Goal: Transaction & Acquisition: Purchase product/service

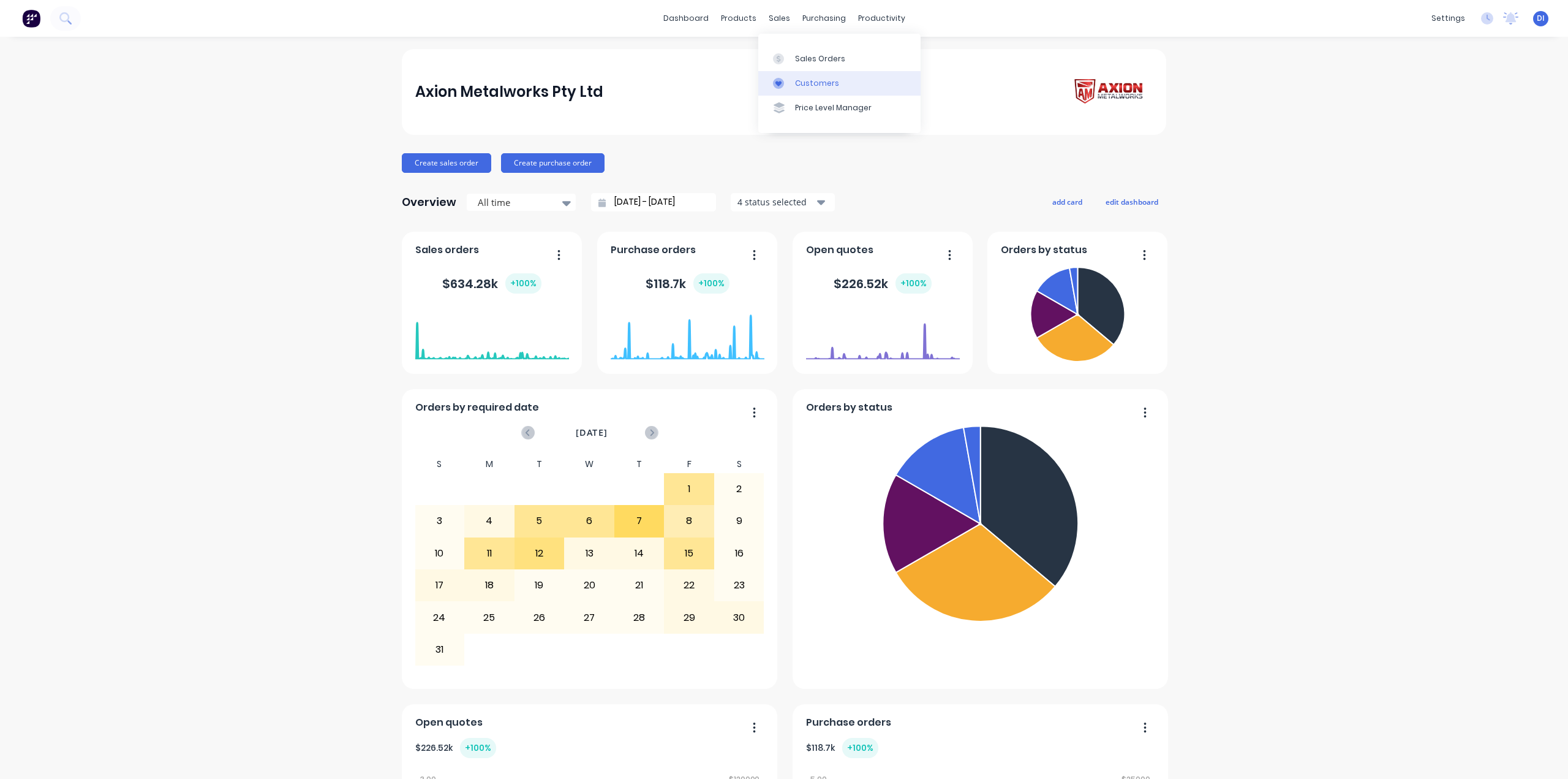
click at [804, 80] on div "Customers" at bounding box center [817, 84] width 44 height 11
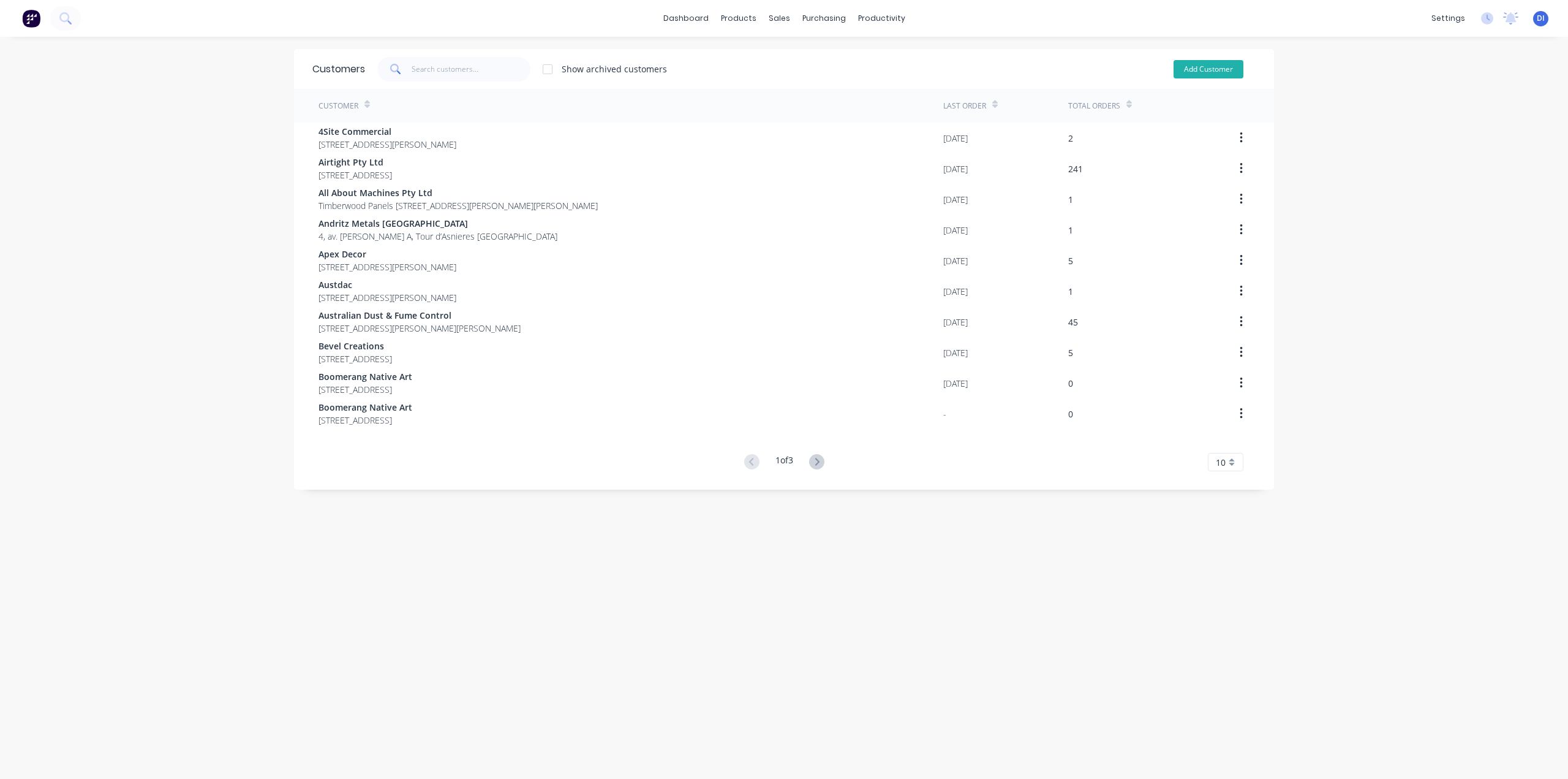
click at [1187, 70] on button "Add Customer" at bounding box center [1208, 69] width 70 height 18
select select "AU"
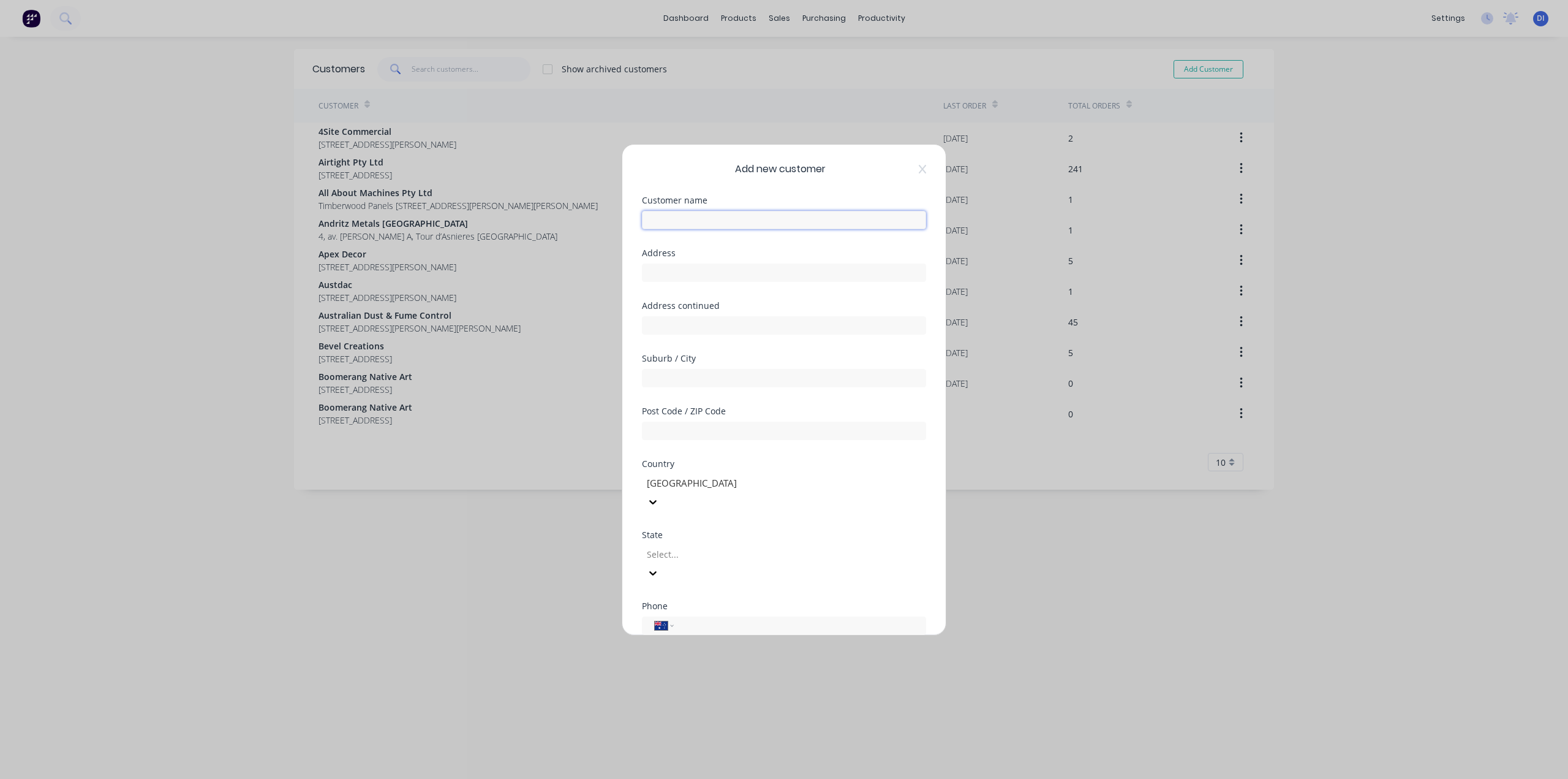
click at [726, 224] on input "text" at bounding box center [784, 220] width 284 height 18
type input "Architecthural Designer Products"
click at [858, 220] on input "Architecthural Designer Products" at bounding box center [784, 220] width 284 height 18
click at [685, 271] on input "text" at bounding box center [784, 273] width 284 height 18
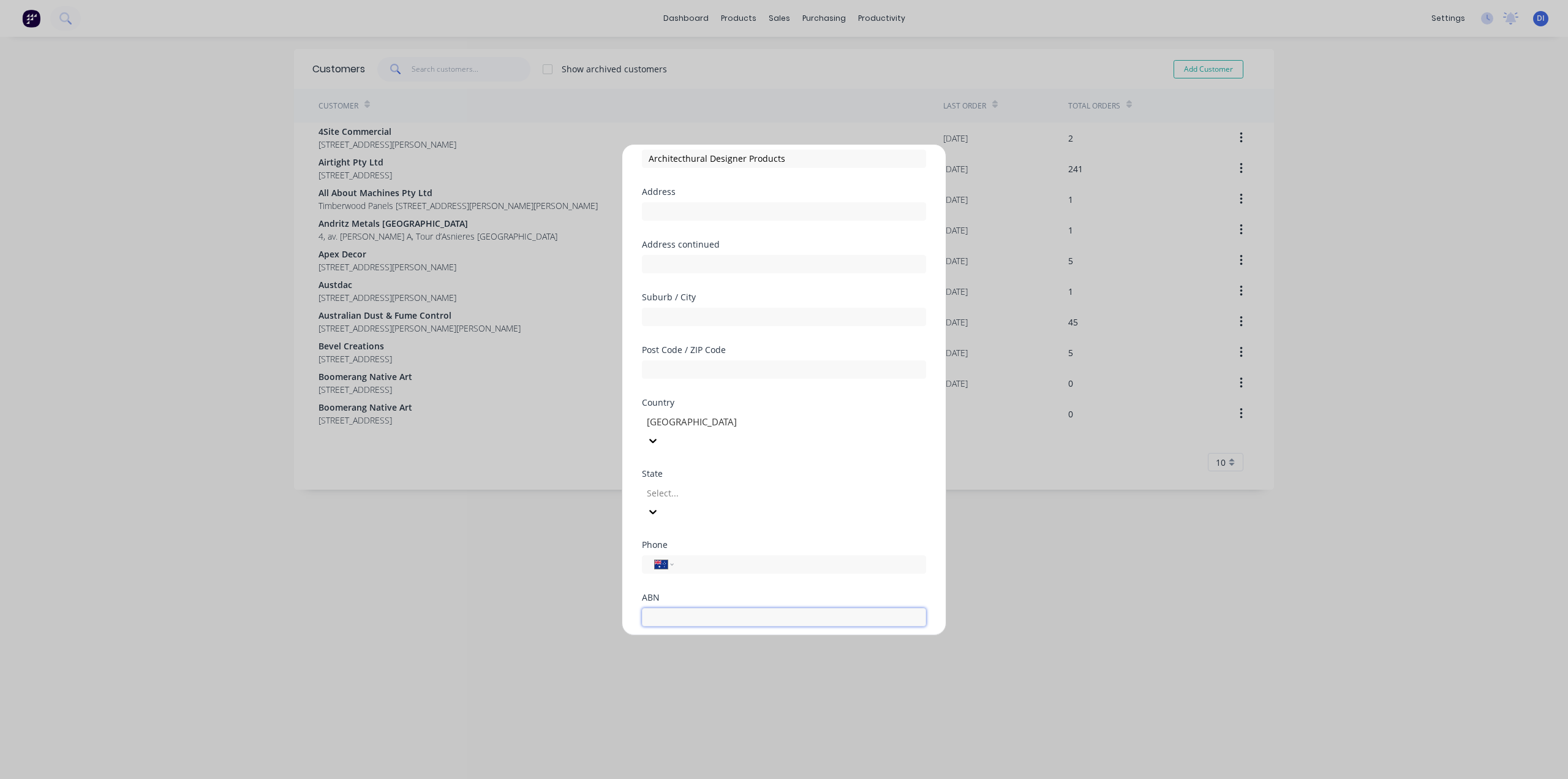
click at [701, 608] on input "text" at bounding box center [784, 617] width 284 height 18
paste input "34 073 064 721"
type input "34 073 064 721"
click at [687, 209] on input "text" at bounding box center [784, 211] width 284 height 18
paste input "[STREET_ADDRESS]"
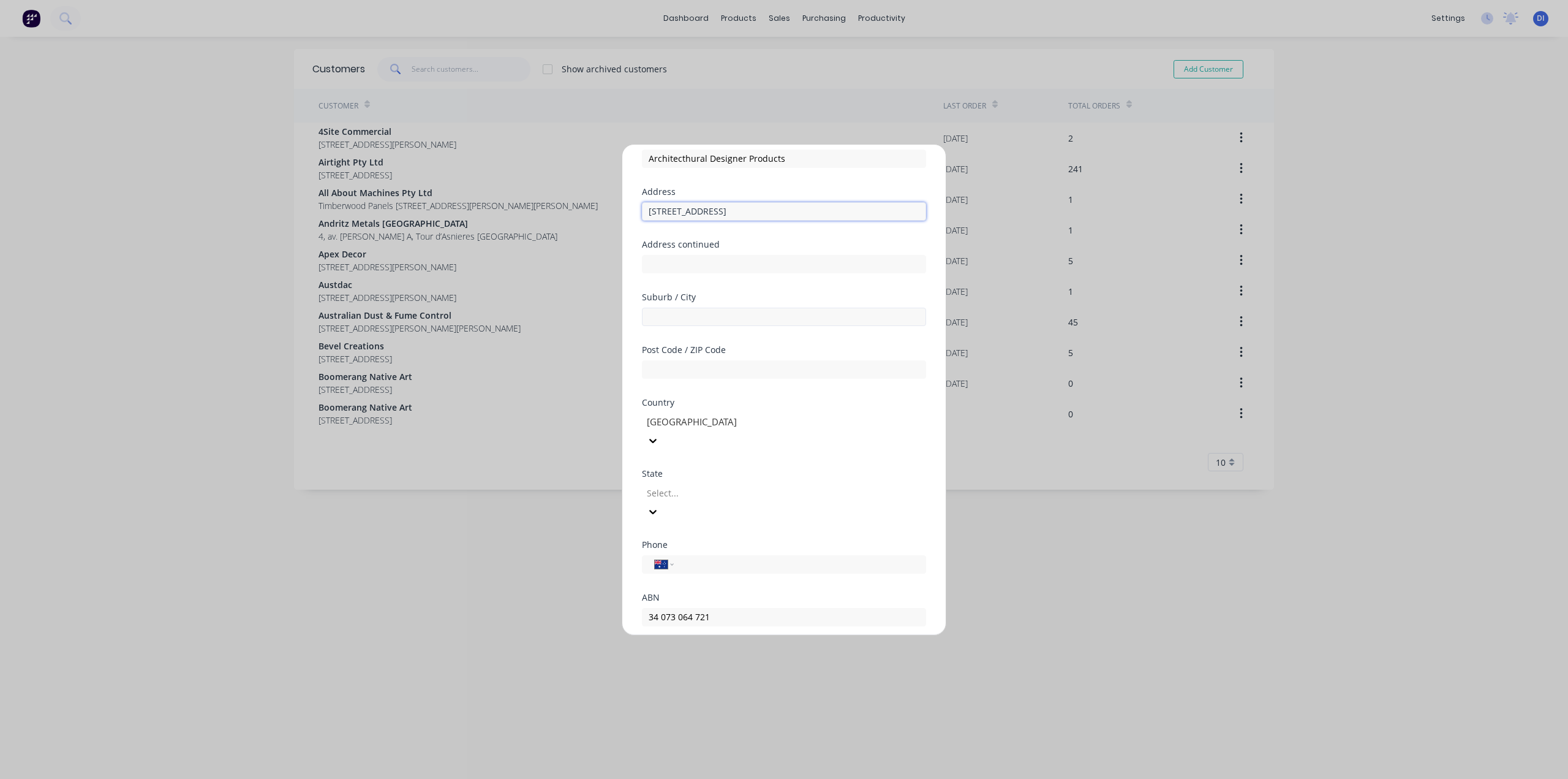
type input "[STREET_ADDRESS]"
click at [672, 322] on input "text" at bounding box center [784, 317] width 284 height 18
type input "u"
type input "Unanderra"
type input "2526"
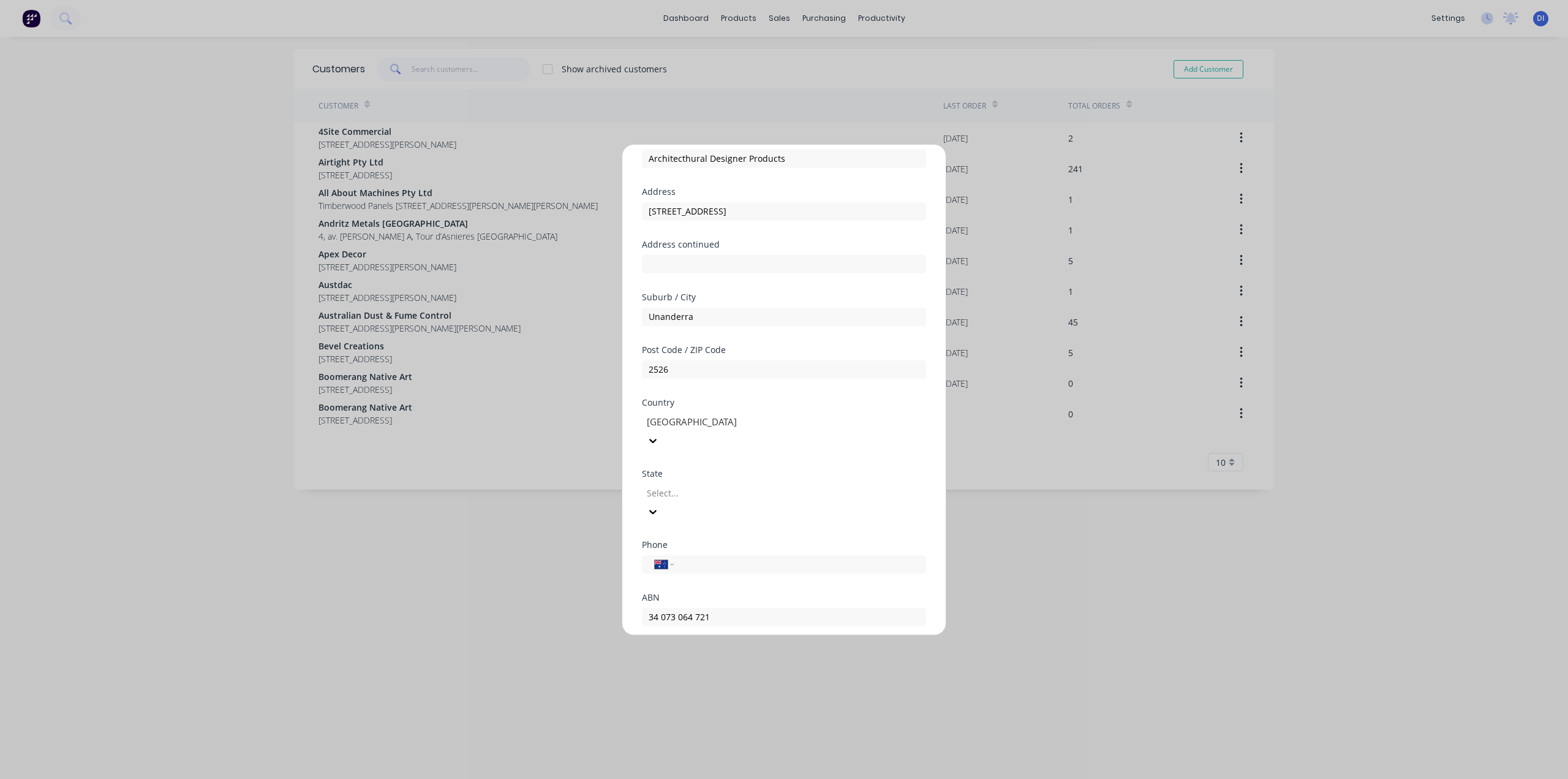
click at [721, 486] on div at bounding box center [733, 493] width 176 height 16
click at [739, 572] on input "tel" at bounding box center [798, 579] width 231 height 14
click at [643, 596] on div at bounding box center [647, 608] width 25 height 25
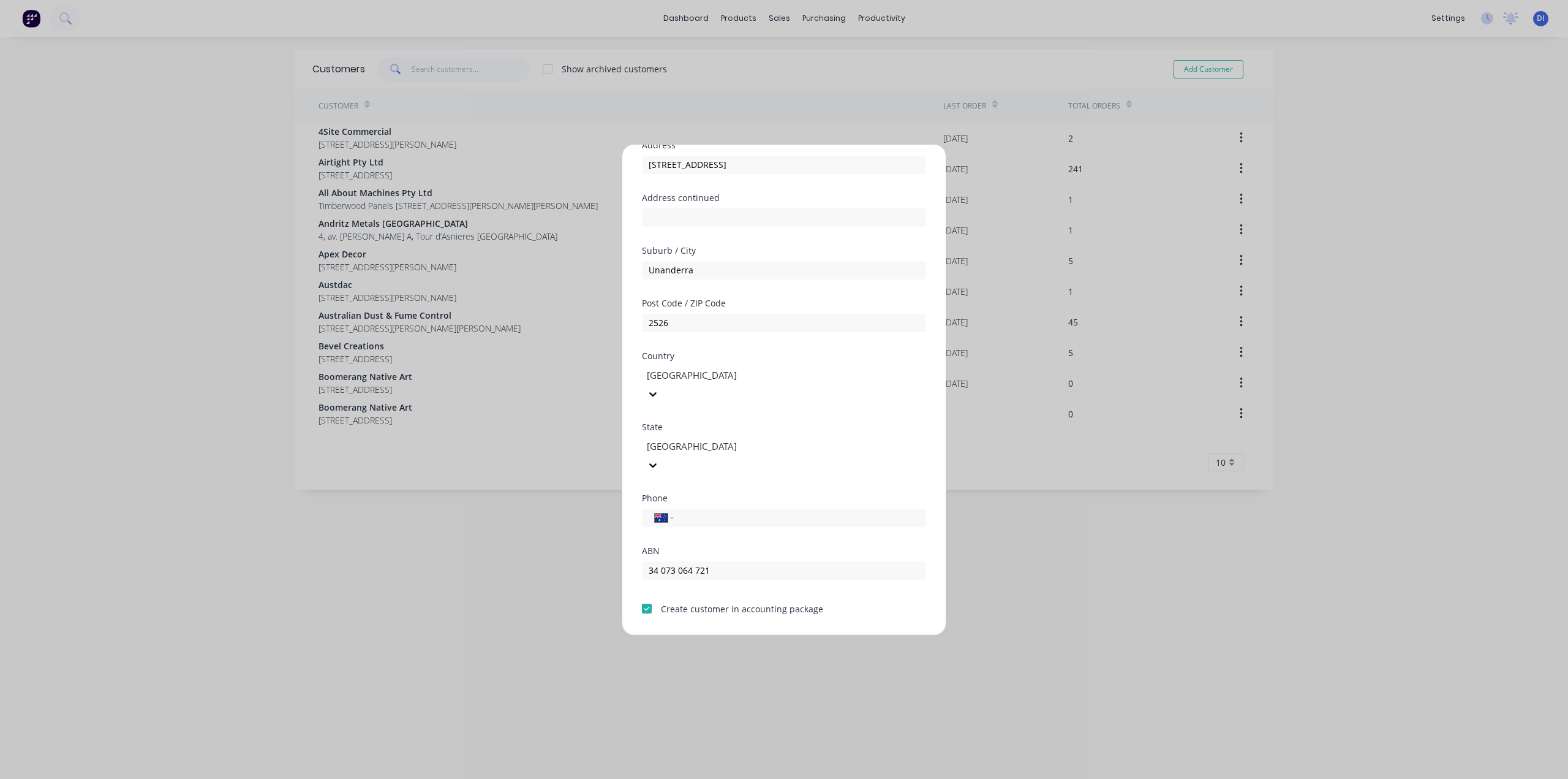
click at [744, 635] on button "Save" at bounding box center [745, 645] width 67 height 20
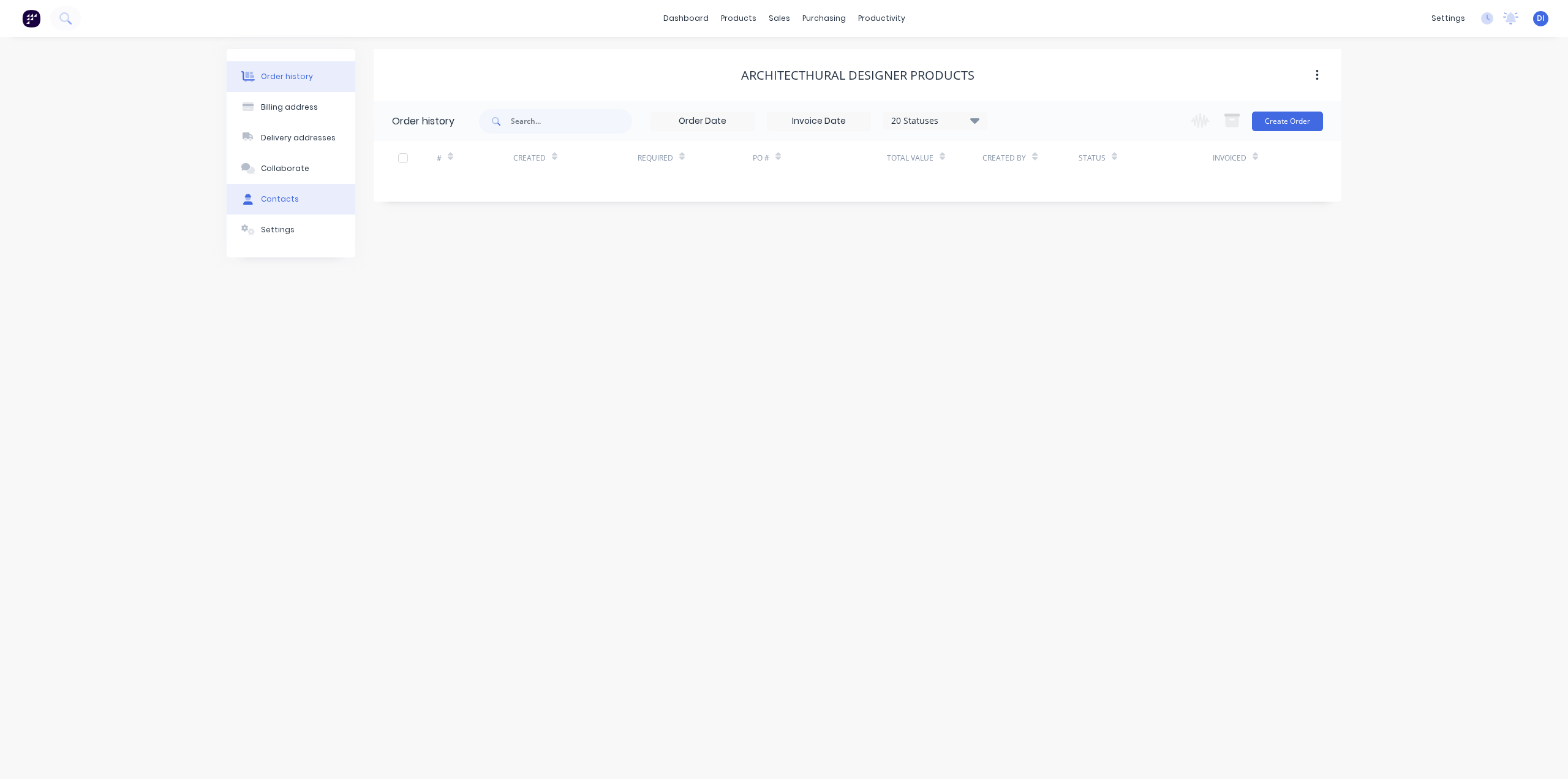
click at [289, 201] on div "Contacts" at bounding box center [280, 199] width 38 height 11
click at [807, 73] on div "Architecthural Designer Products" at bounding box center [857, 75] width 233 height 15
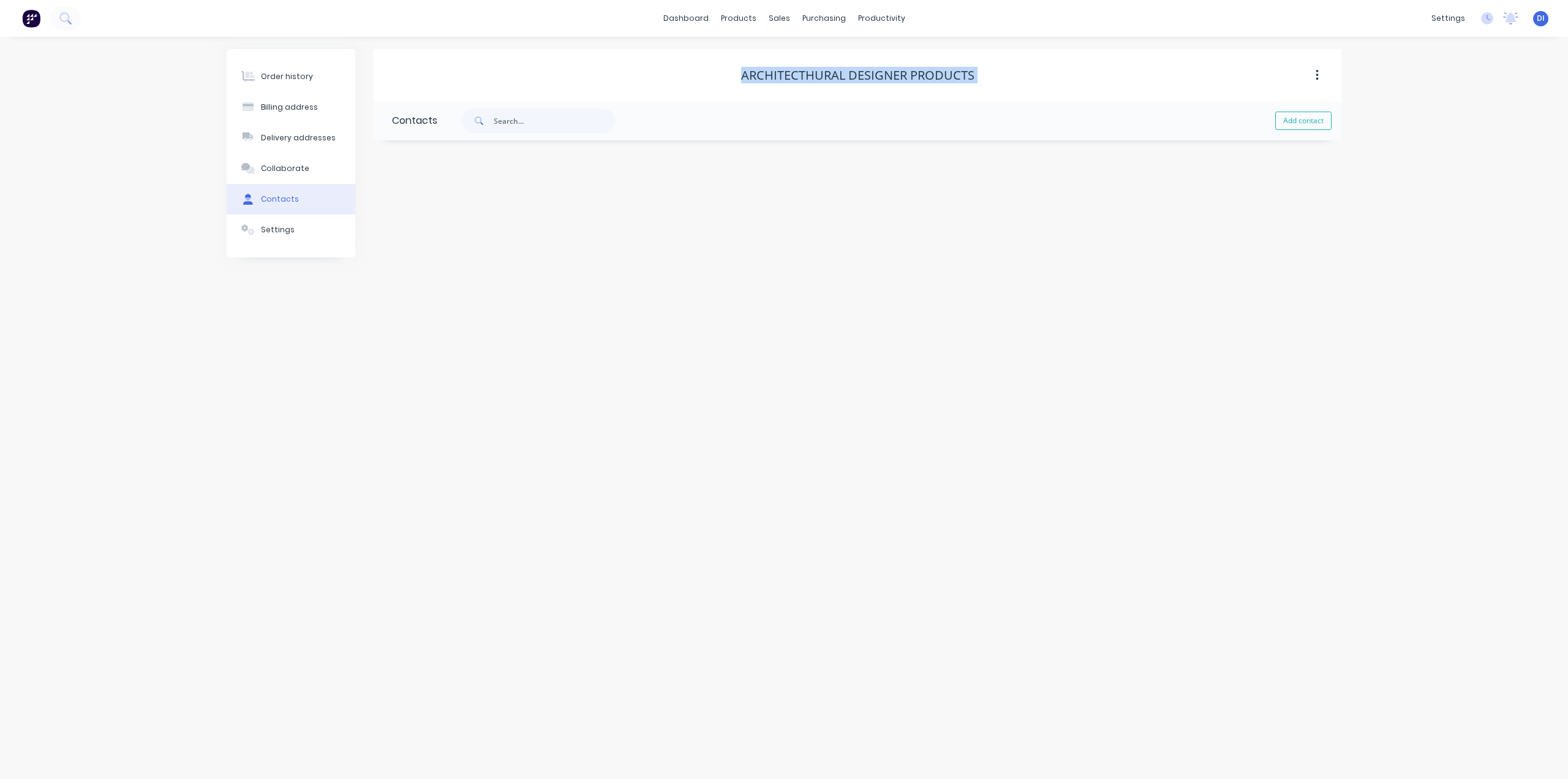
click at [807, 74] on div "Architecthural Designer Products" at bounding box center [857, 75] width 233 height 15
click at [278, 232] on div "Settings" at bounding box center [278, 230] width 34 height 11
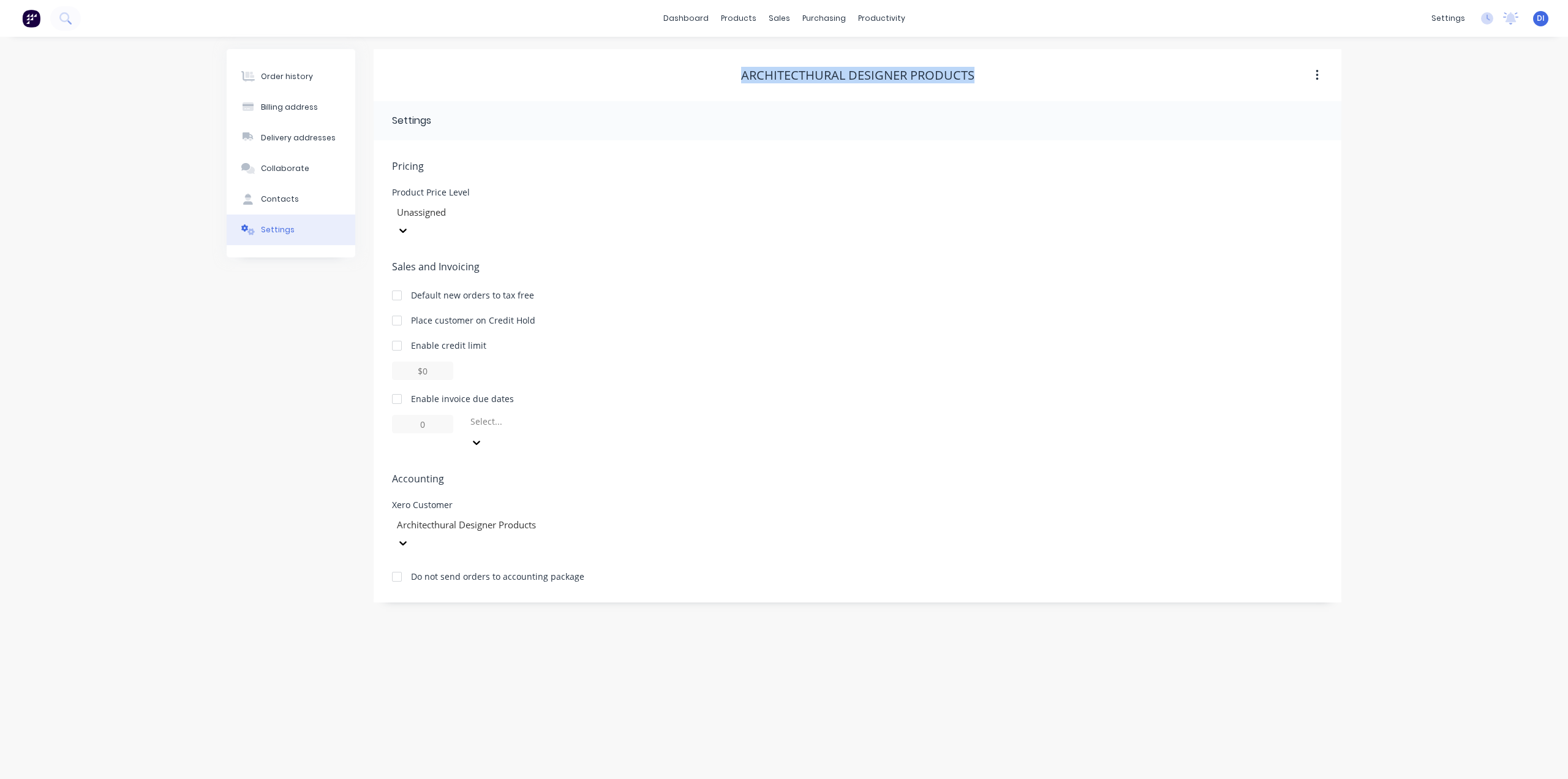
click at [810, 76] on div "Architecthural Designer Products" at bounding box center [857, 75] width 233 height 15
click at [459, 517] on div at bounding box center [483, 525] width 176 height 16
click at [445, 517] on div at bounding box center [483, 525] width 176 height 16
click at [453, 517] on div at bounding box center [483, 525] width 176 height 16
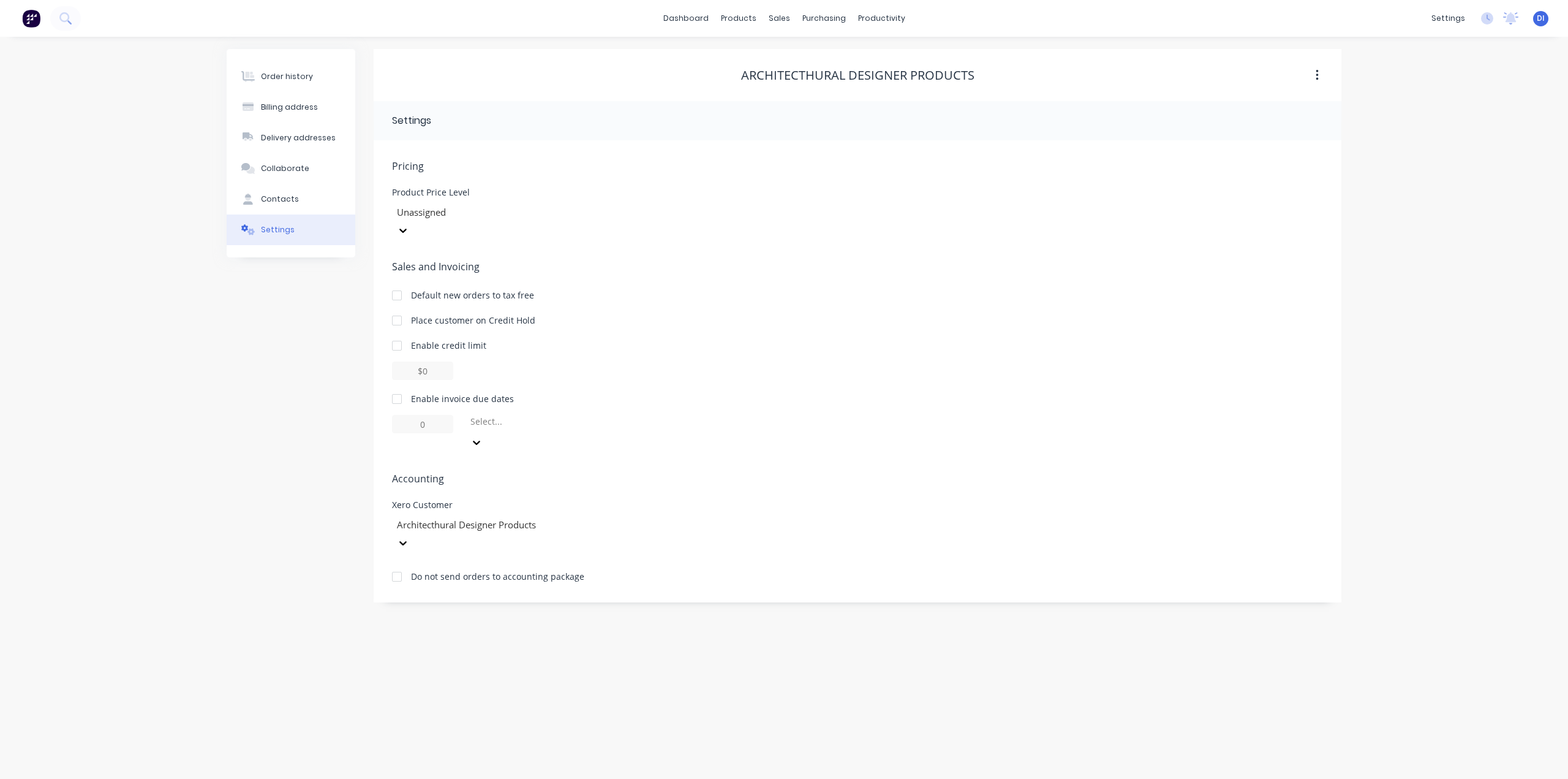
click at [572, 517] on div at bounding box center [483, 525] width 176 height 16
click at [531, 557] on div "No customer Airtight Pty Ltd Australian Fume & Dust Control Eximo Pty Ltd Xtrac…" at bounding box center [483, 649] width 184 height 184
click at [804, 497] on div "Pricing Product Price Level Unassigned Sales and Invoicing Default new orders t…" at bounding box center [857, 381] width 931 height 444
click at [278, 327] on div "Order history Billing address Delivery addresses Collaborate Contacts Settings" at bounding box center [291, 325] width 129 height 554
click at [648, 585] on div "Order history Billing address Delivery addresses Collaborate Contacts Settings …" at bounding box center [784, 408] width 1568 height 742
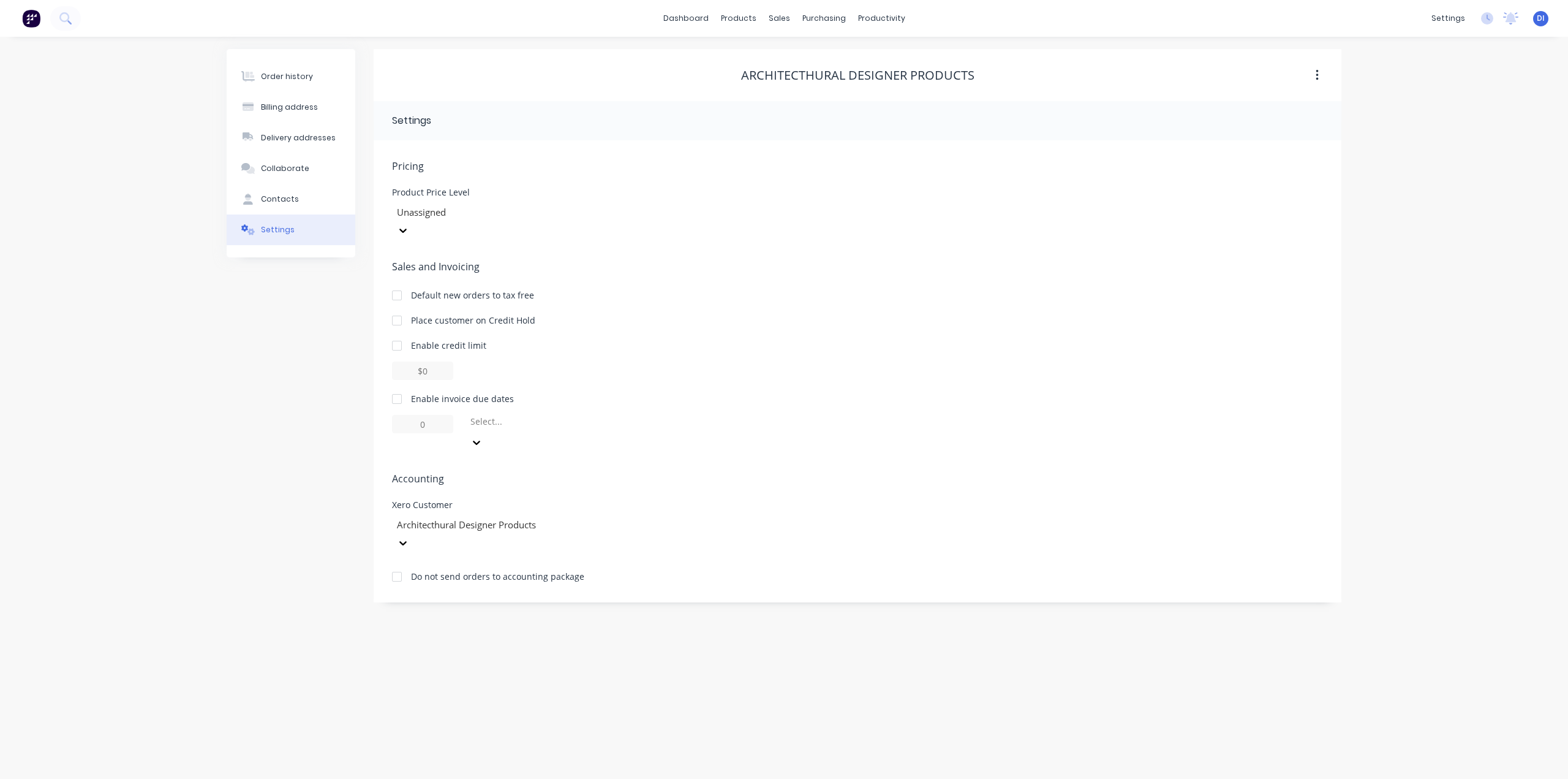
click at [800, 74] on div "Architecthural Designer Products" at bounding box center [857, 75] width 233 height 15
copy div "Architecthural Designer Products"
click at [286, 333] on div "Order history Billing address Delivery addresses Collaborate Contacts Settings" at bounding box center [291, 325] width 129 height 554
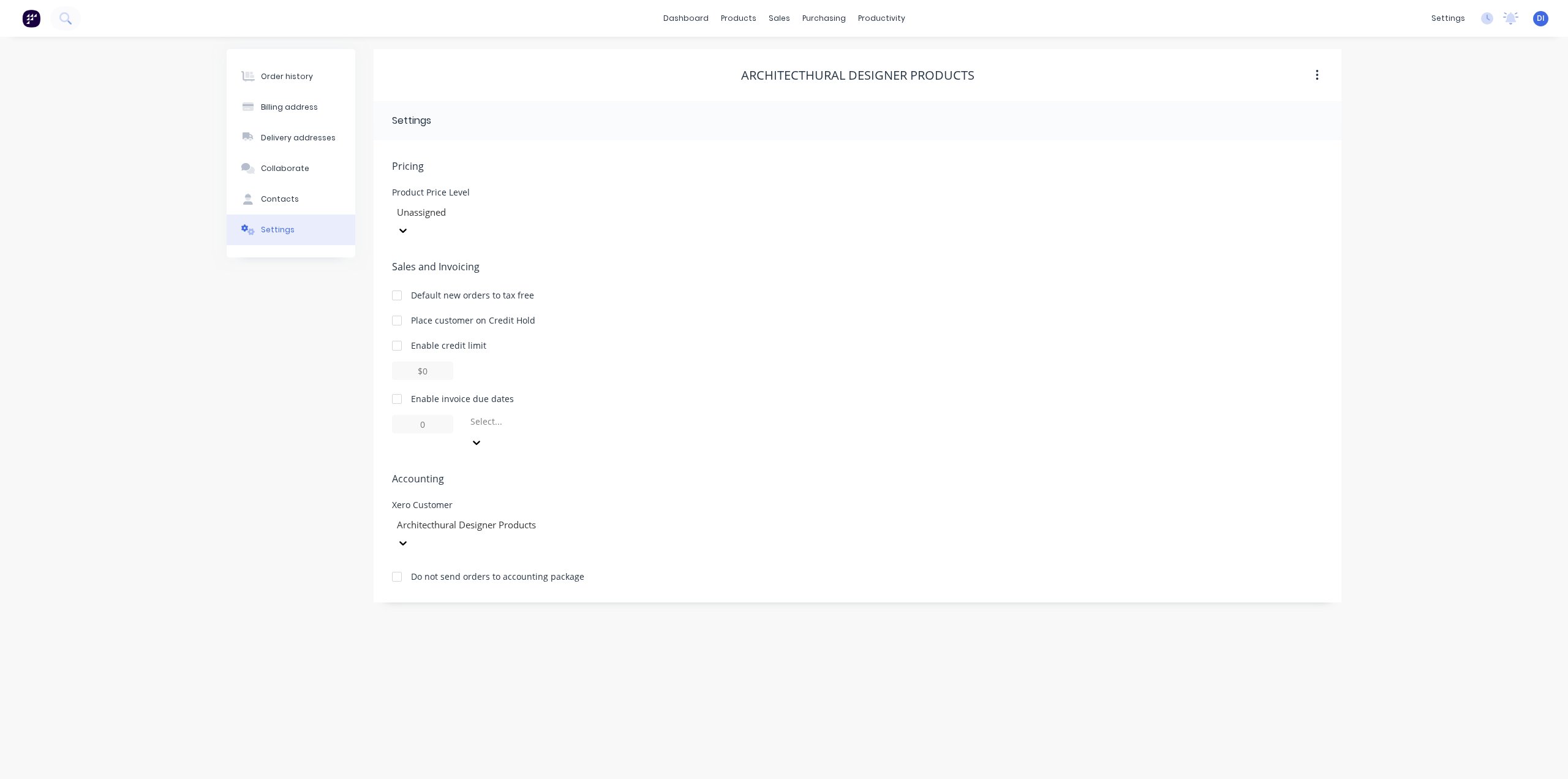
click at [1318, 76] on icon "button" at bounding box center [1316, 76] width 2 height 11
drag, startPoint x: 1241, startPoint y: 105, endPoint x: 1382, endPoint y: 130, distance: 143.2
click at [1382, 130] on div "Order history Billing address Delivery addresses Collaborate Contacts Settings …" at bounding box center [784, 408] width 1568 height 742
click at [1416, 123] on div "Order history Billing address Delivery addresses Collaborate Contacts Settings …" at bounding box center [784, 408] width 1568 height 742
click at [1456, 21] on div "settings" at bounding box center [1448, 18] width 46 height 18
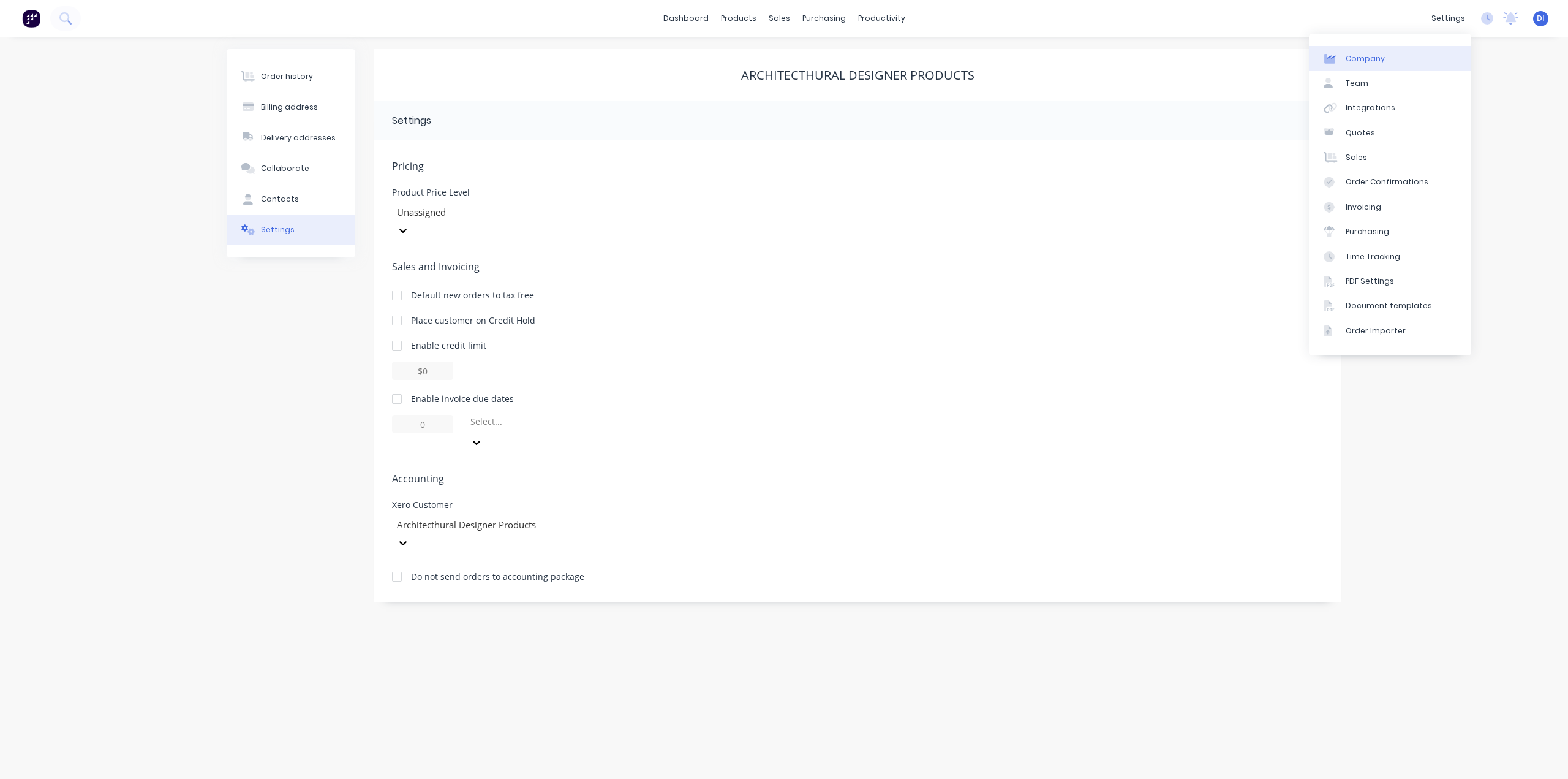
click at [1369, 57] on div "Company" at bounding box center [1365, 59] width 39 height 11
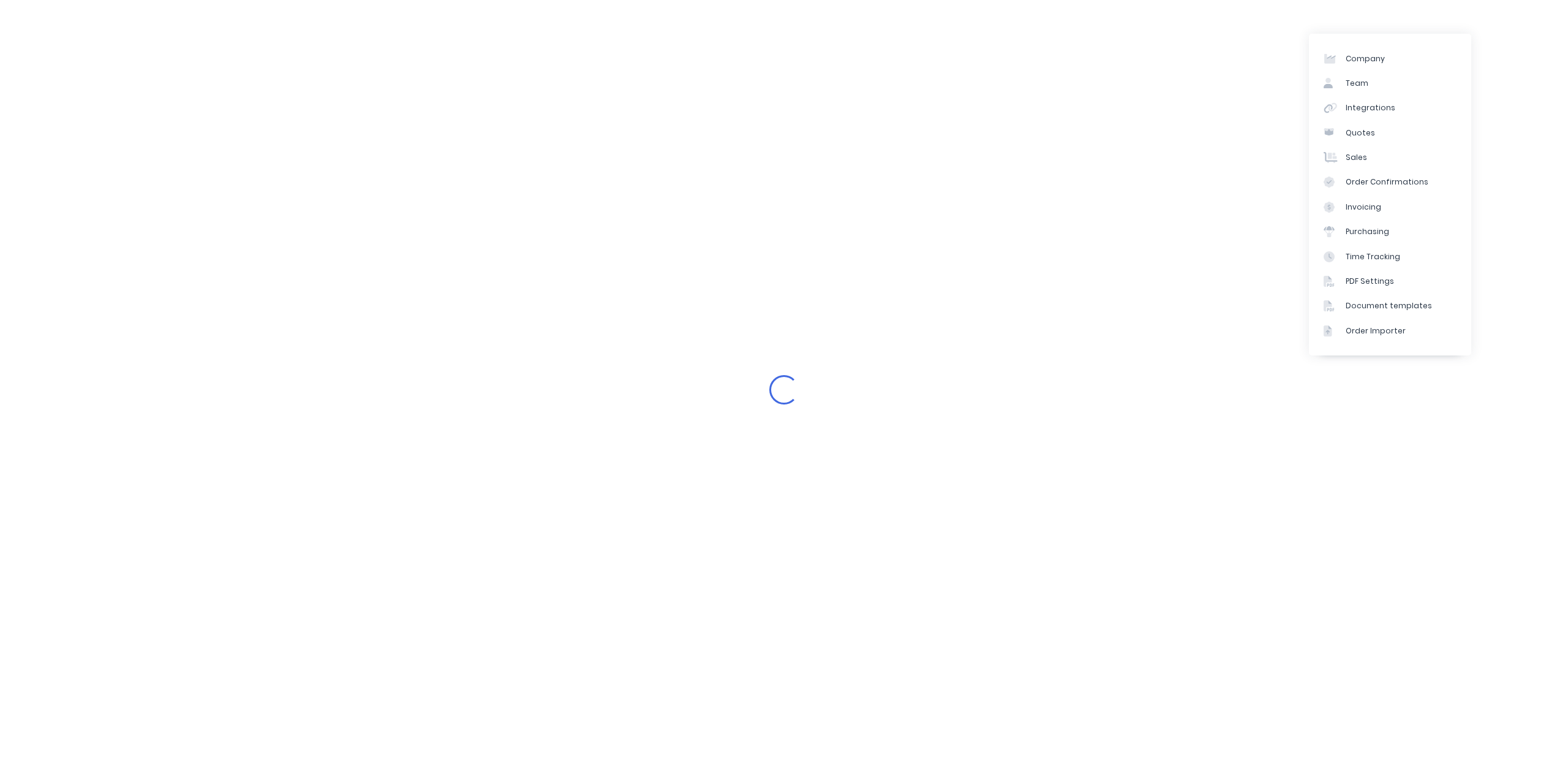
select select "AU"
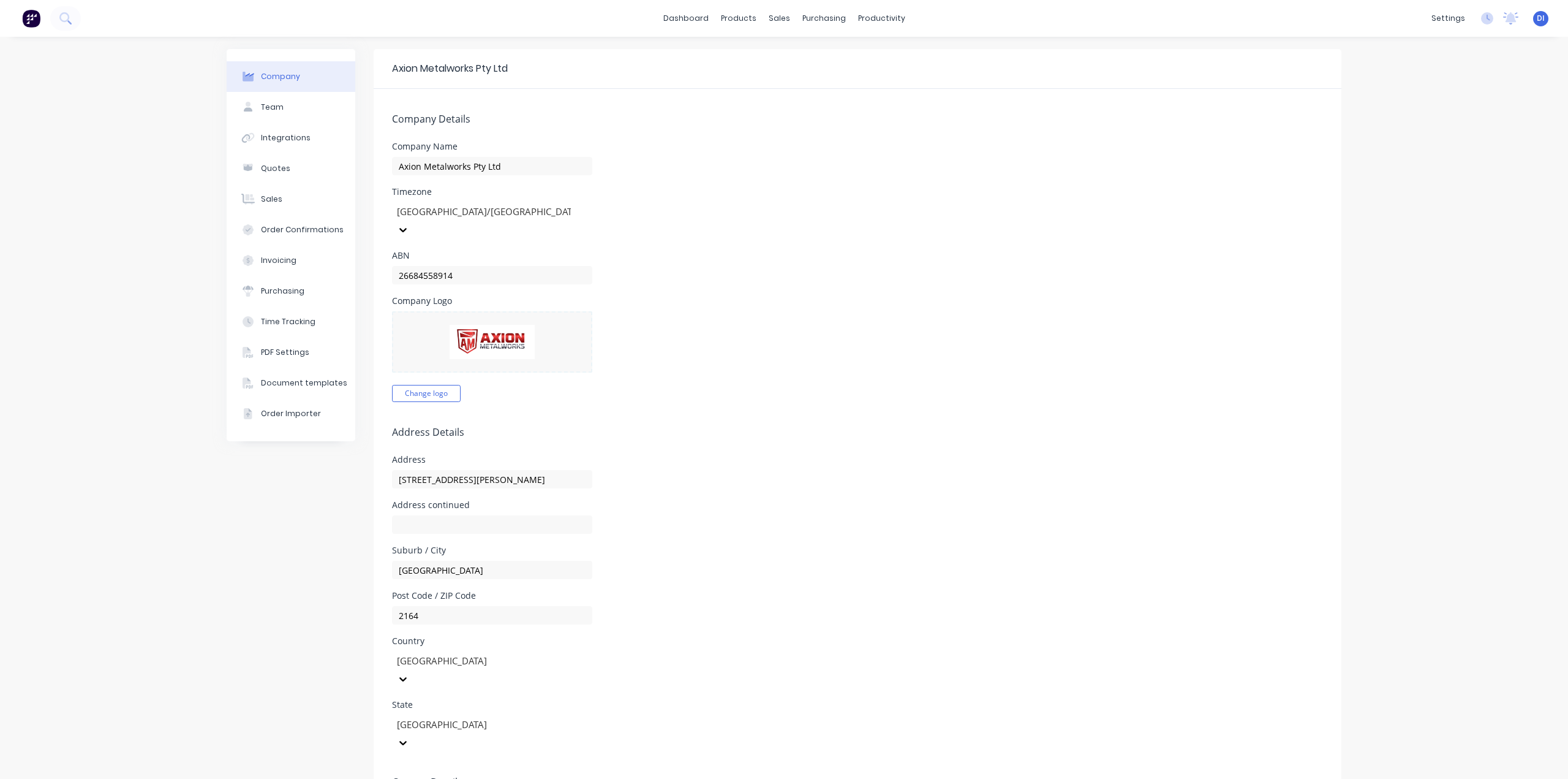
click at [154, 211] on div "Company Team Integrations Quotes Sales Order Confirmations Invoicing Purchasing…" at bounding box center [784, 576] width 1568 height 1080
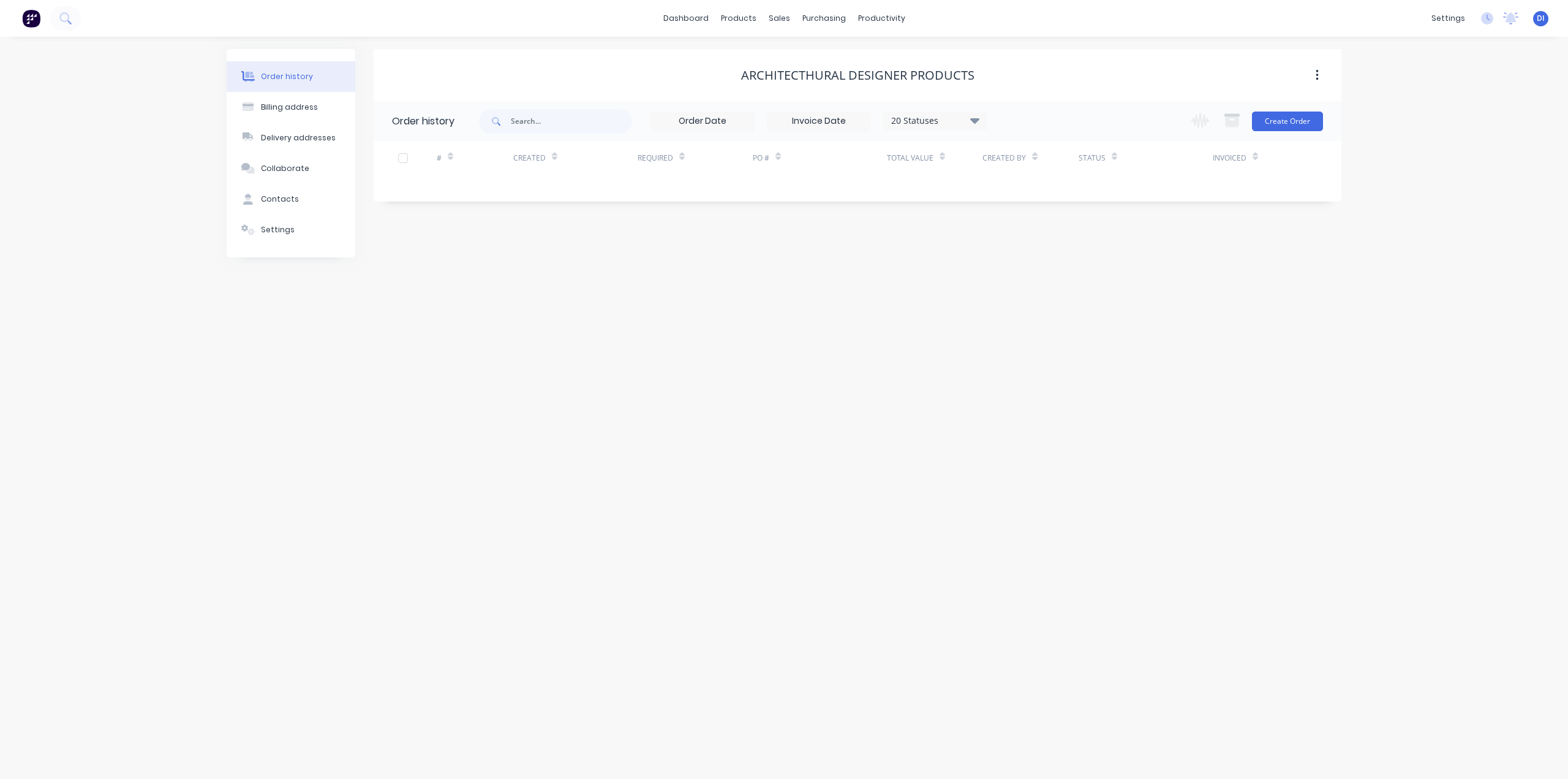
click at [915, 74] on div "Architecthural Designer Products" at bounding box center [857, 75] width 233 height 15
click at [829, 79] on div "Architecthural Designer Products" at bounding box center [857, 75] width 233 height 15
click at [287, 242] on button "Settings" at bounding box center [291, 230] width 129 height 30
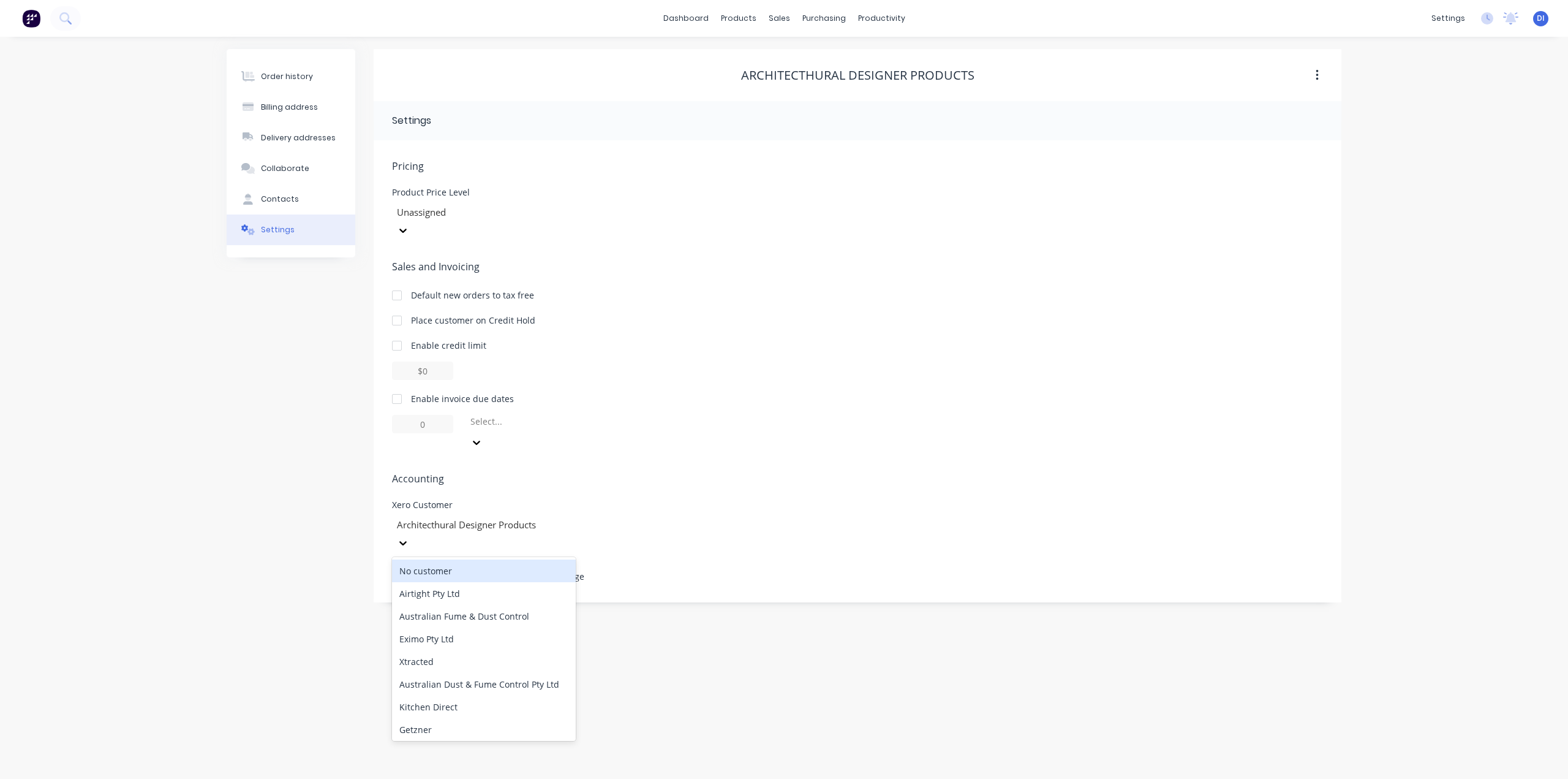
click at [523, 517] on div at bounding box center [483, 525] width 176 height 16
click at [762, 500] on div "Xero Customer Architecthural Designer Products" at bounding box center [857, 526] width 931 height 52
click at [1317, 75] on icon "button" at bounding box center [1316, 76] width 2 height 11
click at [1255, 103] on div "Archive" at bounding box center [1273, 107] width 94 height 18
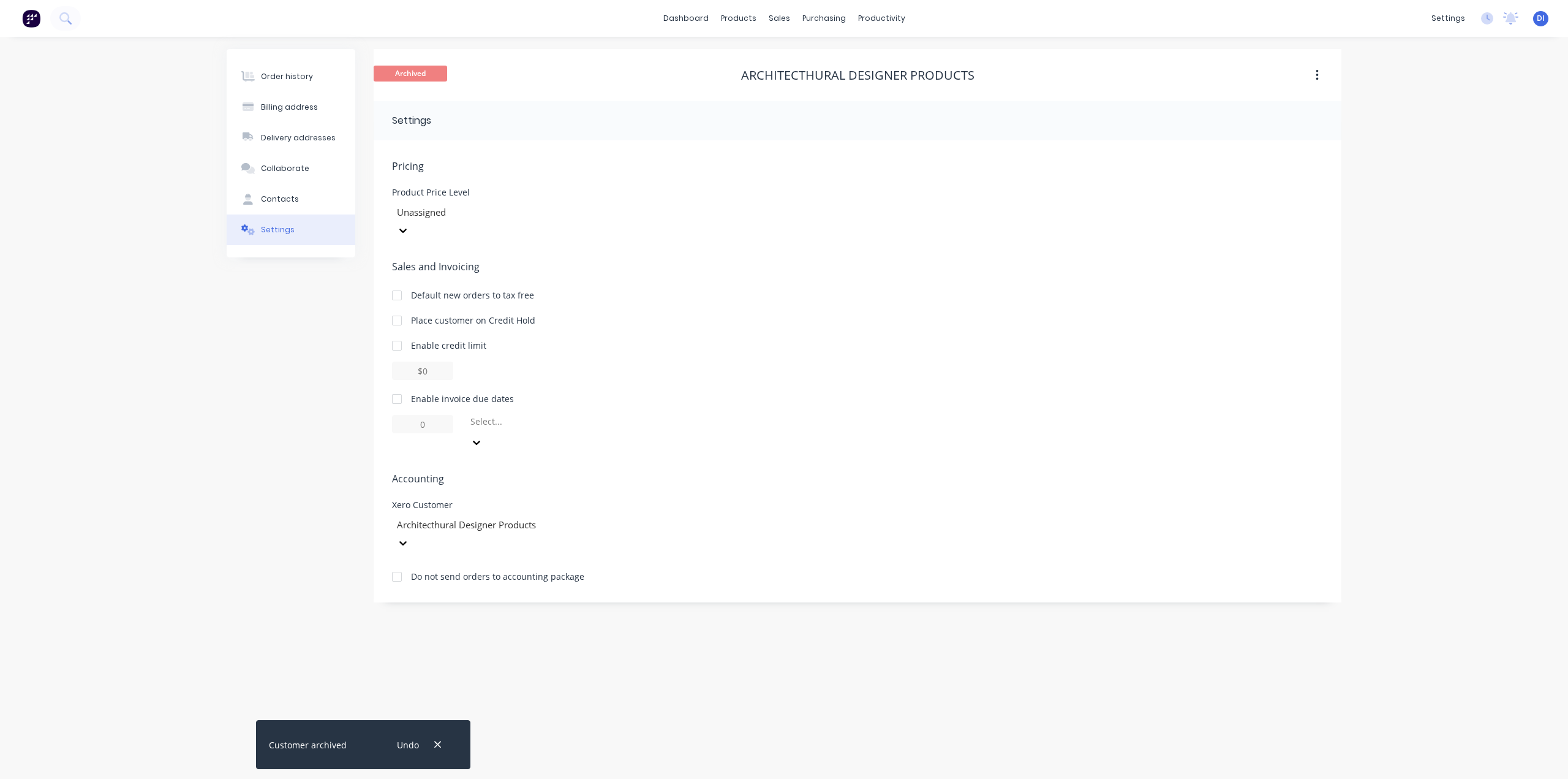
click at [1392, 215] on div "Order history Billing address Delivery addresses Collaborate Contacts Settings …" at bounding box center [784, 408] width 1568 height 742
click at [179, 92] on div "Order history Billing address Delivery addresses Collaborate Contacts Settings …" at bounding box center [784, 408] width 1568 height 742
click at [831, 89] on link "Customers" at bounding box center [843, 83] width 162 height 25
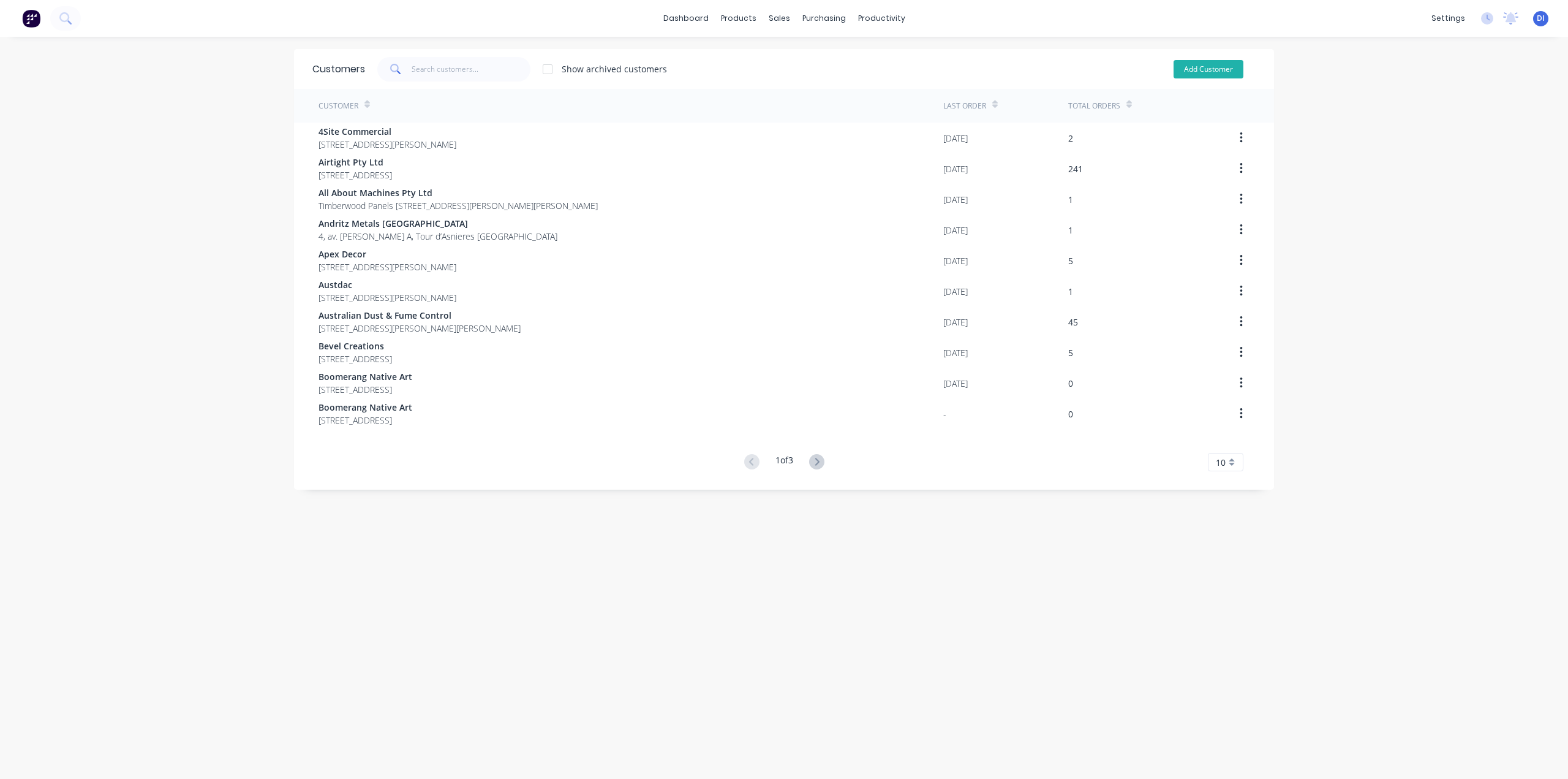
click at [1211, 69] on button "Add Customer" at bounding box center [1208, 69] width 70 height 18
select select "AU"
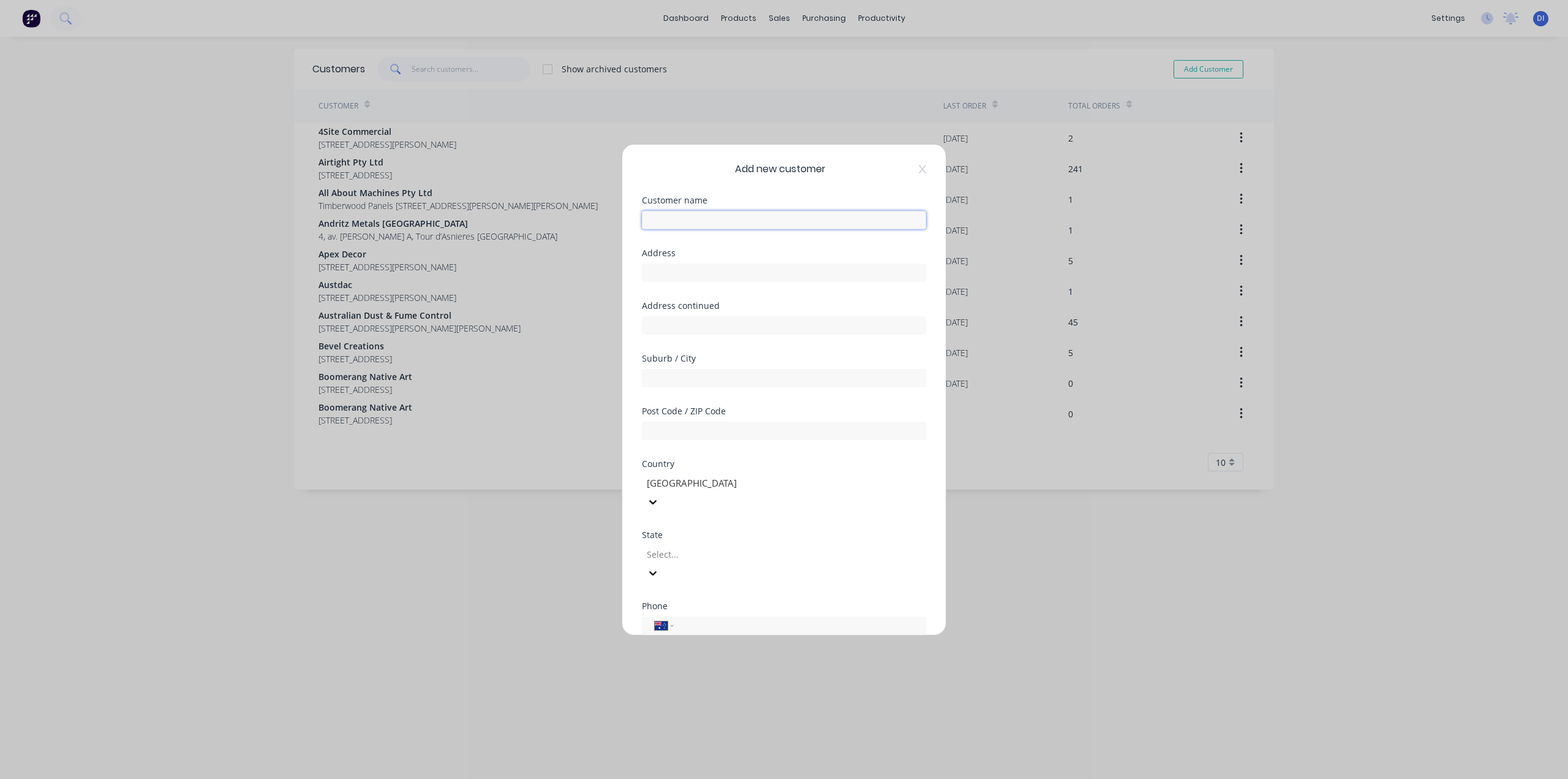
click at [732, 218] on input "text" at bounding box center [784, 220] width 284 height 18
drag, startPoint x: 667, startPoint y: 218, endPoint x: 628, endPoint y: 223, distance: 39.3
click at [628, 223] on div "Add new customer Customer name ADP Architectural Designer Products Address Addr…" at bounding box center [784, 390] width 323 height 491
type input "Architectural Designer Products"
click at [662, 270] on input "text" at bounding box center [784, 273] width 284 height 18
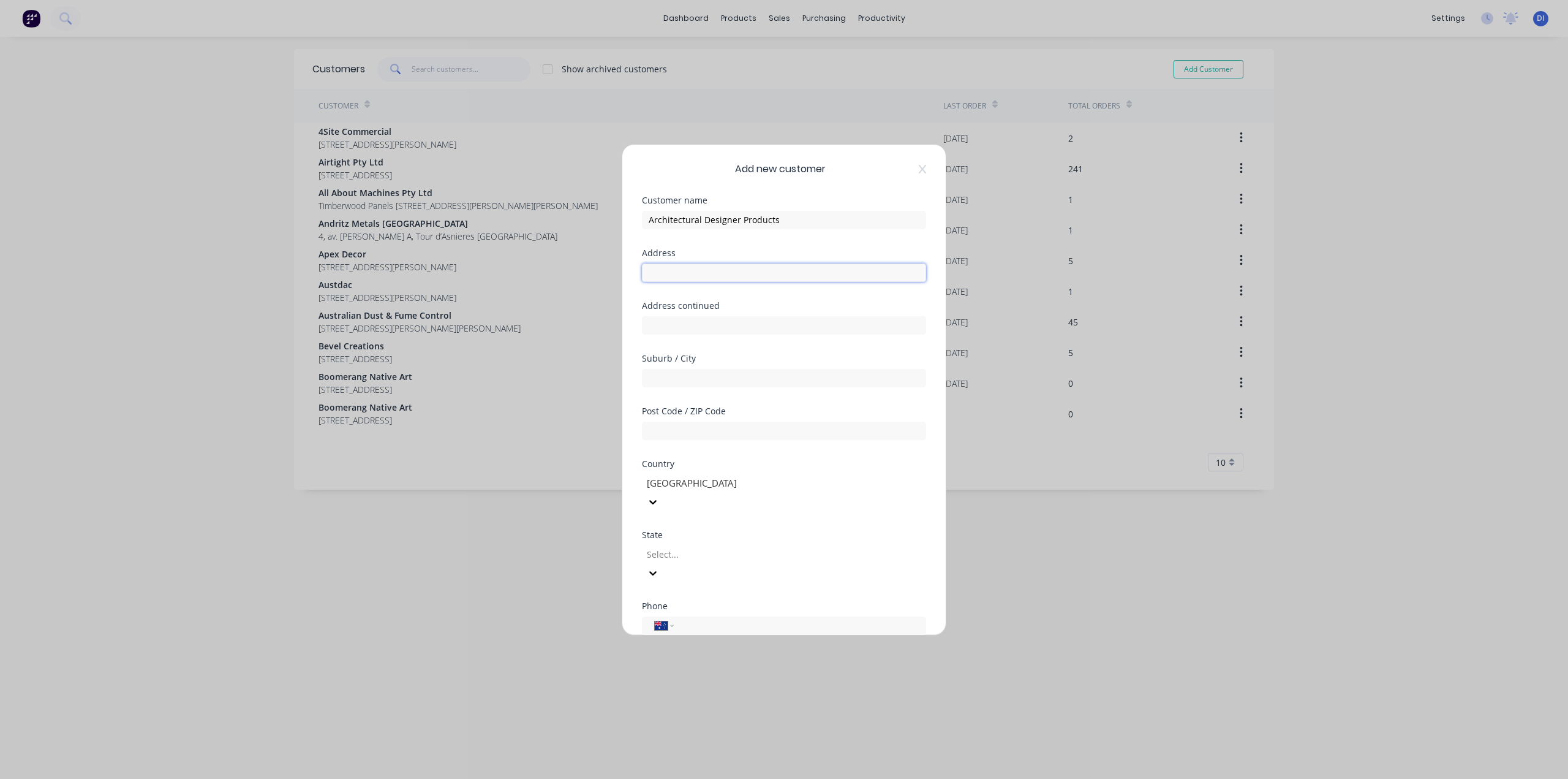
paste input "Architecthural Designer Products"
type input "Architecthural Designer Products"
drag, startPoint x: 798, startPoint y: 271, endPoint x: 637, endPoint y: 277, distance: 161.1
click at [637, 277] on div "Add new customer Customer name Architectural Designer Products Address Architec…" at bounding box center [784, 390] width 323 height 491
paste input "[STREET_ADDRESS]"
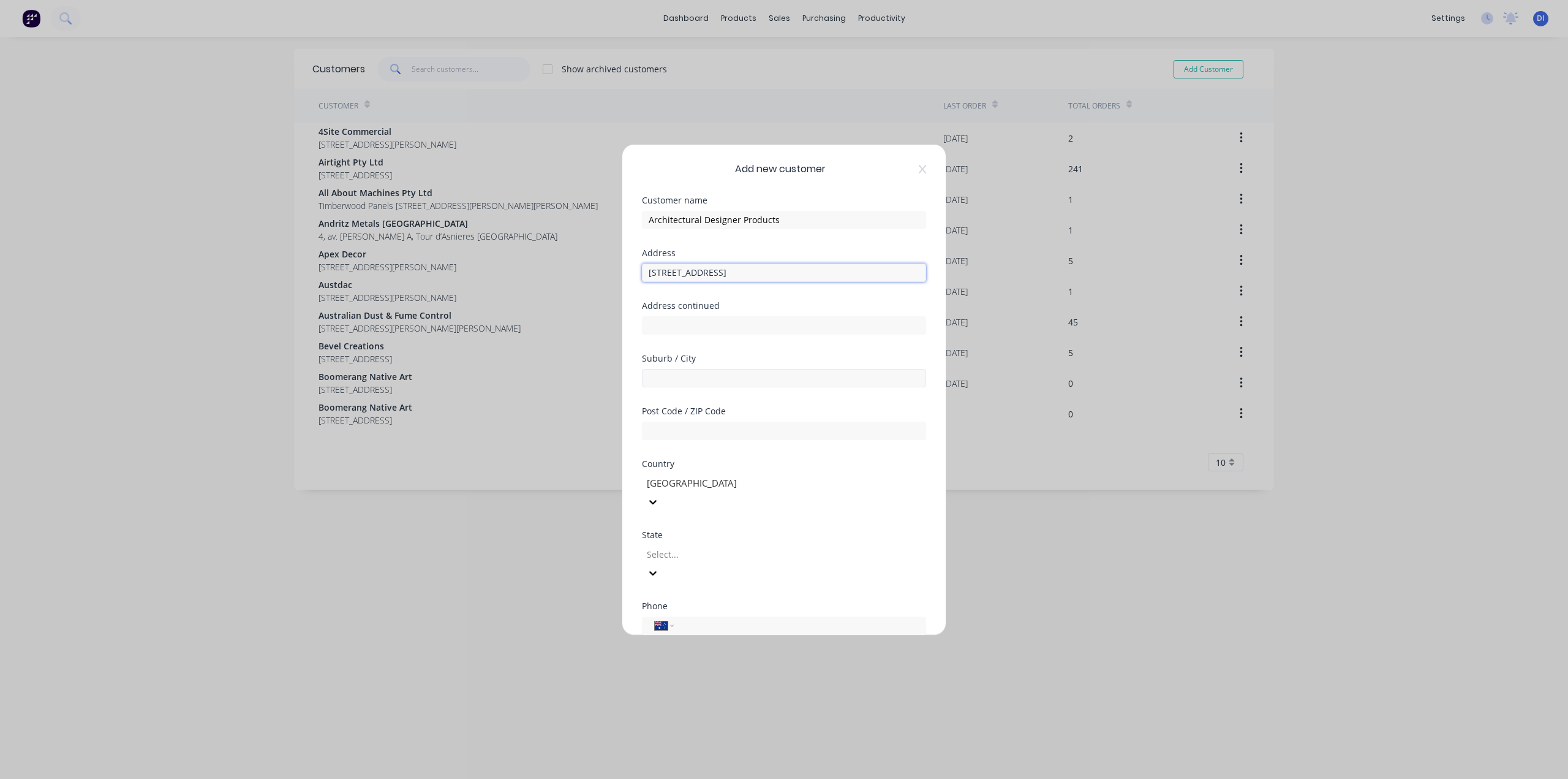
type input "[STREET_ADDRESS]"
click at [676, 385] on input "text" at bounding box center [784, 378] width 284 height 18
type input "Unanderra"
click at [731, 432] on input "text" at bounding box center [784, 431] width 284 height 18
click at [729, 547] on div at bounding box center [733, 554] width 176 height 16
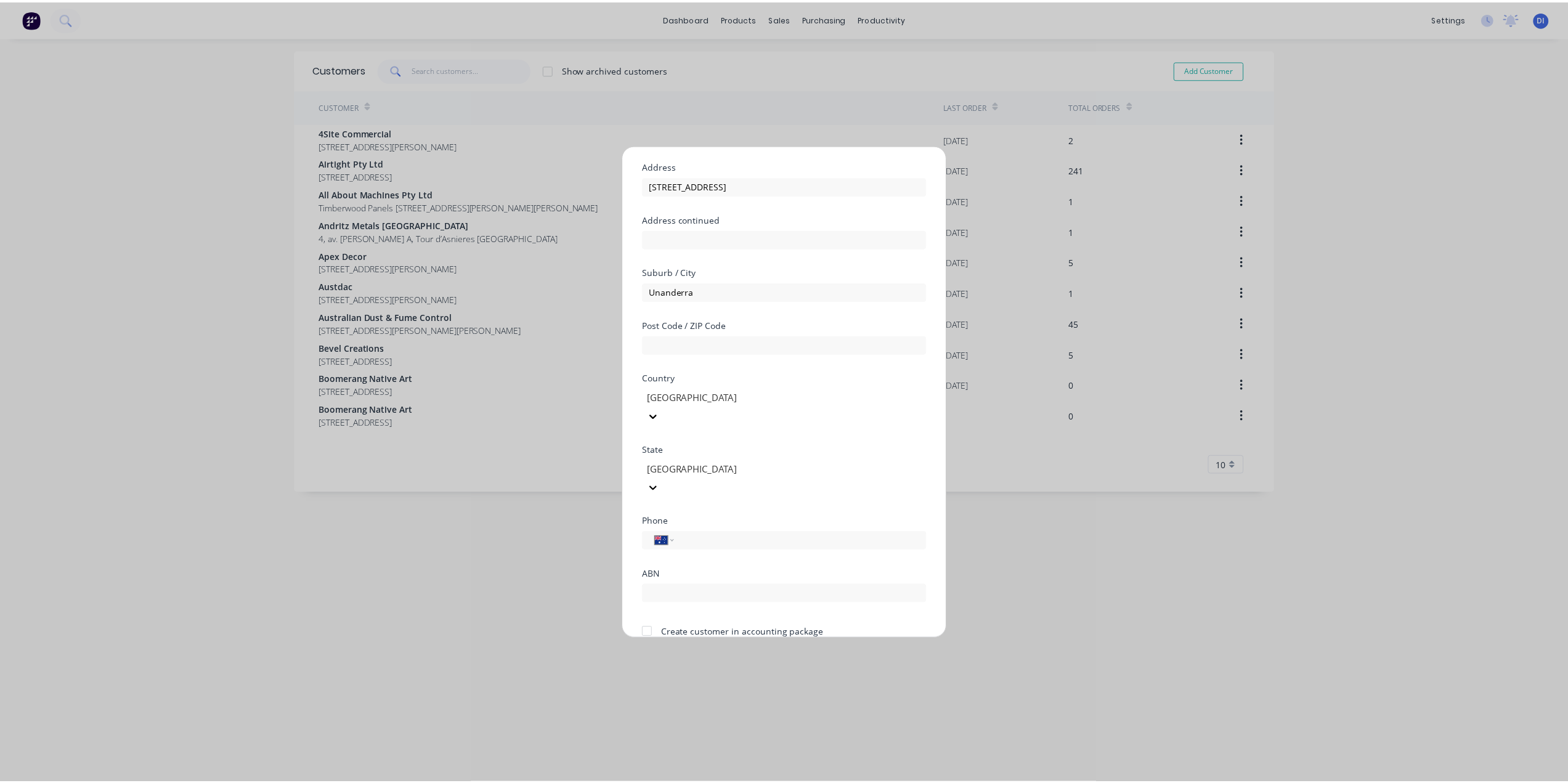
scroll to position [108, 0]
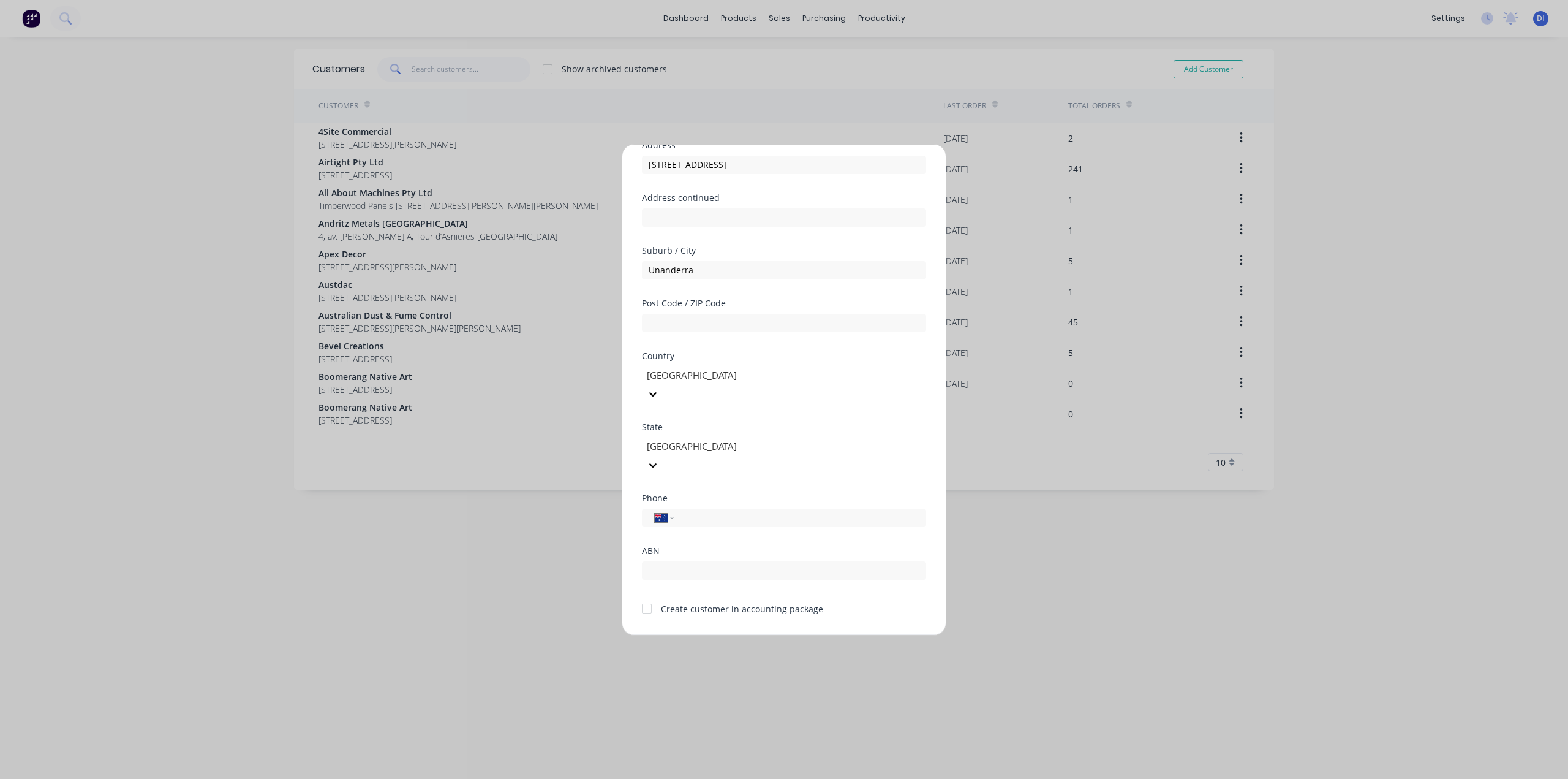
drag, startPoint x: 644, startPoint y: 568, endPoint x: 661, endPoint y: 564, distance: 17.5
click at [644, 596] on div at bounding box center [647, 608] width 25 height 25
click at [669, 561] on input "text" at bounding box center [784, 571] width 284 height 18
paste input "34 073 064 721"
type input "34 073 064 721"
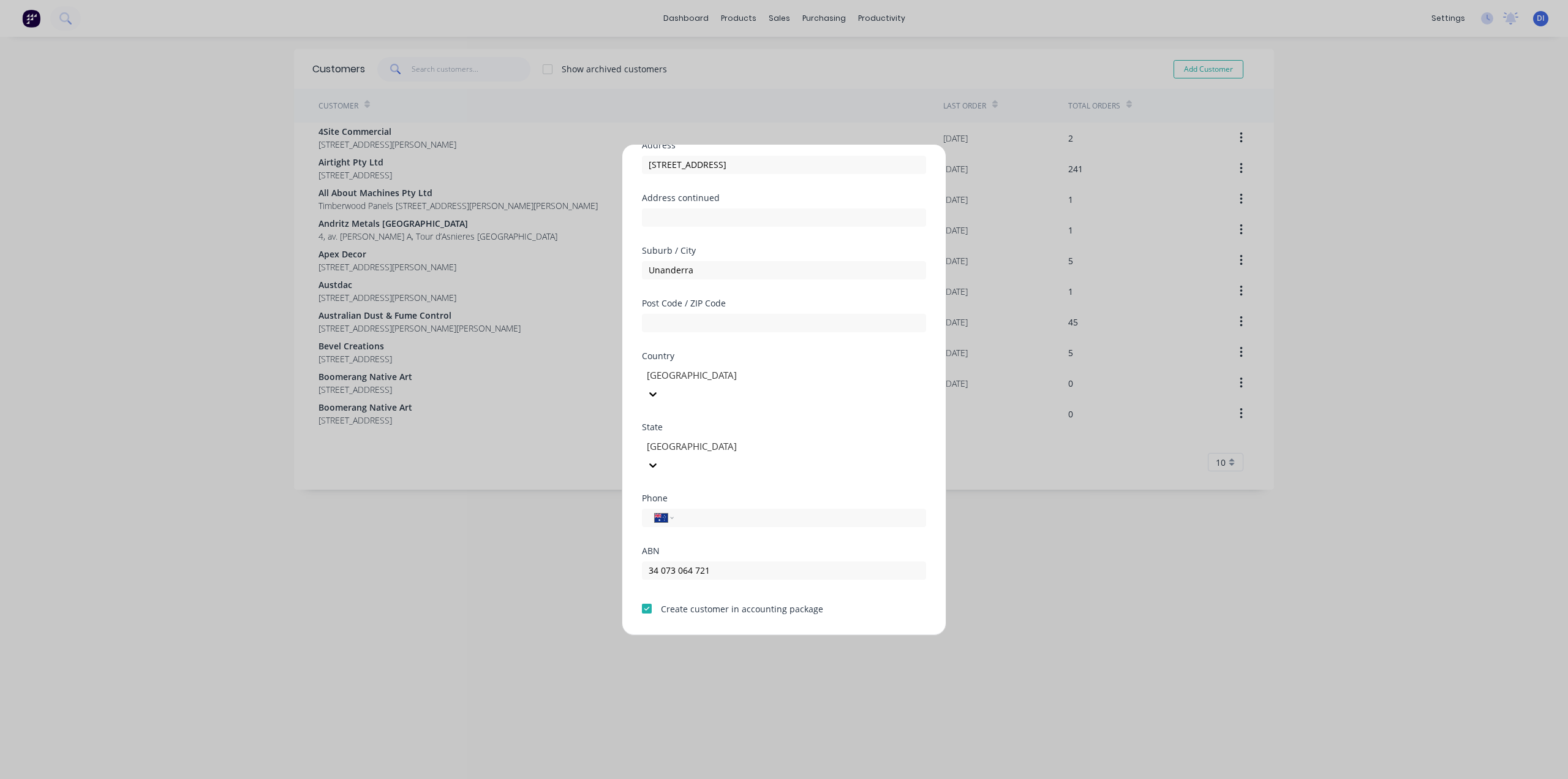
click at [735, 635] on button "Save" at bounding box center [745, 645] width 67 height 20
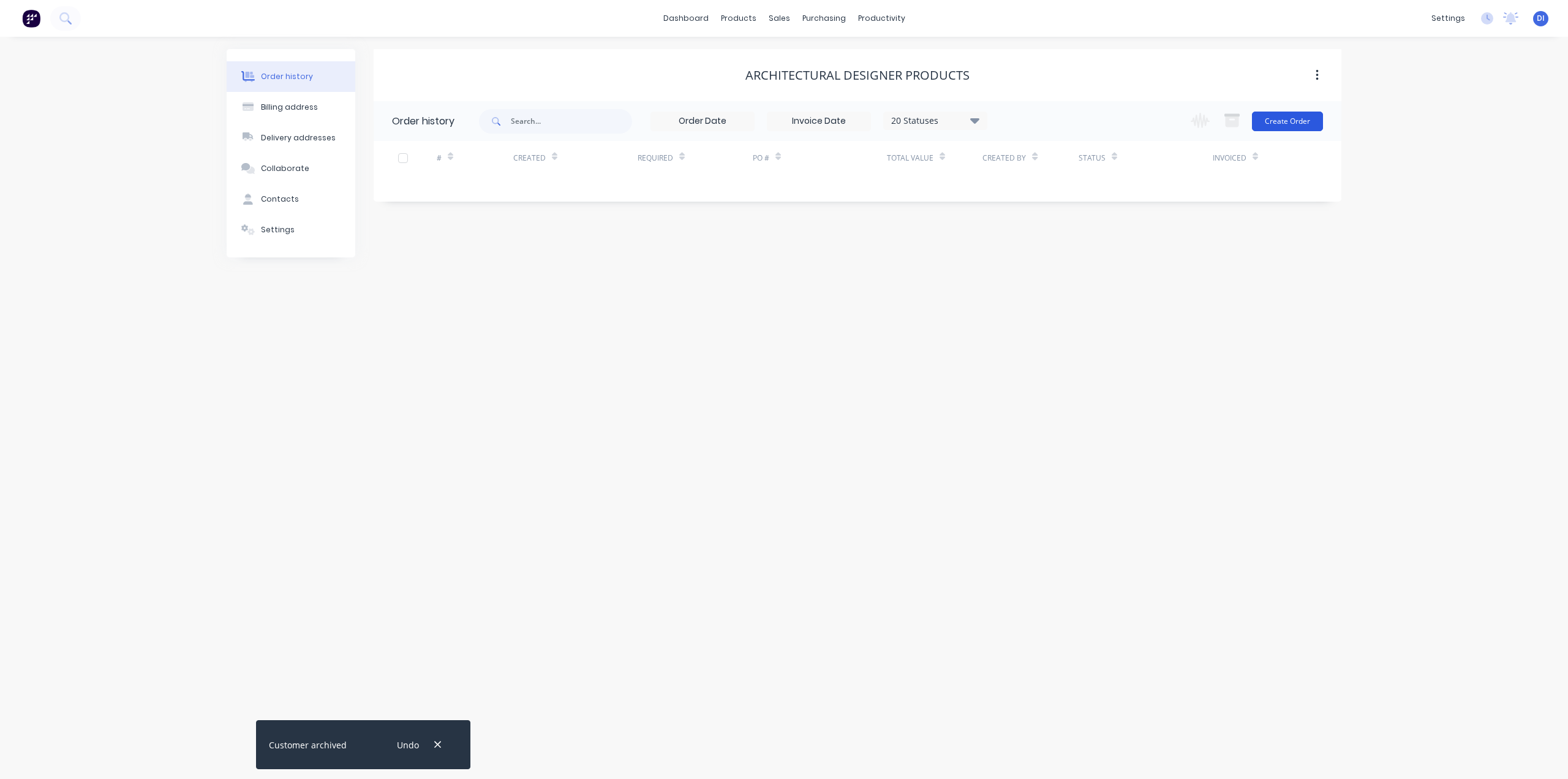
click at [1289, 120] on button "Create Order" at bounding box center [1287, 121] width 71 height 20
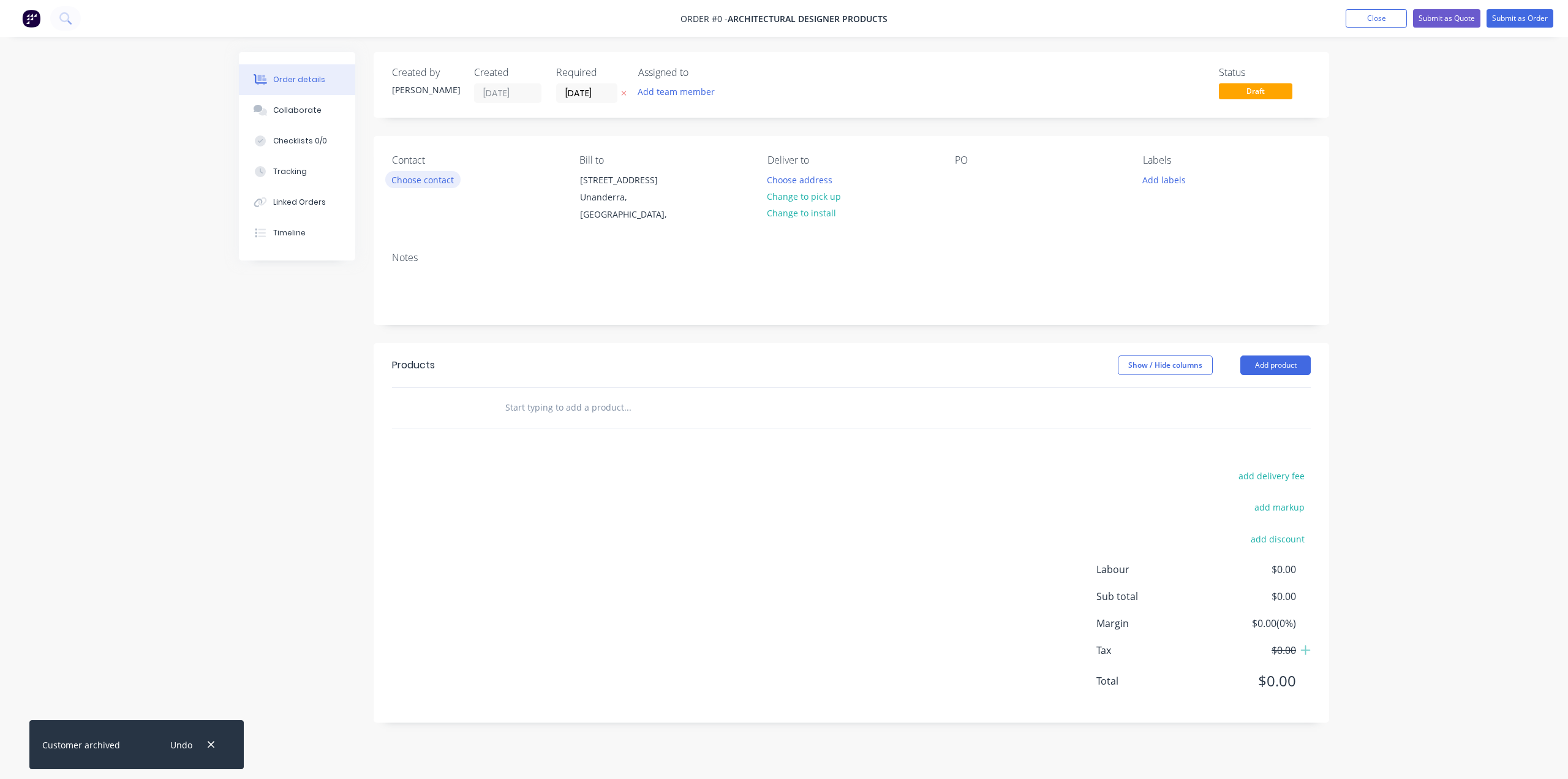
click at [432, 180] on button "Choose contact" at bounding box center [423, 179] width 75 height 16
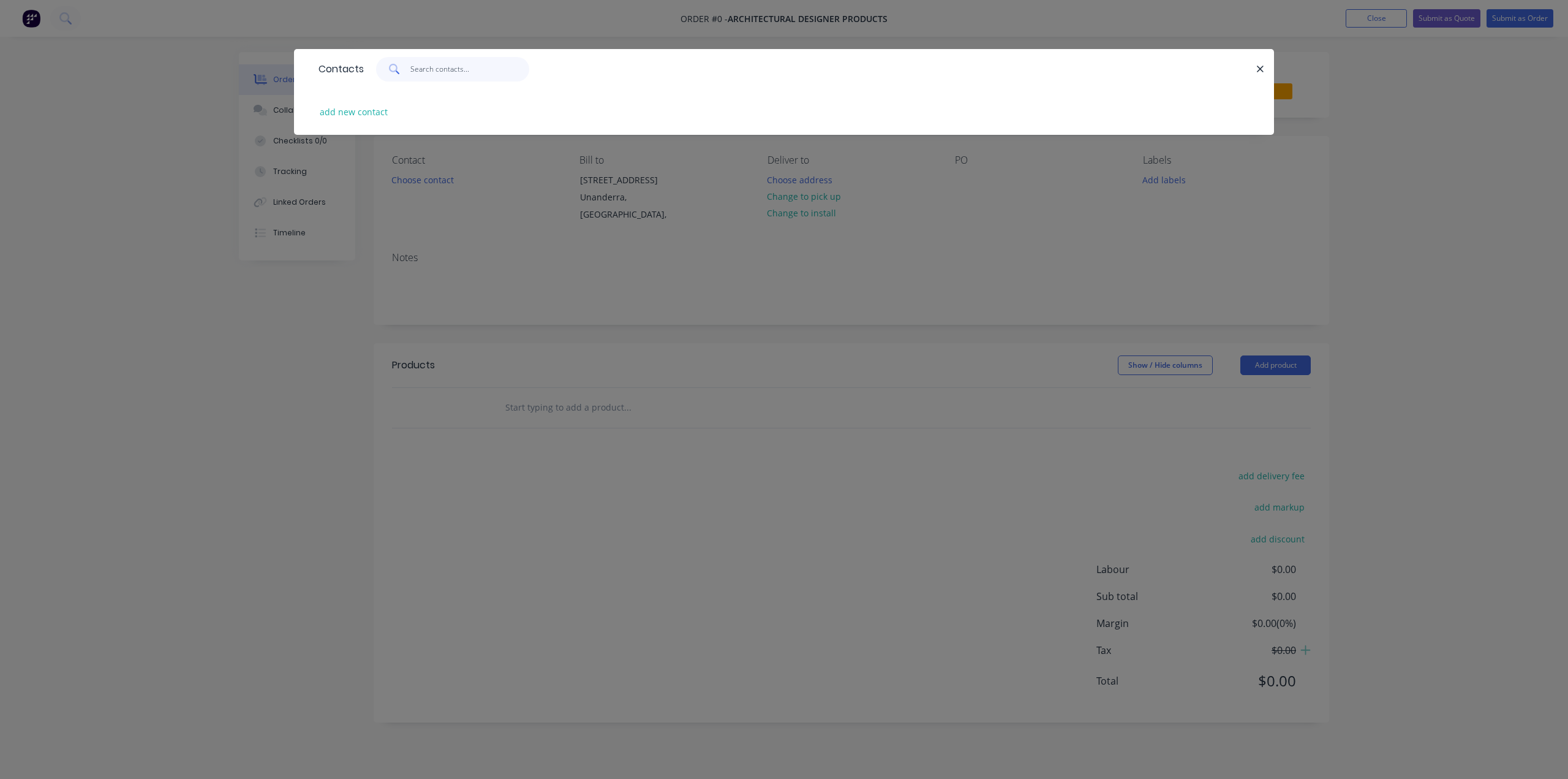
click at [425, 74] on input "text" at bounding box center [470, 69] width 120 height 25
click at [366, 111] on button "add new contact" at bounding box center [354, 111] width 81 height 16
select select "AU"
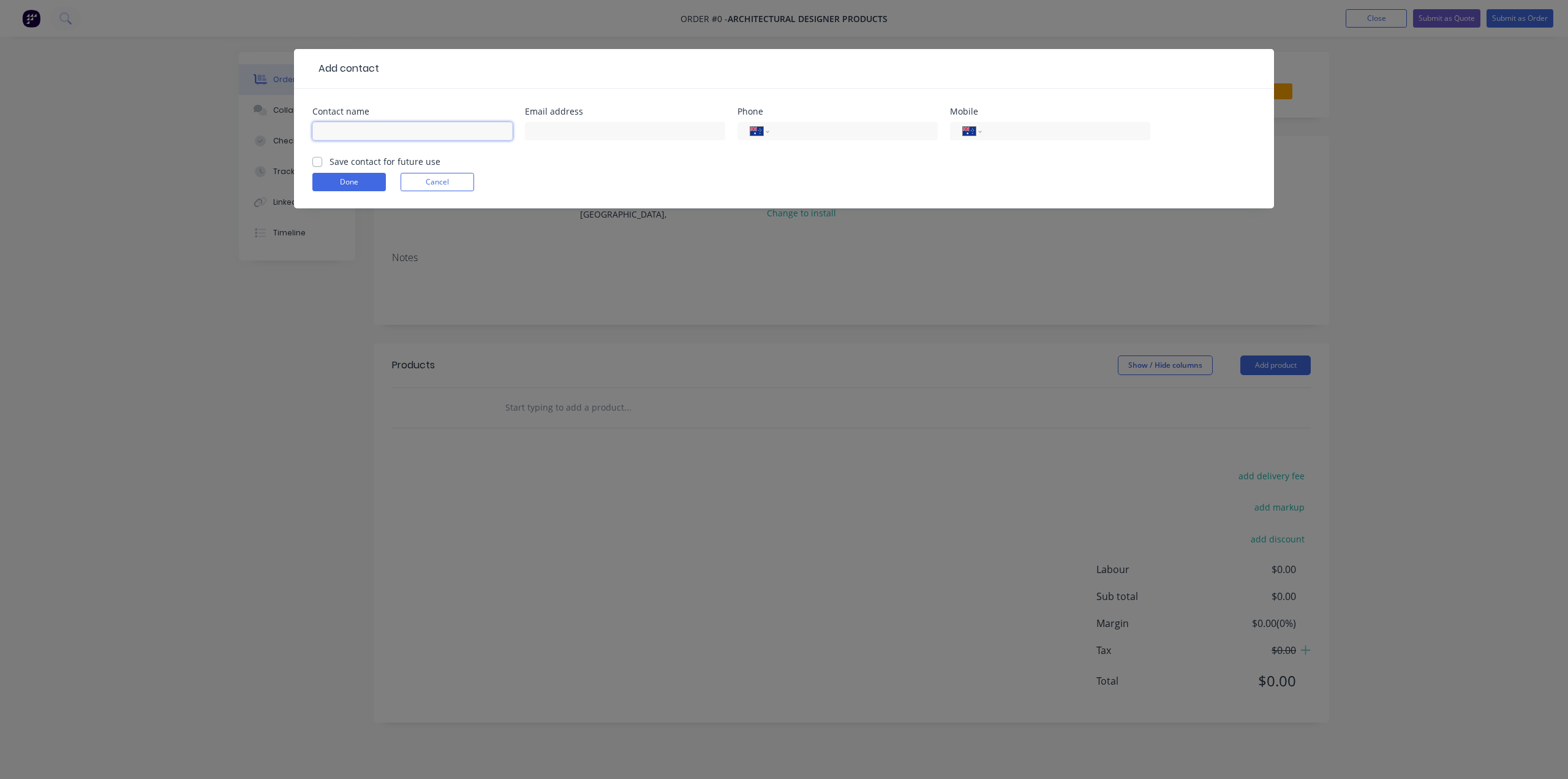
click at [422, 133] on input "text" at bounding box center [412, 131] width 201 height 18
type input "[PERSON_NAME]"
type input "[EMAIL_ADDRESS][DOMAIN_NAME]"
type input "0"
click at [1020, 127] on input "tel" at bounding box center [1064, 131] width 147 height 14
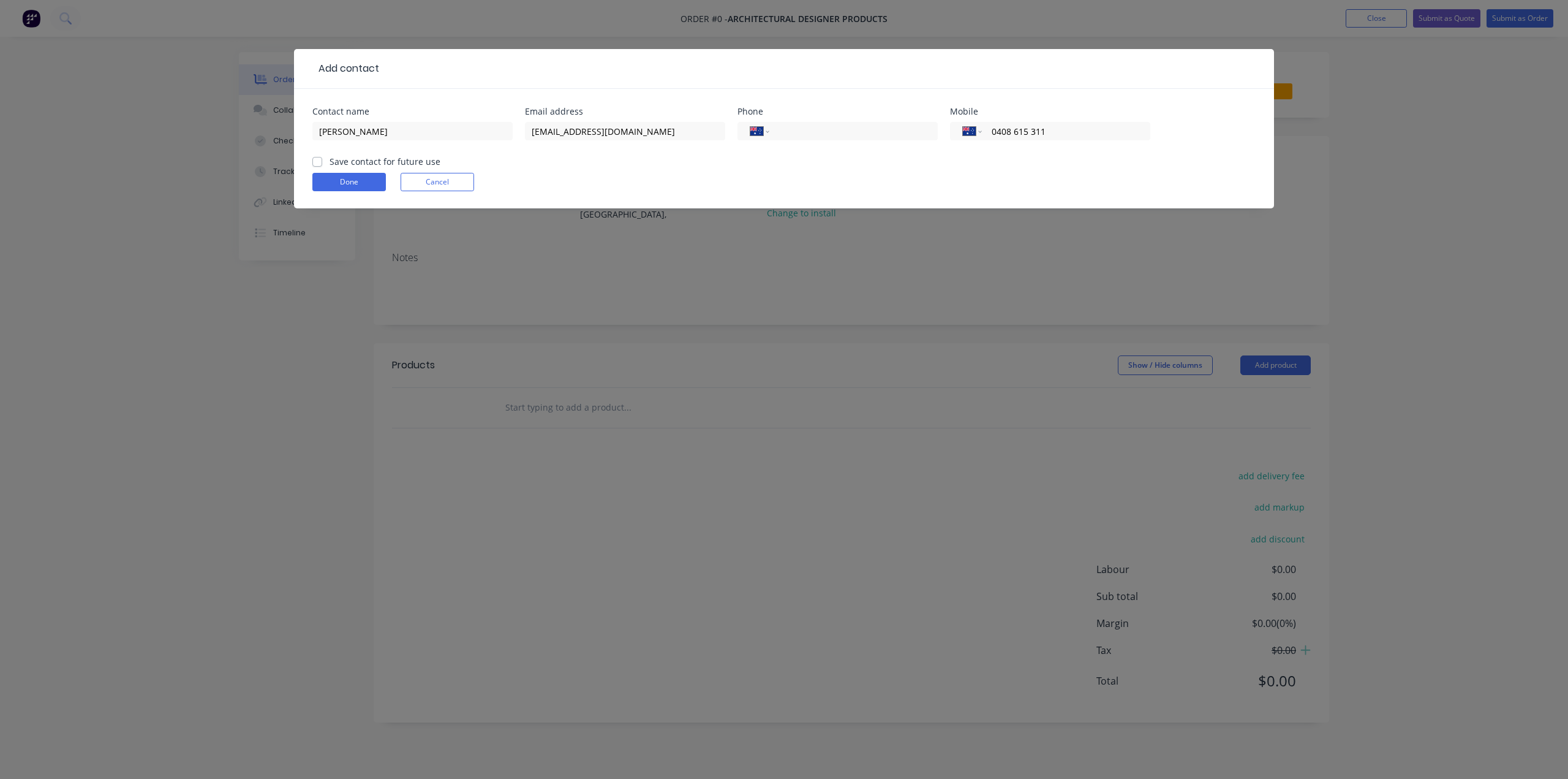
type input "0408 615 311"
click at [329, 163] on label "Save contact for future use" at bounding box center [385, 162] width 111 height 13
click at [312, 163] on input "Save contact for future use" at bounding box center [317, 161] width 10 height 11
checkbox input "true"
click at [366, 183] on button "Done" at bounding box center [349, 182] width 74 height 18
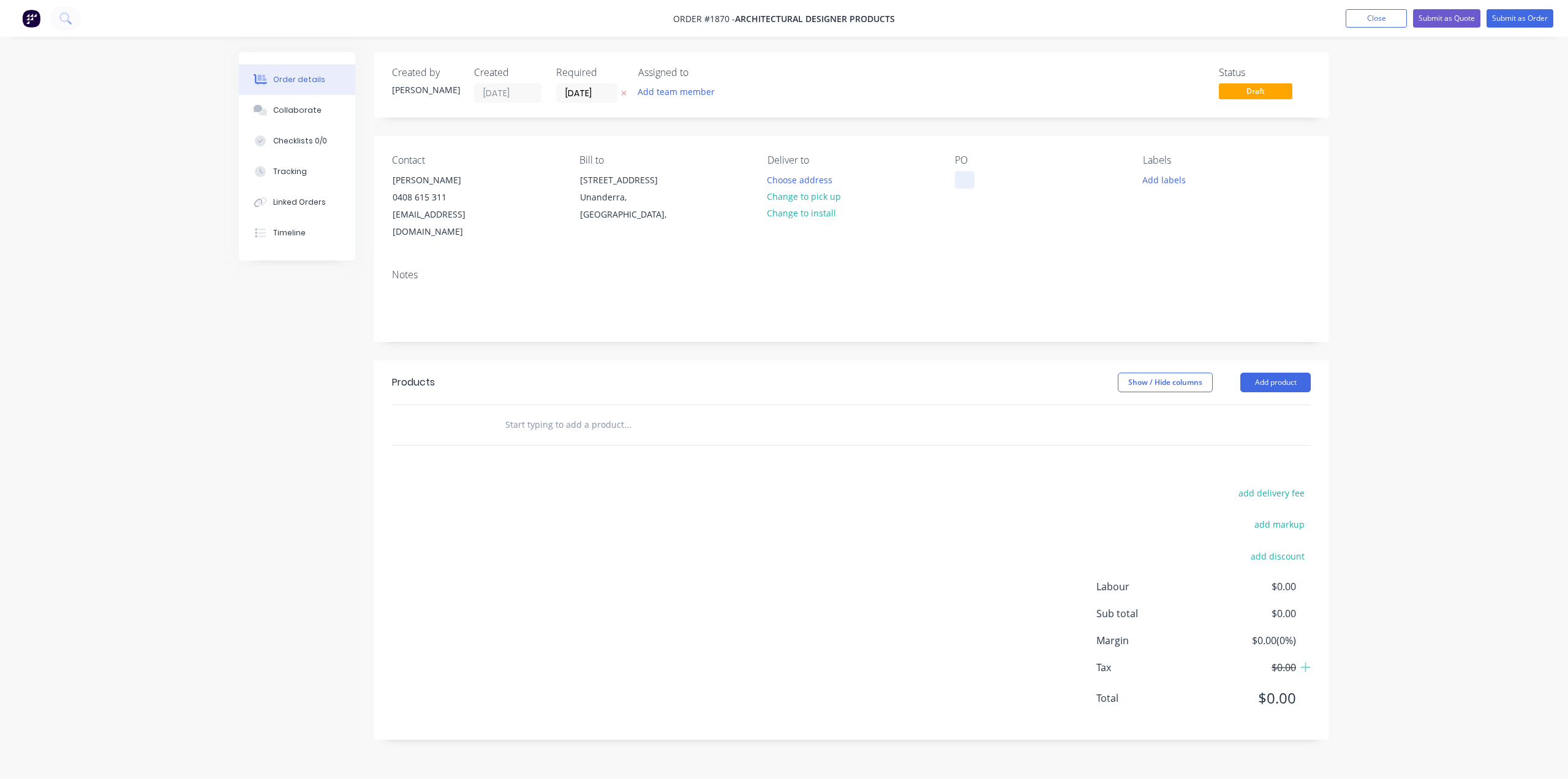
click at [965, 172] on div at bounding box center [965, 179] width 20 height 18
click at [577, 413] on input "text" at bounding box center [627, 425] width 245 height 25
click at [1005, 182] on div "RFQ Votec EZ10 Cutter parts" at bounding box center [1022, 179] width 135 height 18
click at [1372, 223] on div "Order details Collaborate Checklists 0/0 Tracking Linked Orders Timeline Order …" at bounding box center [784, 389] width 1568 height 779
click at [572, 413] on input "text" at bounding box center [627, 425] width 245 height 25
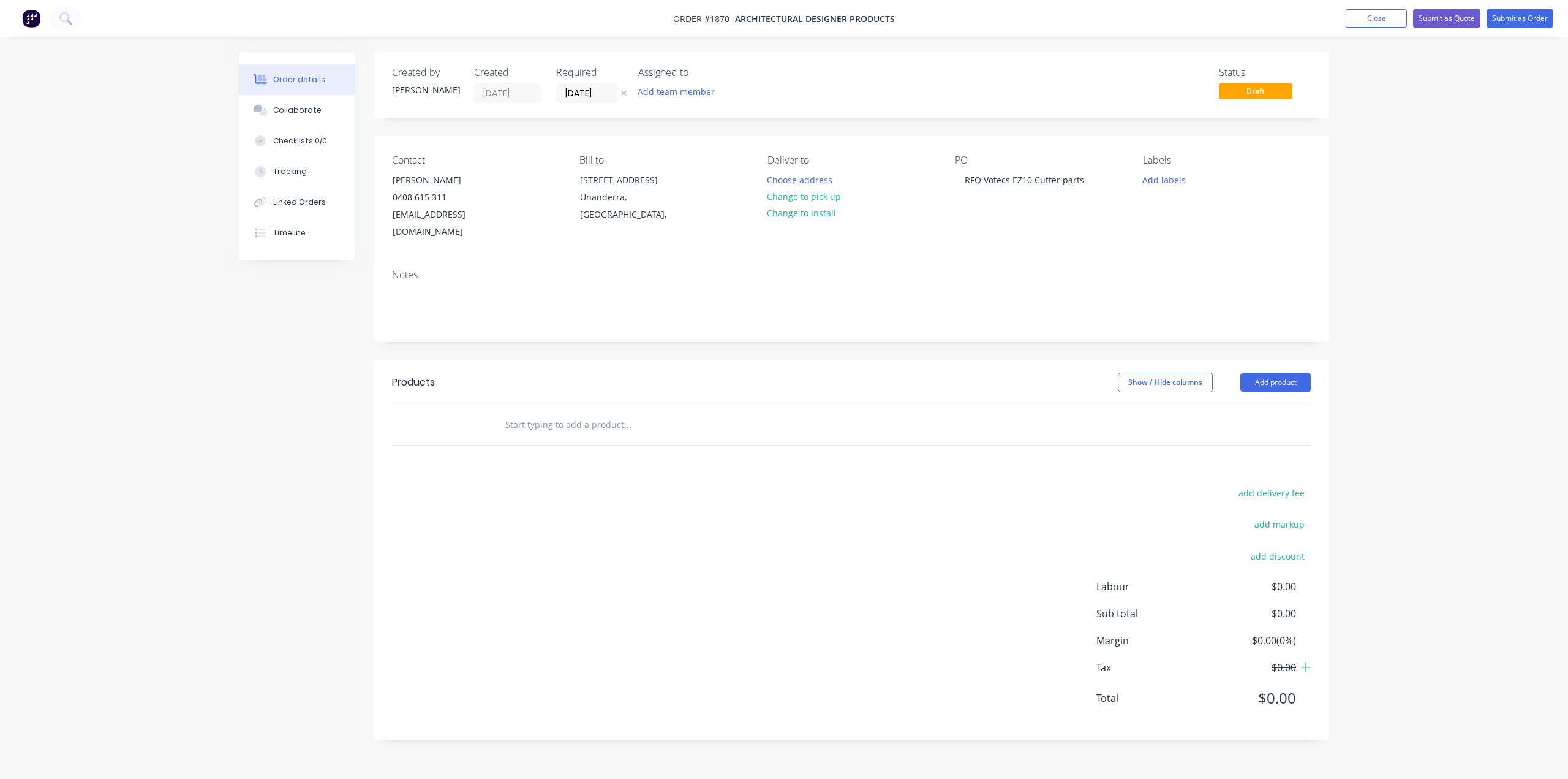
paste input "Square knife 40x40 concave /EC80"
type input "Square knife 40x40 concave /EC80"
click at [672, 454] on button "Add Square knife 40x40 concave /EC80 to order" at bounding box center [693, 471] width 368 height 39
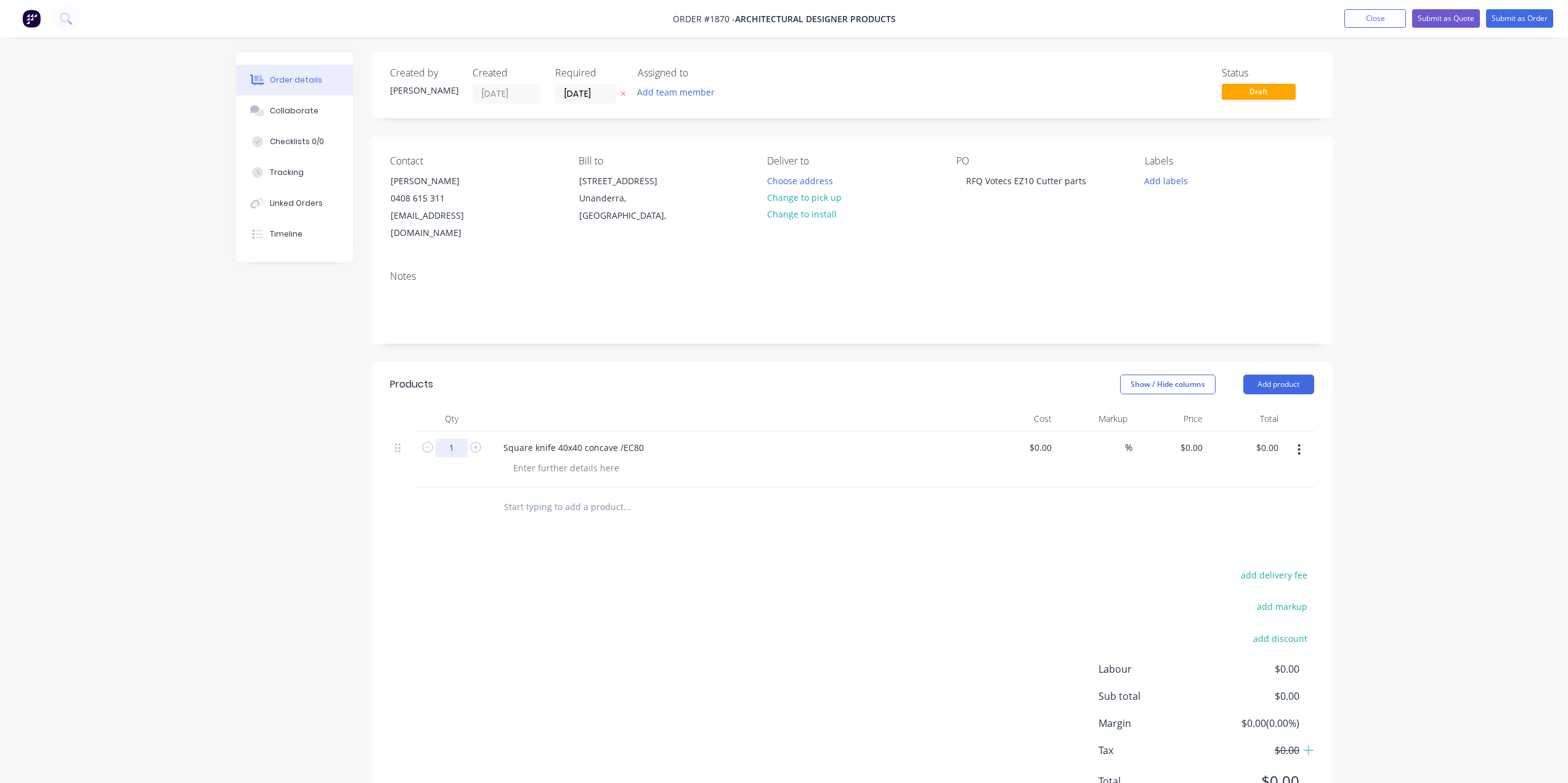
click at [452, 439] on input "1" at bounding box center [451, 448] width 32 height 19
type input "54"
click at [1051, 439] on input at bounding box center [1050, 447] width 14 height 18
click at [1040, 439] on div "0" at bounding box center [1047, 447] width 19 height 18
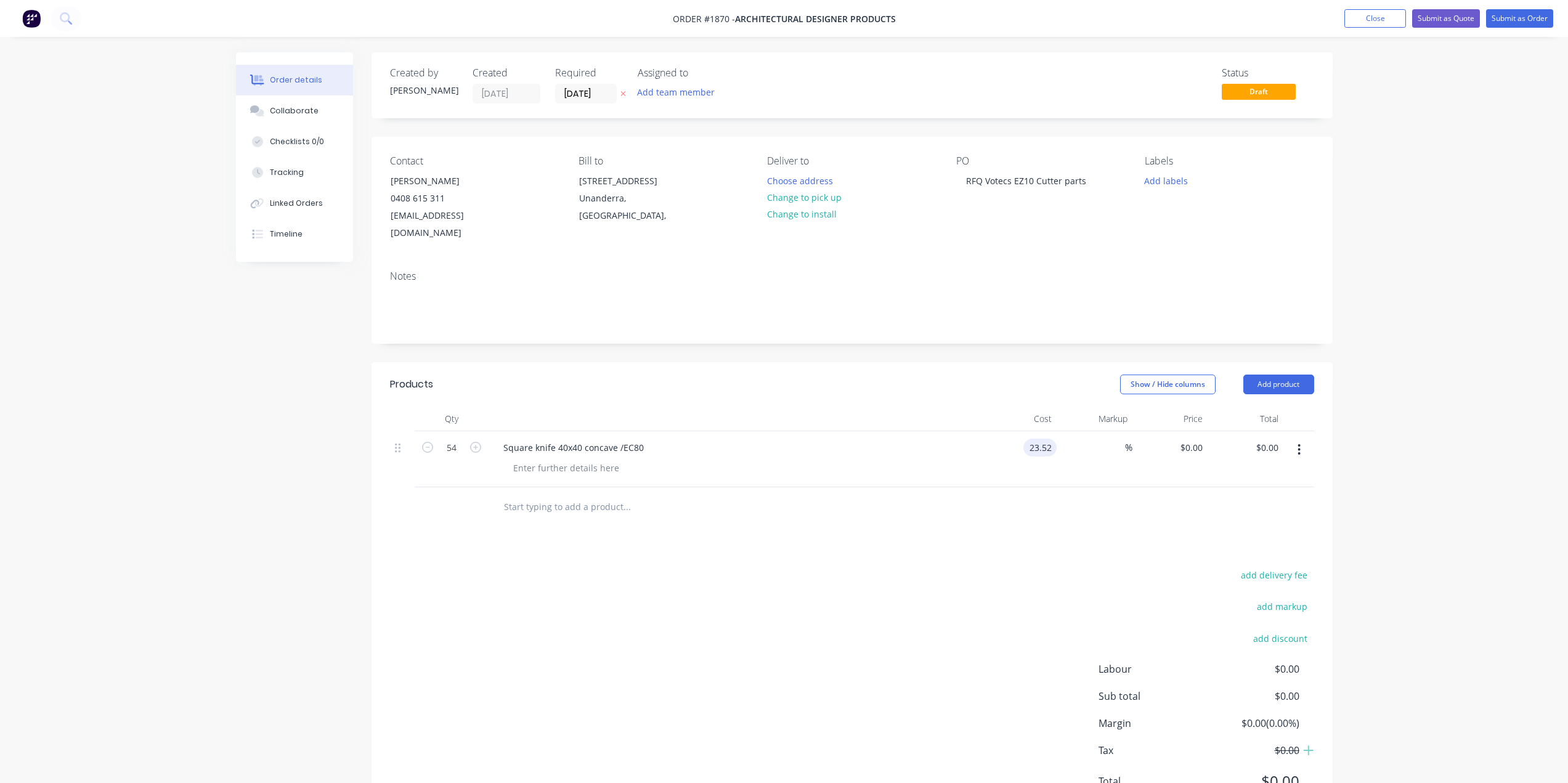
type input "$23.52"
type input "$1,270.08"
type input "45"
type input "34.104"
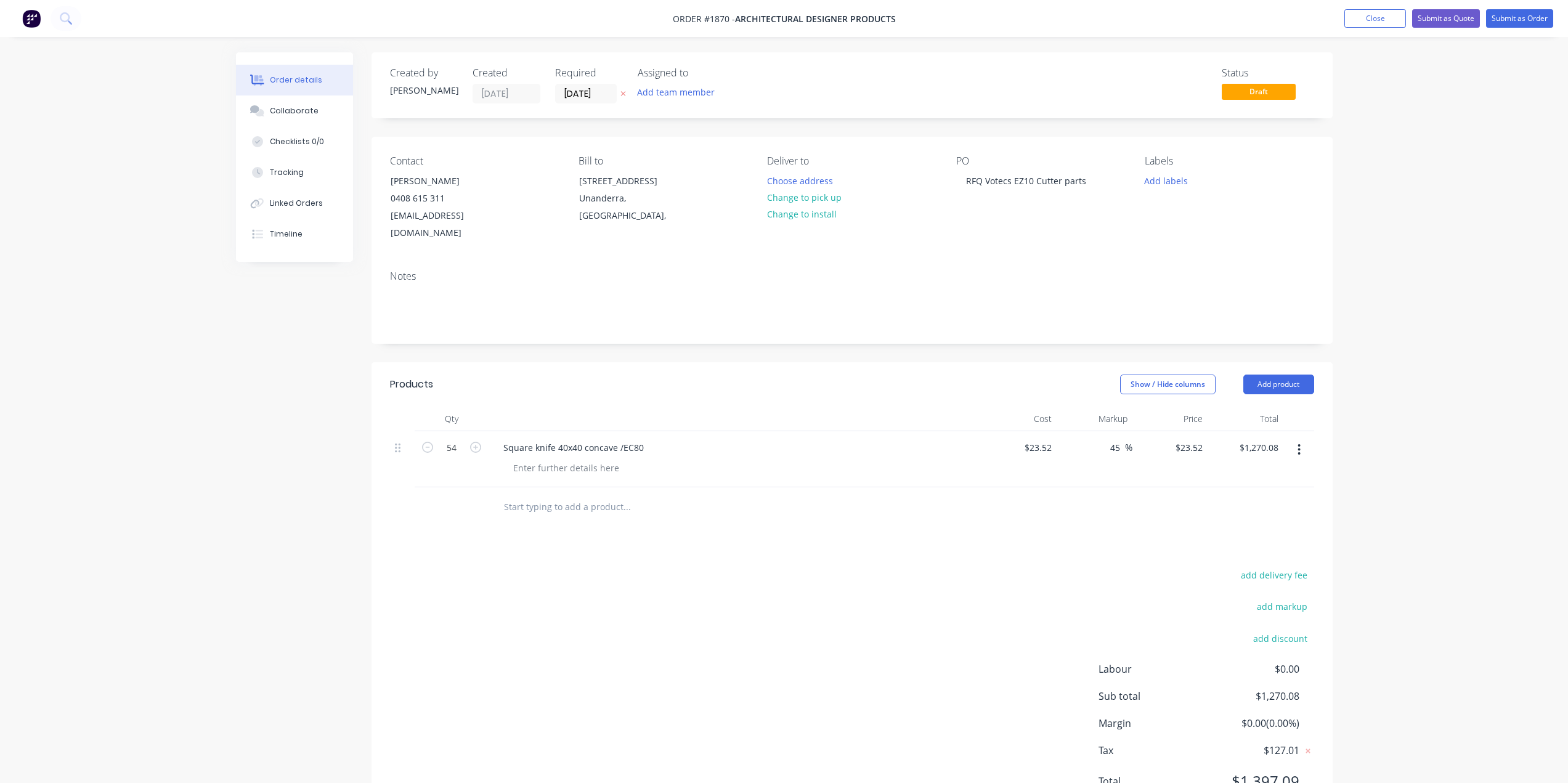
type input "$1,841.62"
type input "$34.104"
click at [1119, 439] on input "45" at bounding box center [1117, 447] width 16 height 18
type input "40"
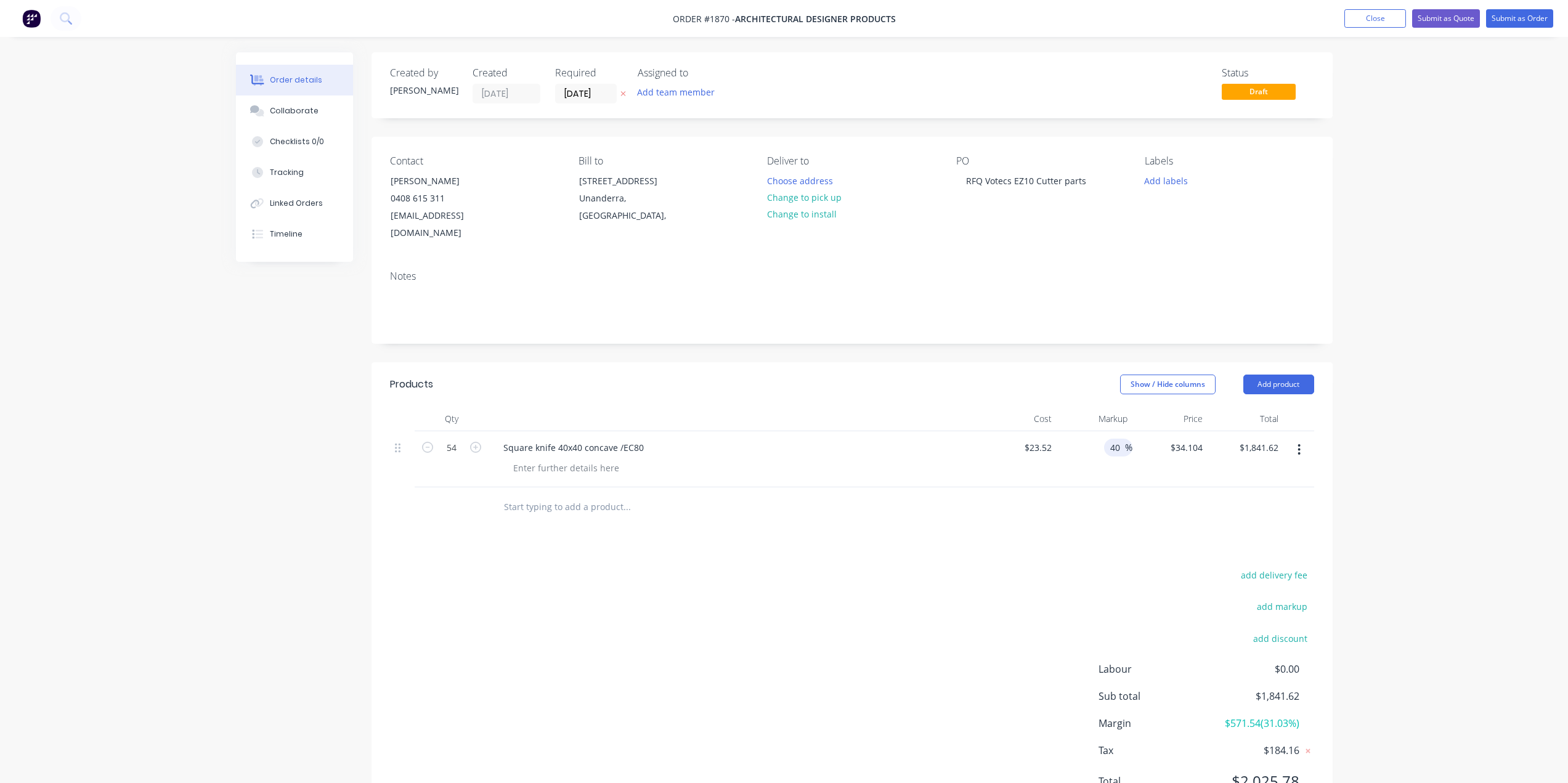
type input "$32.928"
type input "$1,778.11"
click at [1316, 475] on div "Qty Cost Markup Price Total 54 Square knife 40x40 concave /EC80 $23.52 $23.52 4…" at bounding box center [852, 467] width 961 height 120
click at [567, 494] on input "text" at bounding box center [626, 507] width 247 height 25
click at [574, 494] on input "text" at bounding box center [626, 507] width 247 height 25
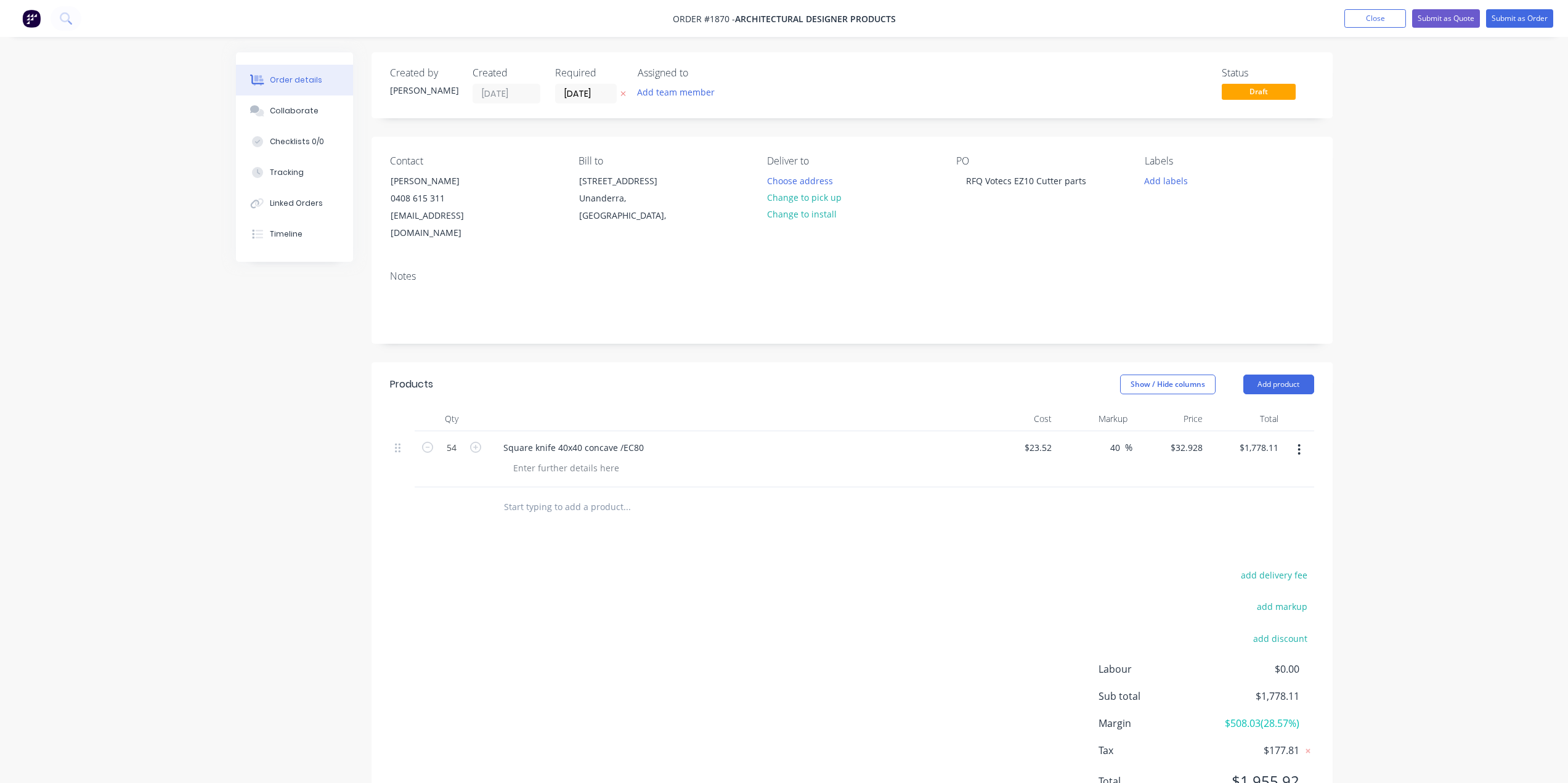
paste input "Square knife 30x30 concave - type EC 80"
click at [655, 494] on input "Square knife 30x30 concave - type EC 80" at bounding box center [626, 507] width 247 height 25
drag, startPoint x: 643, startPoint y: 489, endPoint x: 626, endPoint y: 489, distance: 17.0
click at [626, 494] on input "Square knife 30x30 concave - type EC80" at bounding box center [626, 507] width 247 height 25
type input "Square knife 30x30 concave EC80"
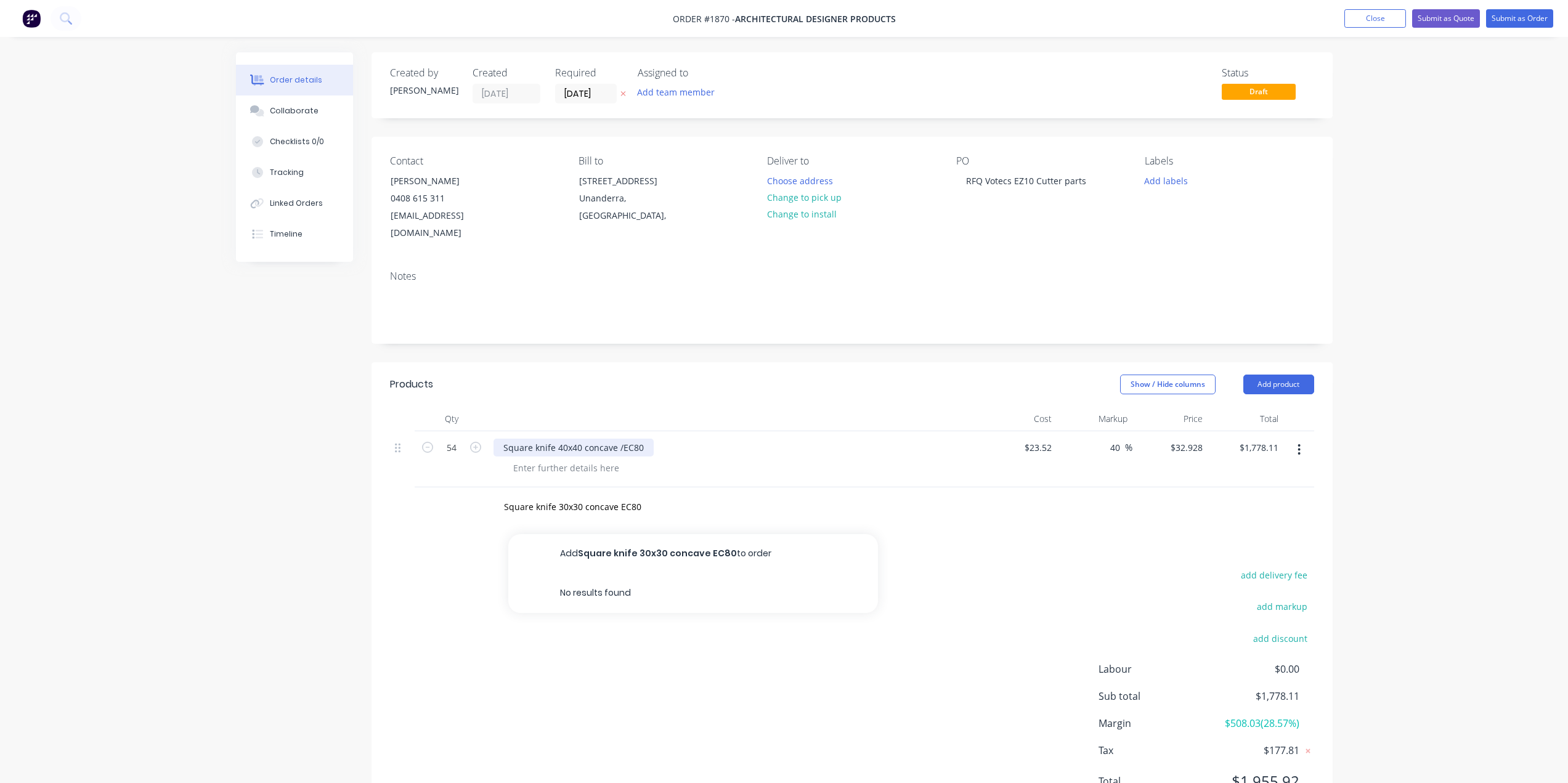
click at [619, 439] on div "Square knife 40x40 concave /EC80" at bounding box center [573, 447] width 160 height 18
click at [619, 495] on input "Square knife 30x30 concave EC80" at bounding box center [626, 507] width 247 height 25
click at [634, 534] on button "Add Square knife 30x30 concave EC80 to order" at bounding box center [693, 554] width 370 height 39
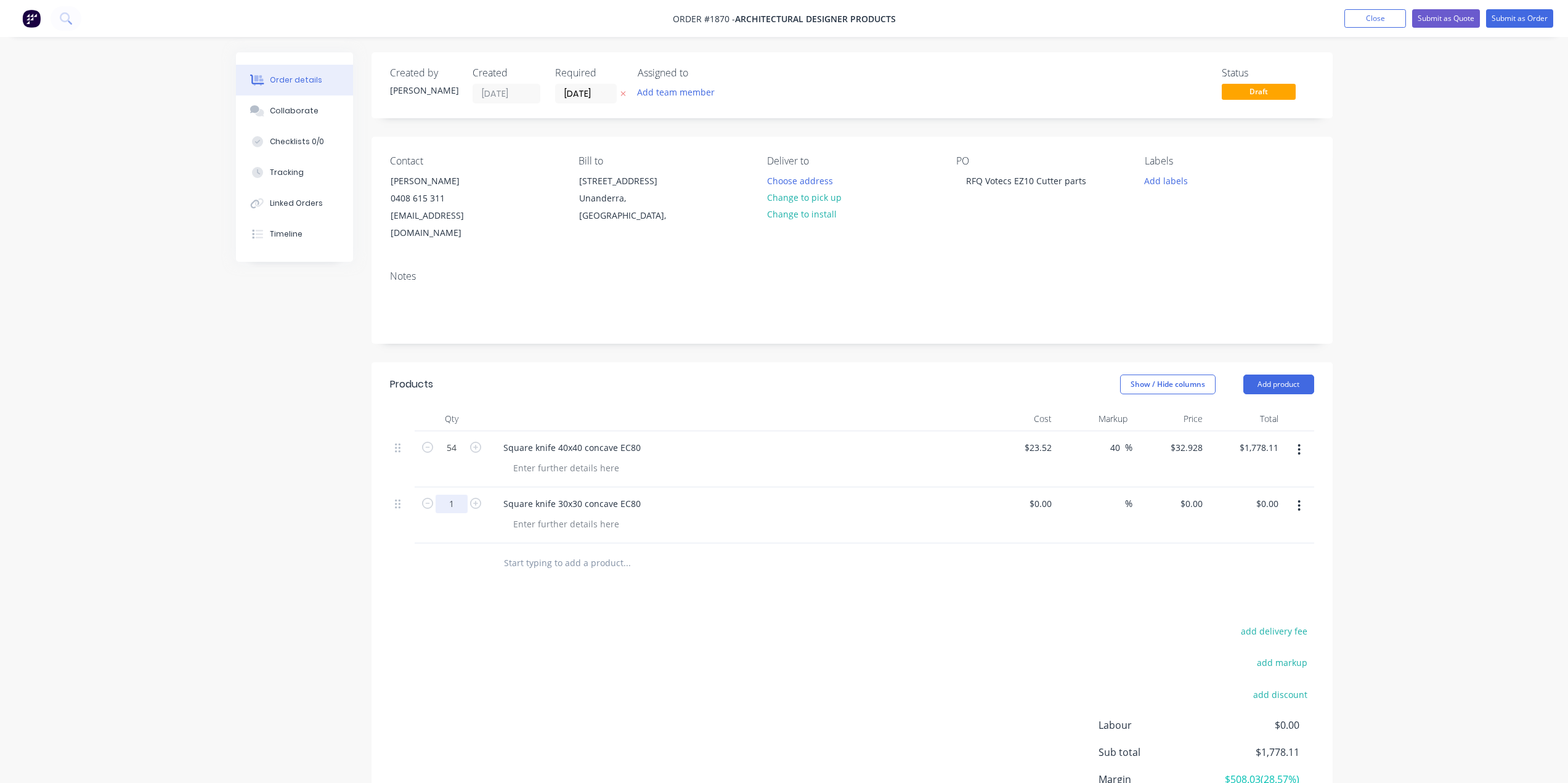
click at [458, 457] on input "1" at bounding box center [451, 448] width 32 height 19
click at [458, 457] on input "1" at bounding box center [451, 448] width 32 height 19
type input "2"
click at [957, 582] on div "Products Show / Hide columns Add product Qty Cost Markup Price Total 54 Square …" at bounding box center [852, 620] width 961 height 517
click at [1043, 494] on input at bounding box center [1050, 503] width 14 height 18
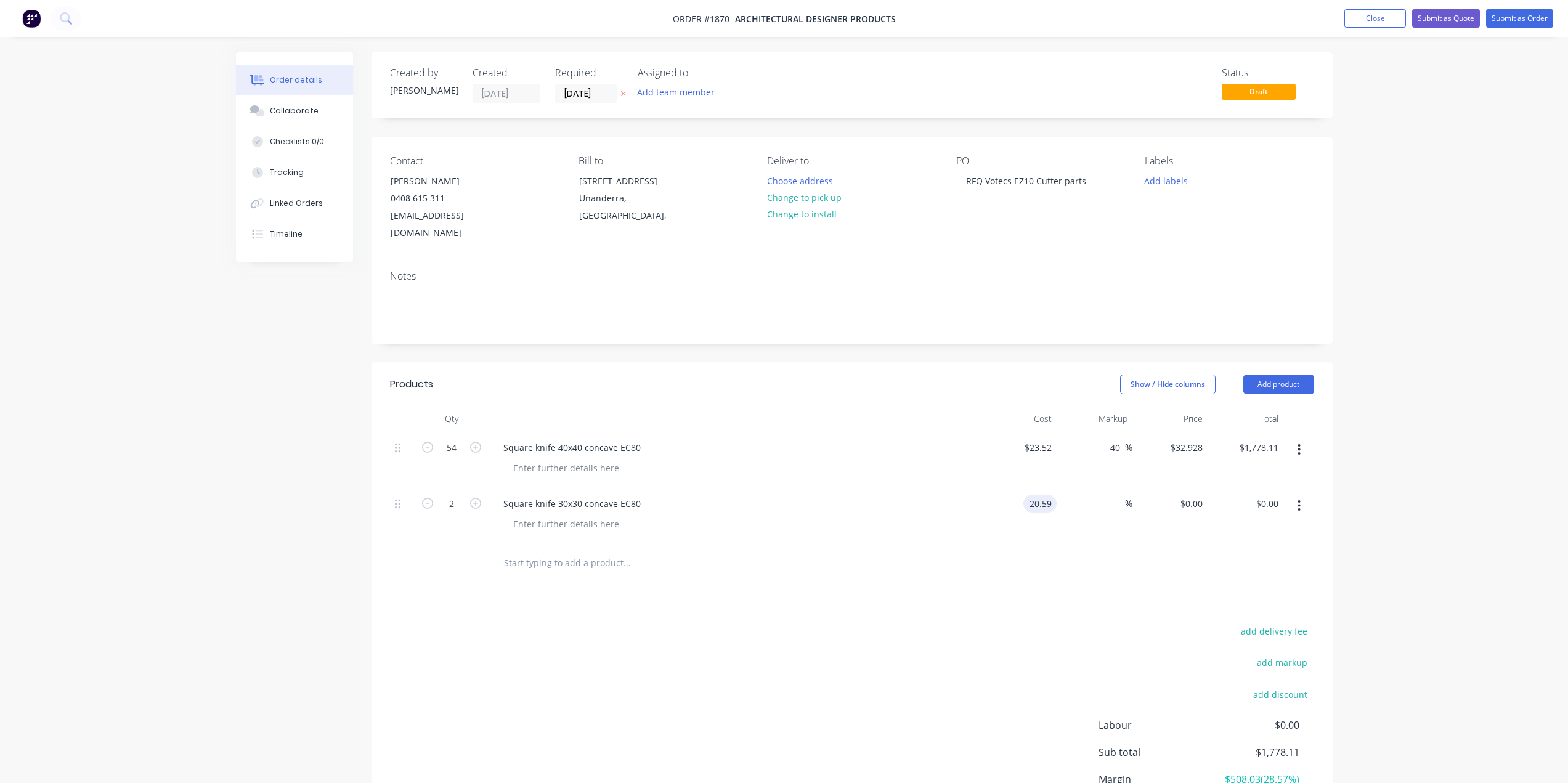
type input "$20.59"
type input "$41.18"
type input "40"
type input "$28.826"
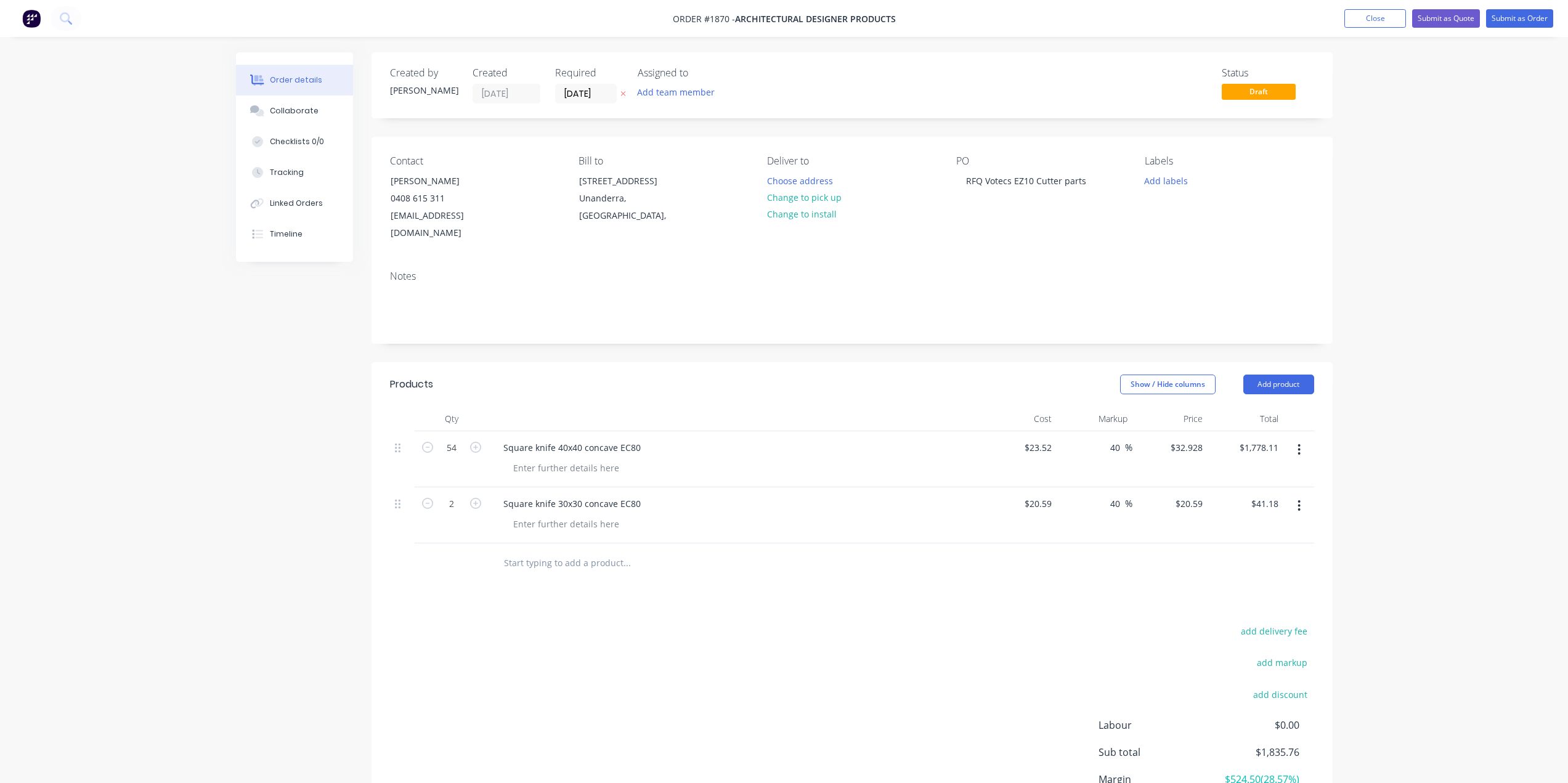
type input "$57.65"
click at [1373, 469] on div "Order details Collaborate Checklists 0/0 Tracking Linked Orders Timeline Order …" at bounding box center [784, 449] width 1568 height 898
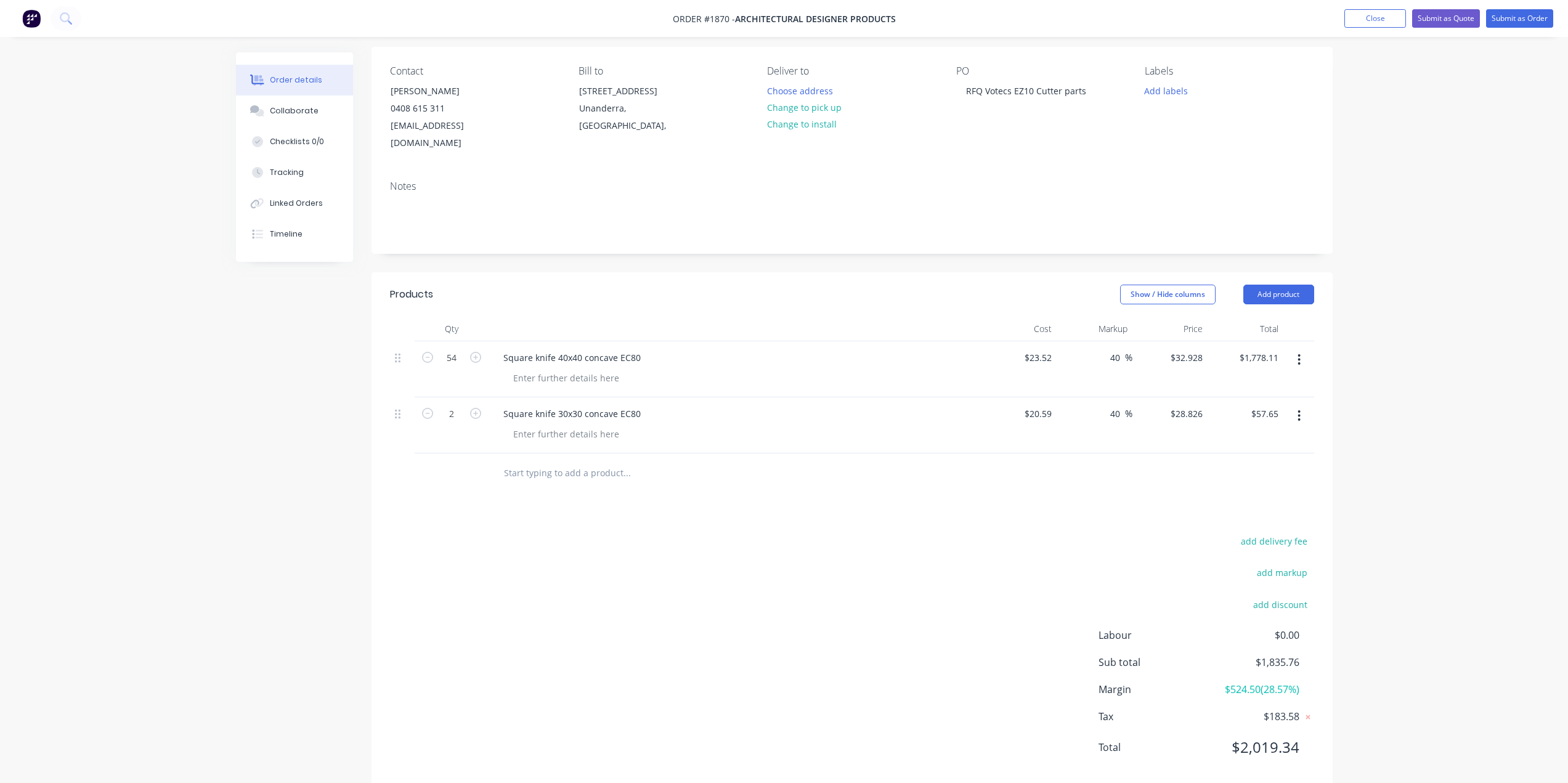
scroll to position [98, 0]
click at [572, 453] on input "text" at bounding box center [626, 465] width 247 height 25
click at [539, 453] on input "text" at bounding box center [626, 465] width 247 height 25
paste input "Counter knife EZ 10/1 flat adjust. 497 mm"
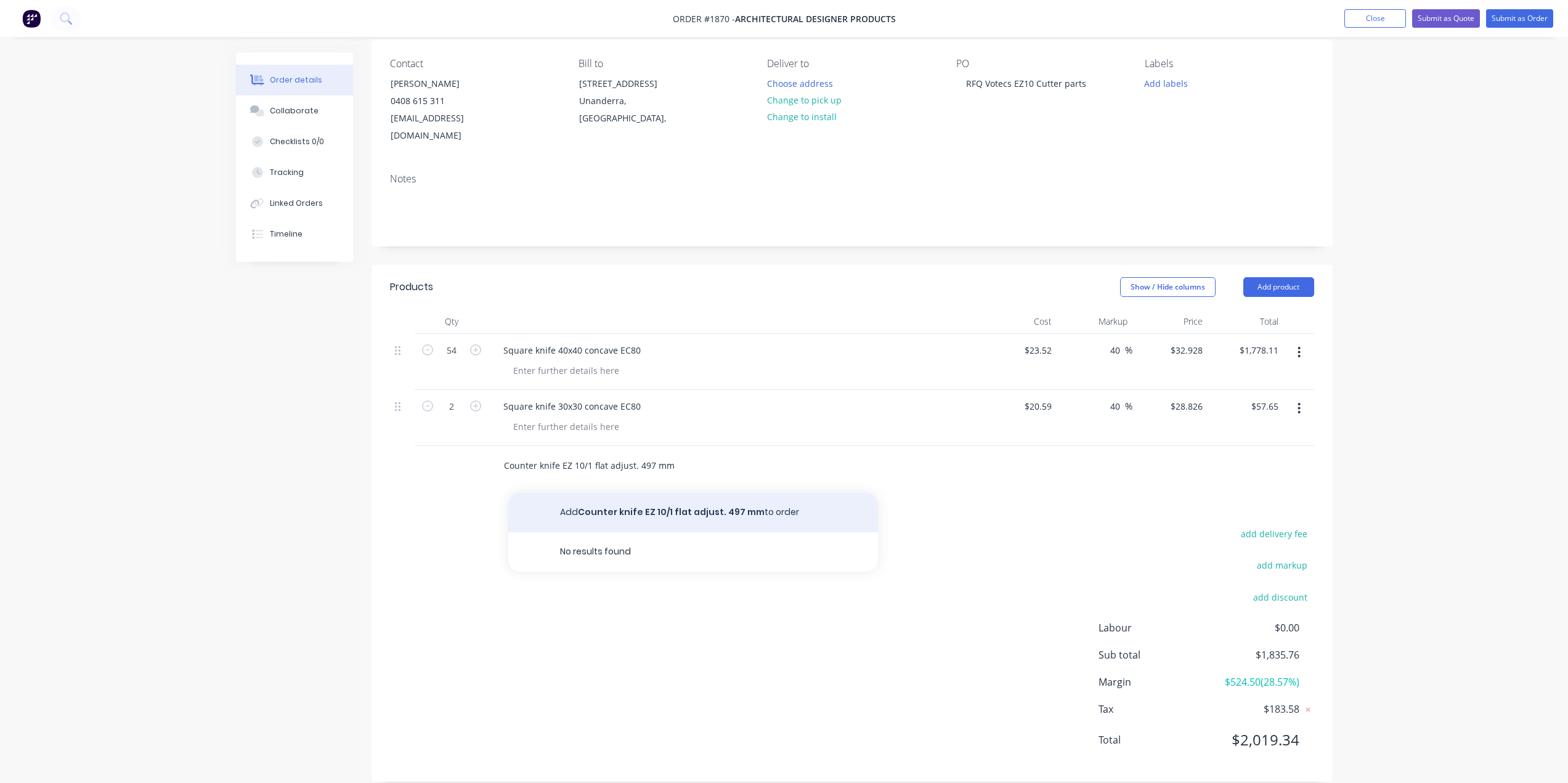
type input "Counter knife EZ 10/1 flat adjust. 497 mm"
click at [666, 493] on button "Add Counter knife EZ 10/1 flat adjust. 497 mm to order" at bounding box center [693, 512] width 370 height 39
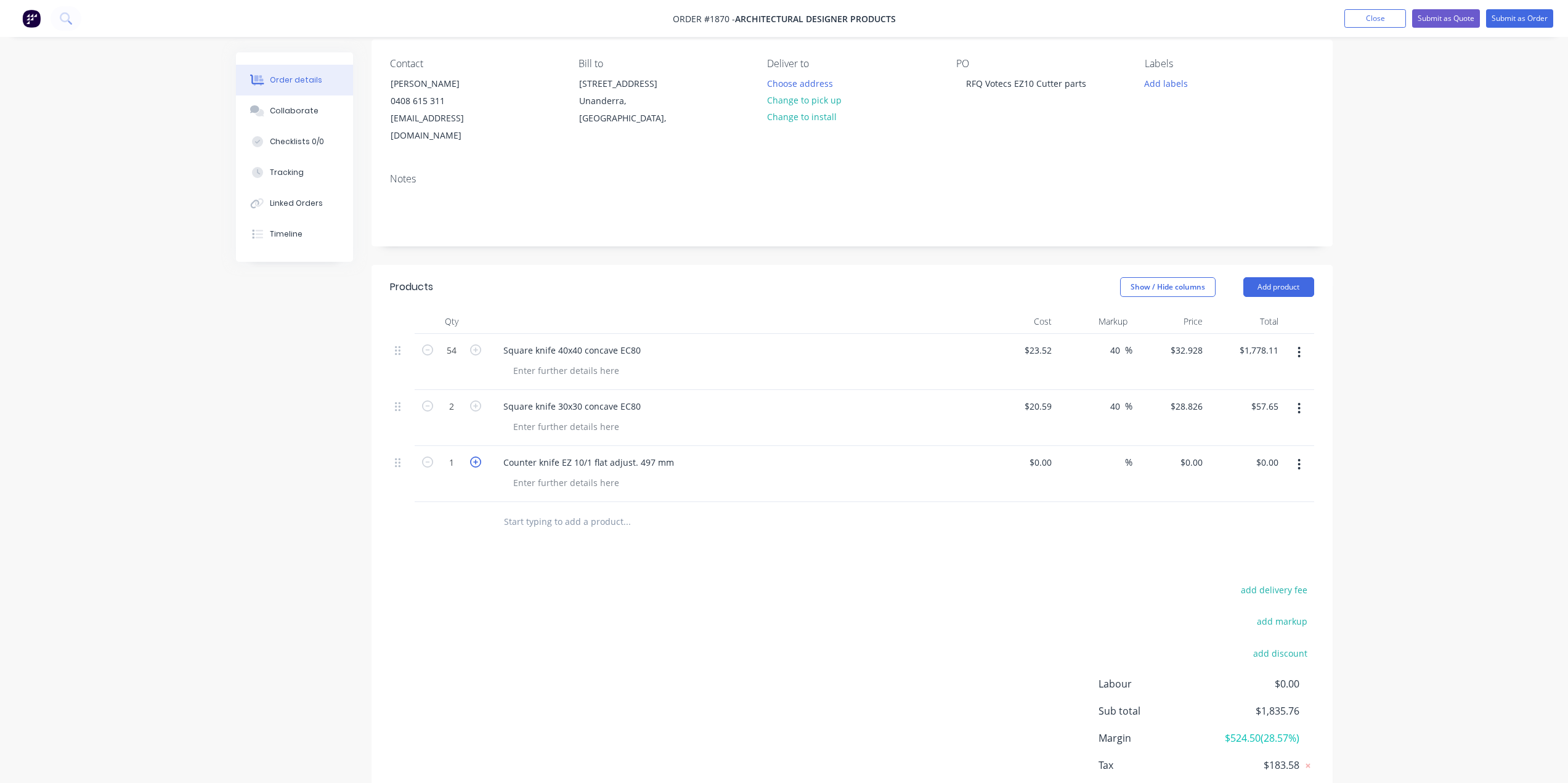
click at [478, 457] on icon "button" at bounding box center [476, 462] width 11 height 11
type input "2"
click at [1036, 446] on div "$0.00" at bounding box center [1019, 474] width 76 height 56
type input "$697.00"
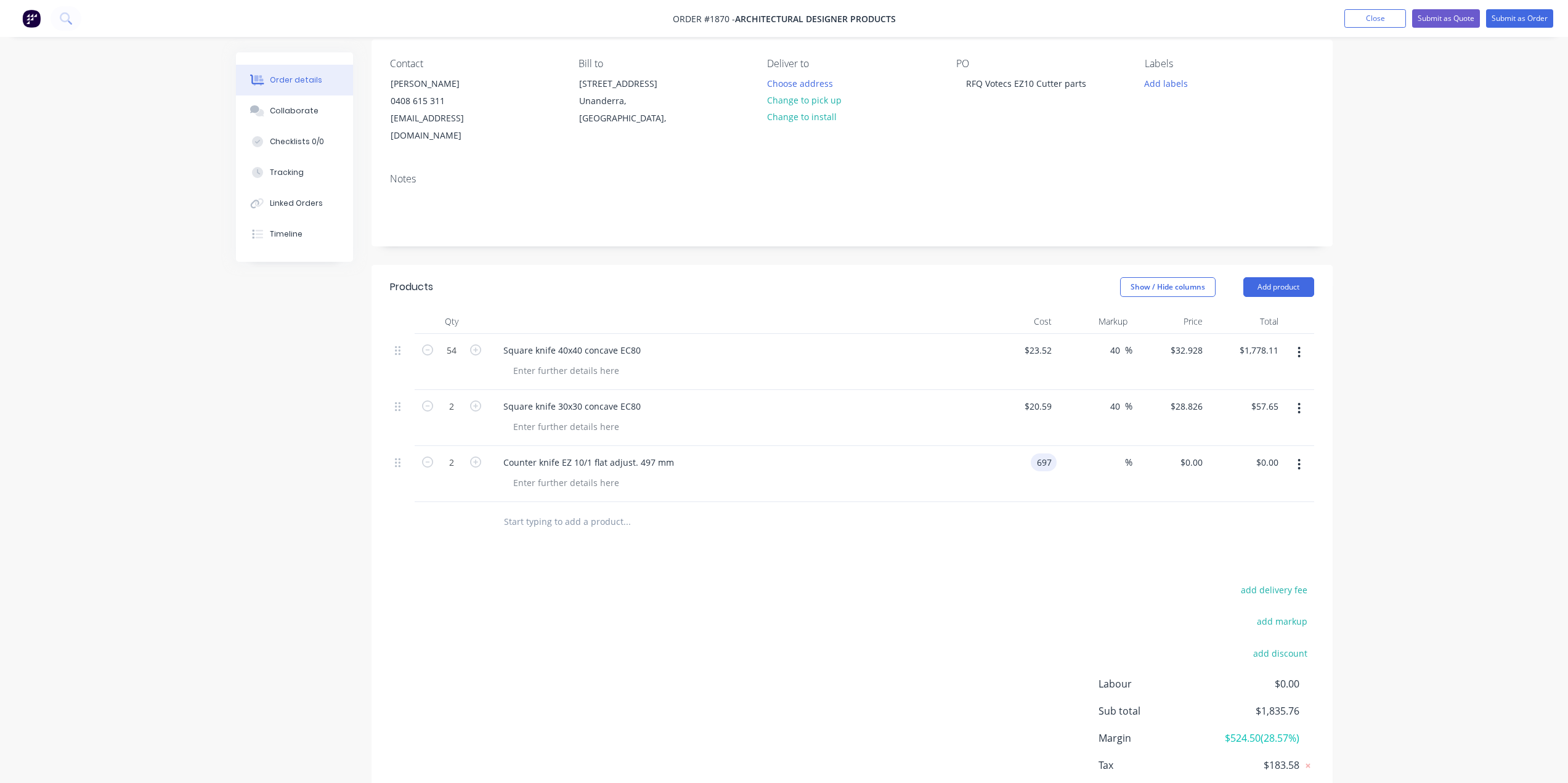
type input "$1,394.00"
type input "40"
type input "975.8"
type input "$1,951.60"
type input "$975.80"
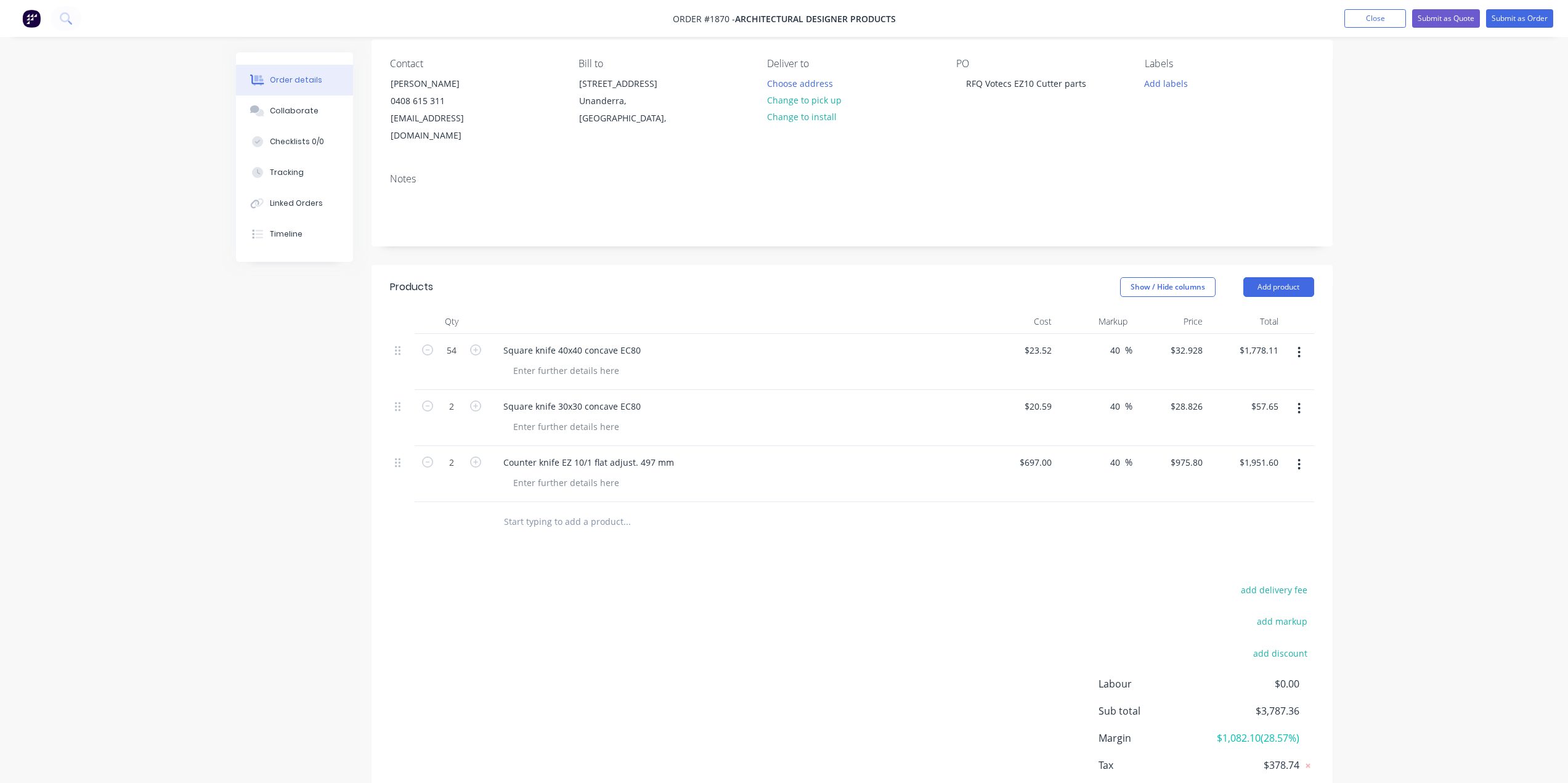
click at [1403, 435] on div "Order details Collaborate Checklists 0/0 Tracking Linked Orders Timeline Order …" at bounding box center [784, 379] width 1568 height 953
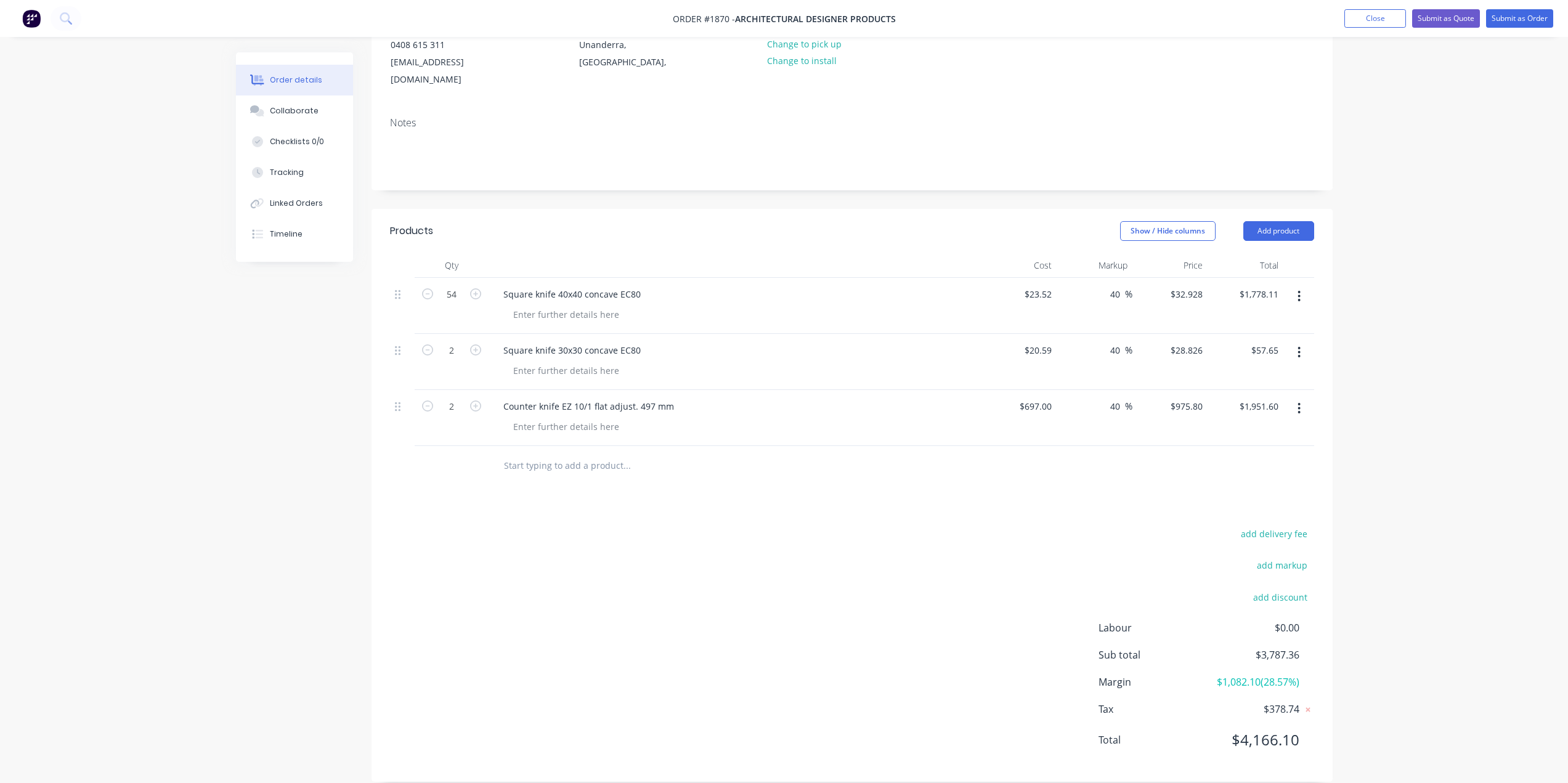
click at [562, 453] on input "text" at bounding box center [626, 465] width 247 height 25
click at [1276, 221] on button "Add product" at bounding box center [1279, 231] width 71 height 20
click at [1230, 425] on div "Notes (External)" at bounding box center [1255, 434] width 95 height 18
click at [543, 453] on div at bounding box center [537, 462] width 88 height 18
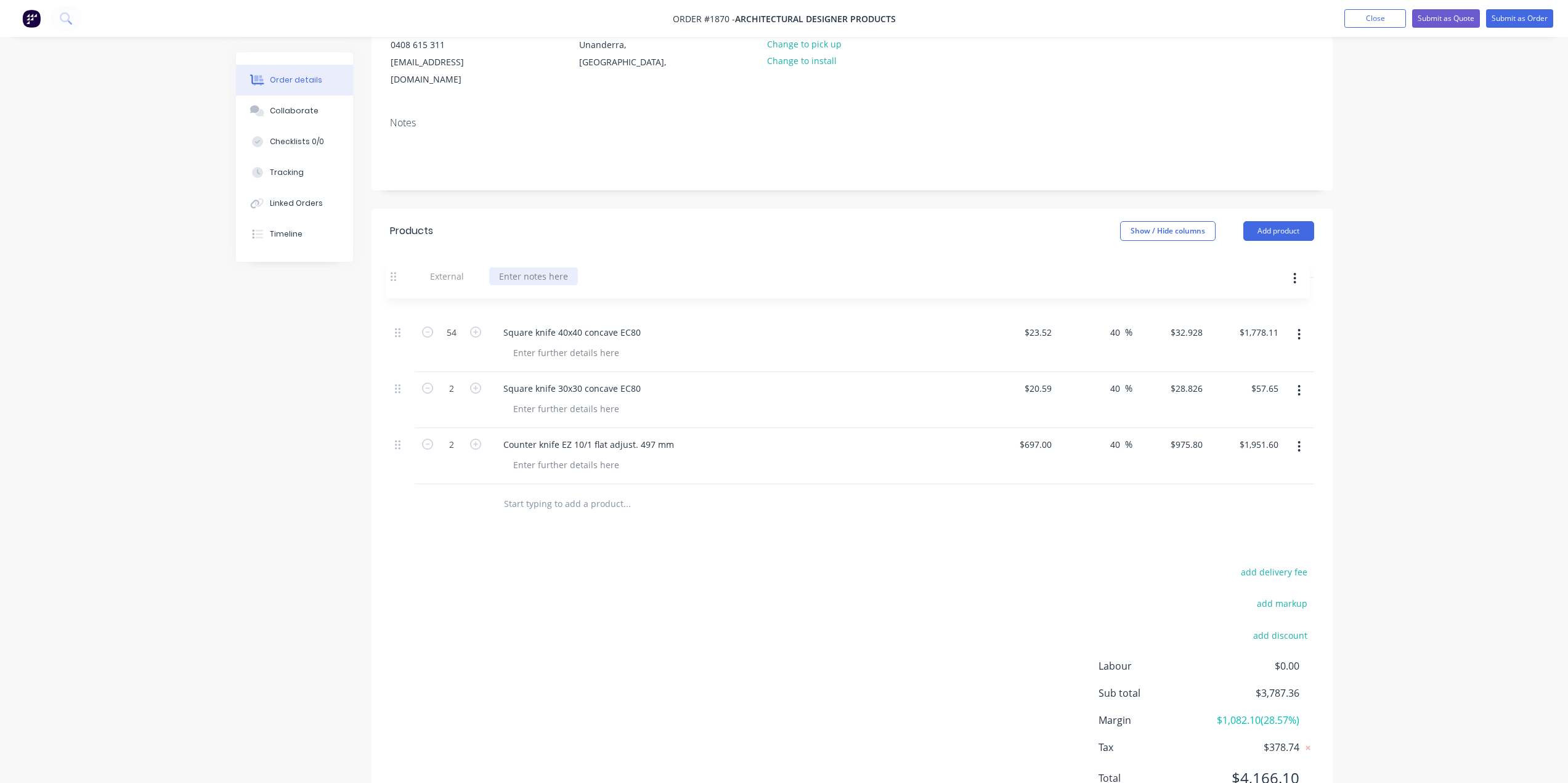
drag, startPoint x: 394, startPoint y: 444, endPoint x: 390, endPoint y: 272, distance: 172.0
click at [390, 278] on div "54 Square knife 40x40 concave EC80 $23.52 $23.52 40 40 % $32.928 $32.928 $1,778…" at bounding box center [852, 381] width 924 height 207
click at [539, 285] on div at bounding box center [537, 294] width 88 height 18
click at [1374, 321] on div "Order details Collaborate Checklists 0/0 Tracking Linked Orders Timeline Order …" at bounding box center [784, 343] width 1568 height 992
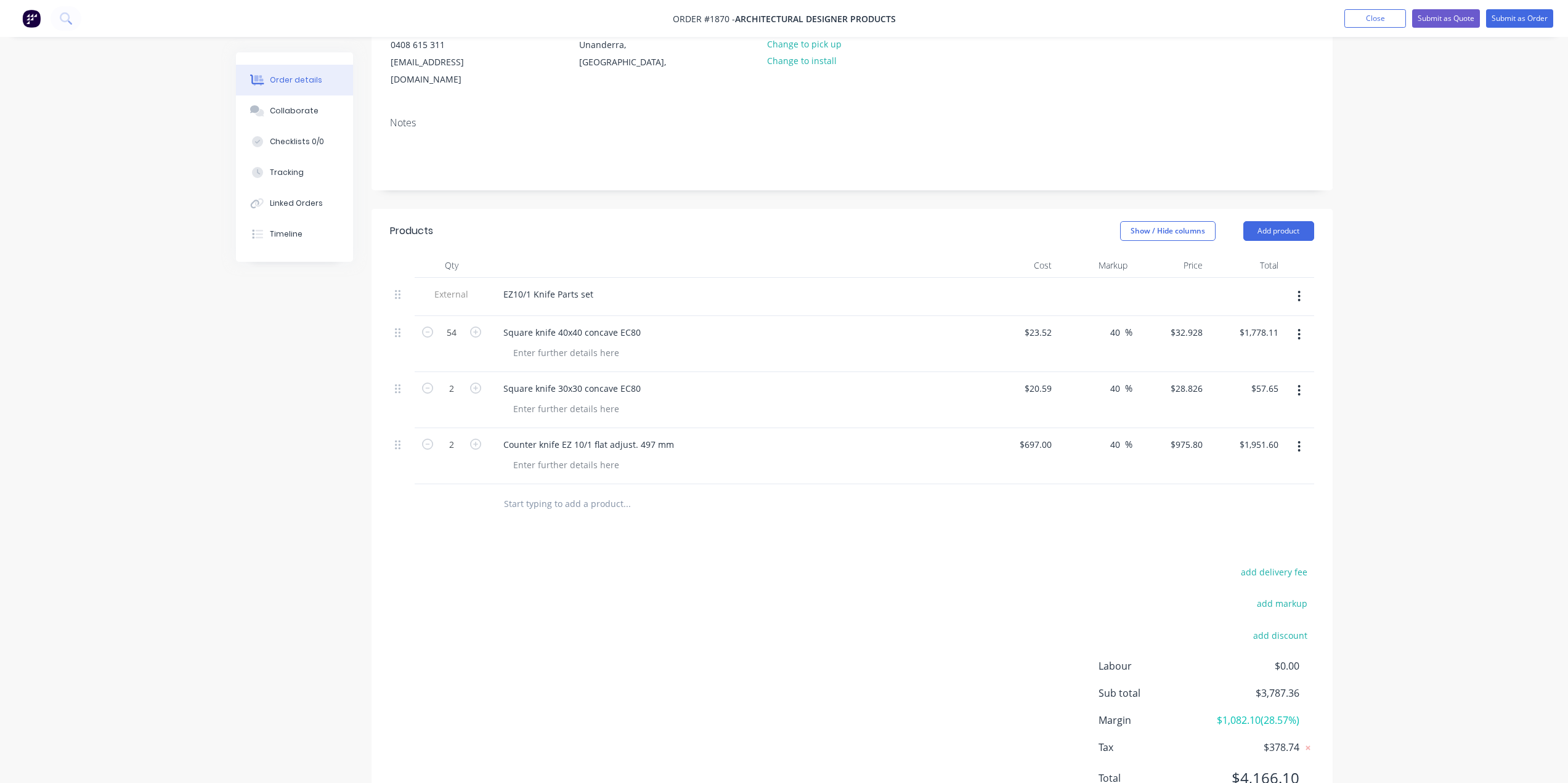
click at [562, 492] on input "text" at bounding box center [626, 504] width 247 height 25
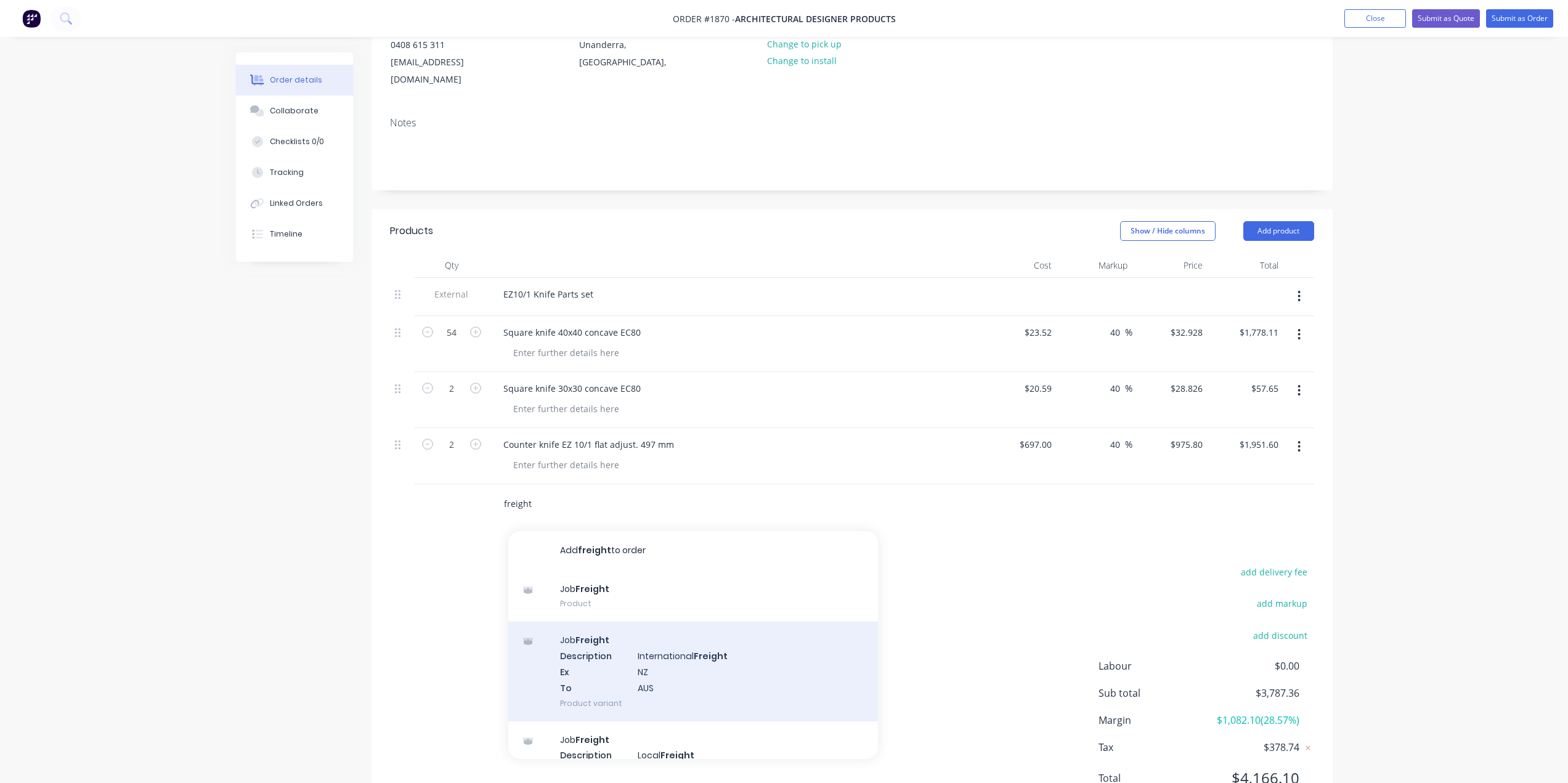
scroll to position [61, 0]
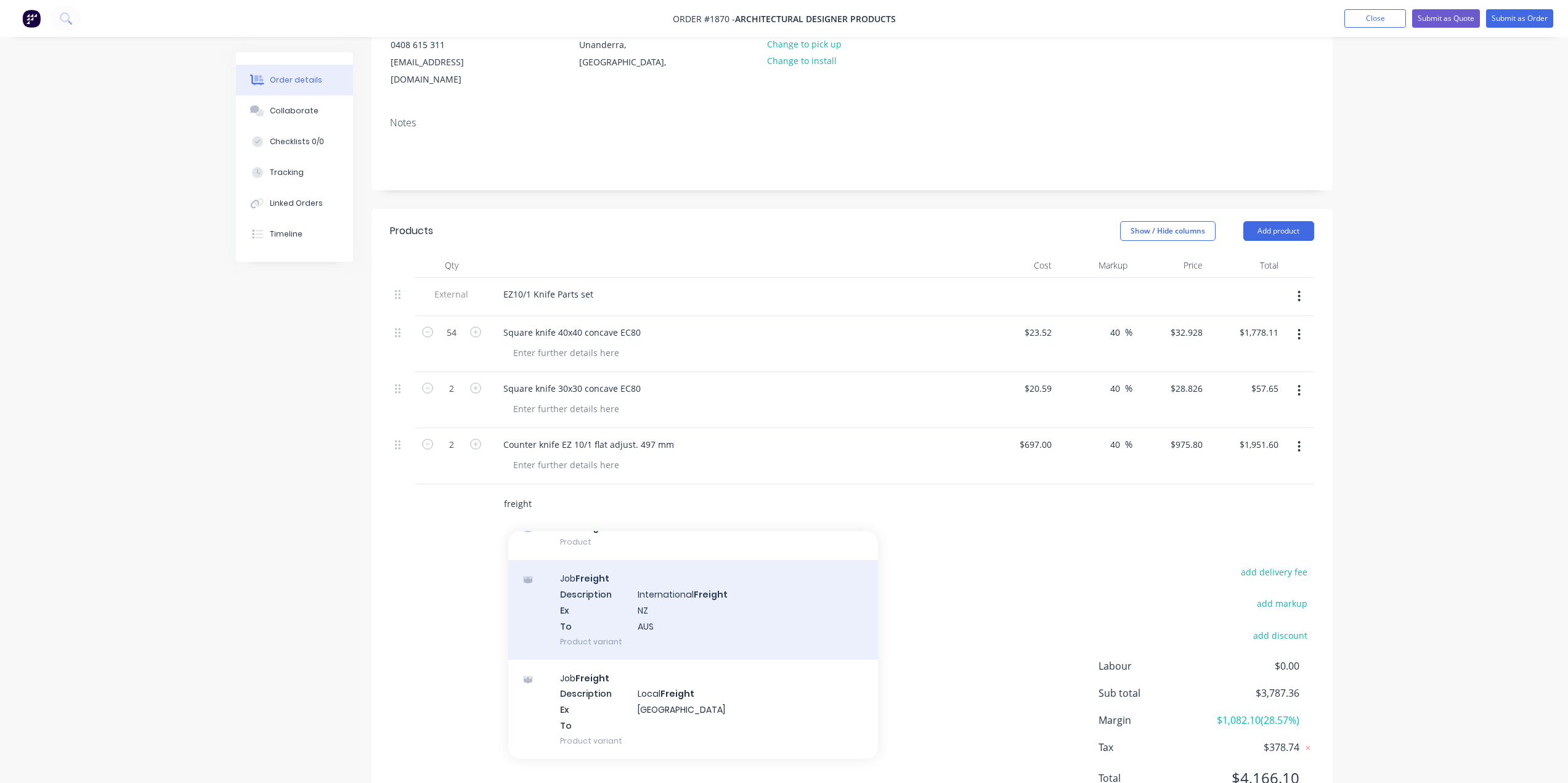
type input "freight"
click at [671, 607] on div "Job Freight Description International Freight Ex NZ To AUS Product variant" at bounding box center [693, 609] width 370 height 99
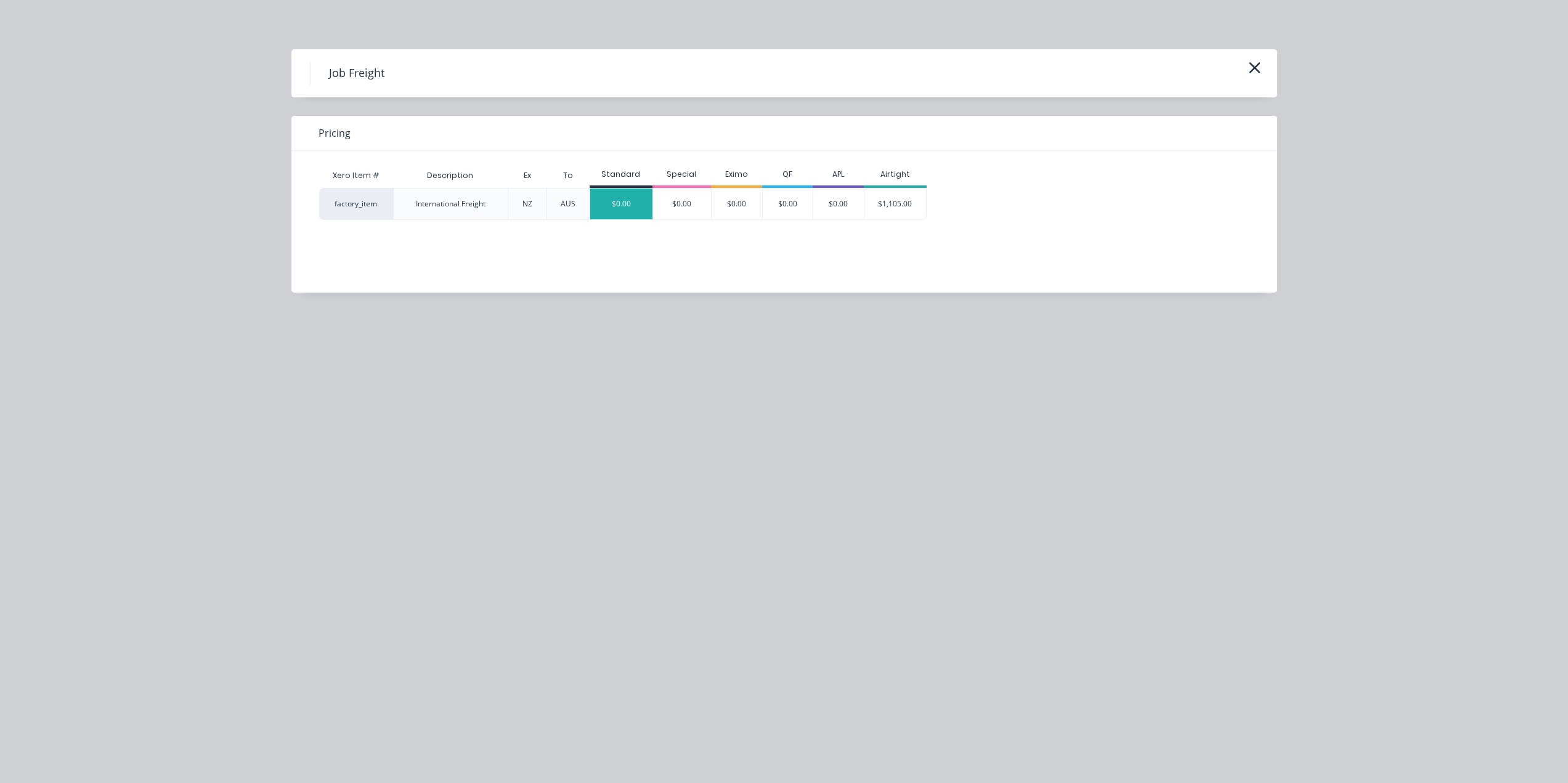
click at [629, 212] on div "$0.00" at bounding box center [621, 204] width 62 height 31
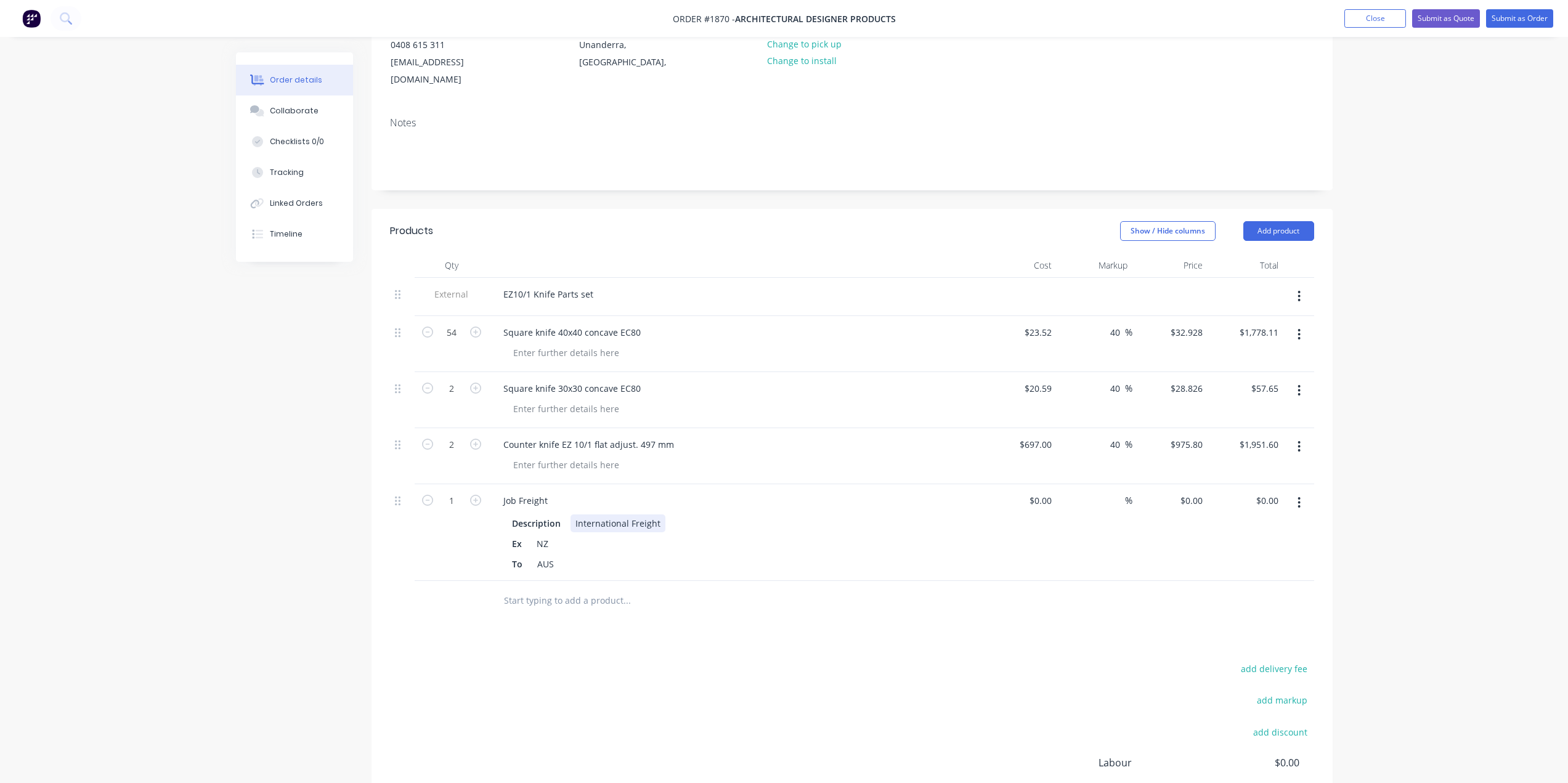
click at [631, 514] on div "International Freight" at bounding box center [618, 523] width 95 height 18
click at [697, 611] on div "Products Show / Hide columns Add product Qty Cost Markup Price Total External E…" at bounding box center [852, 562] width 961 height 707
click at [547, 534] on div "NZ" at bounding box center [542, 543] width 21 height 18
click at [542, 534] on div "NZ" at bounding box center [542, 543] width 21 height 18
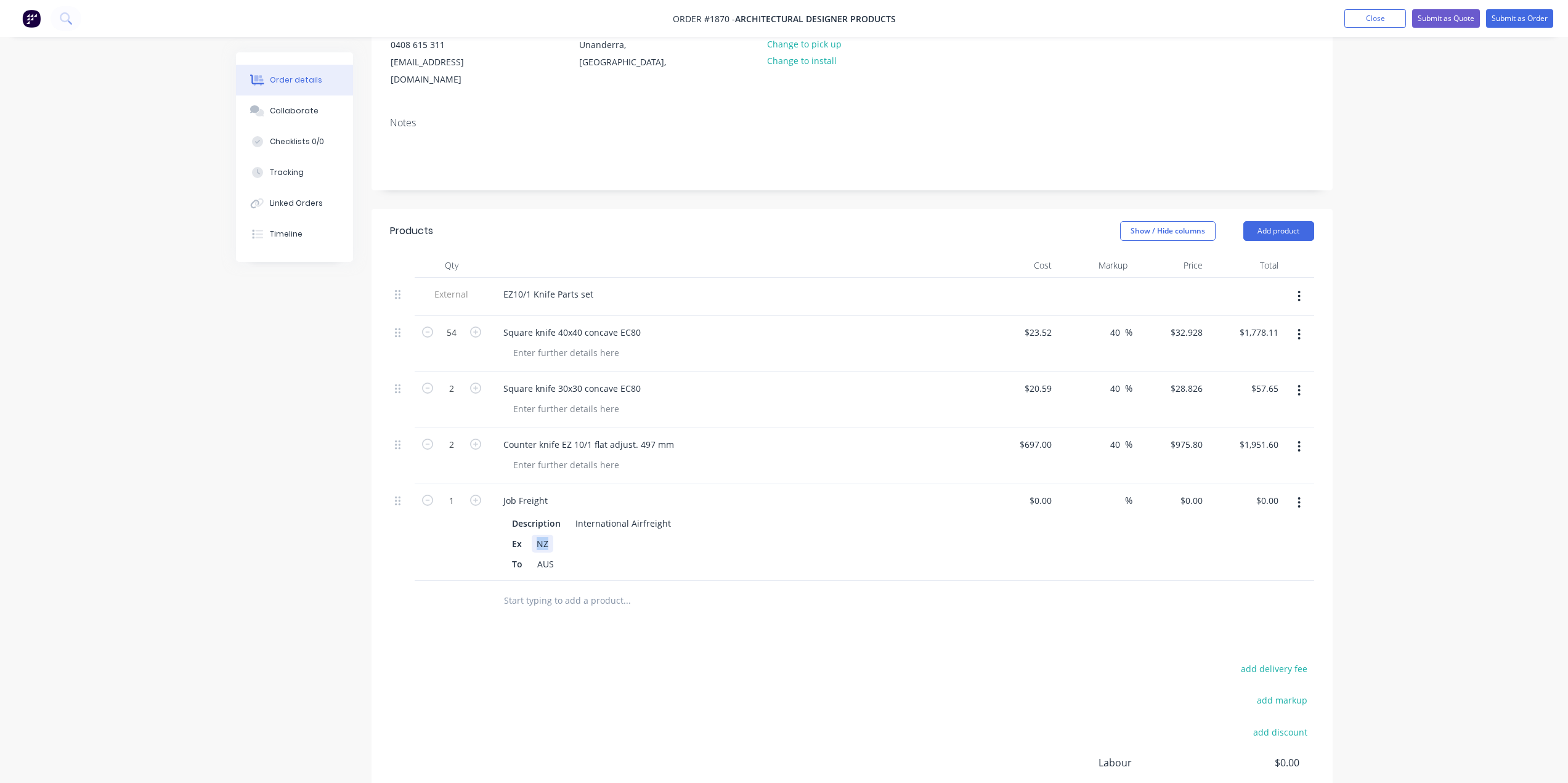
click at [542, 534] on div "NZ" at bounding box center [542, 543] width 21 height 18
click at [634, 669] on div "add delivery fee add markup add discount Labour $0.00 Sub total $3,787.36 Margi…" at bounding box center [852, 779] width 924 height 238
click at [1043, 492] on input at bounding box center [1043, 500] width 29 height 18
type input "$700.00"
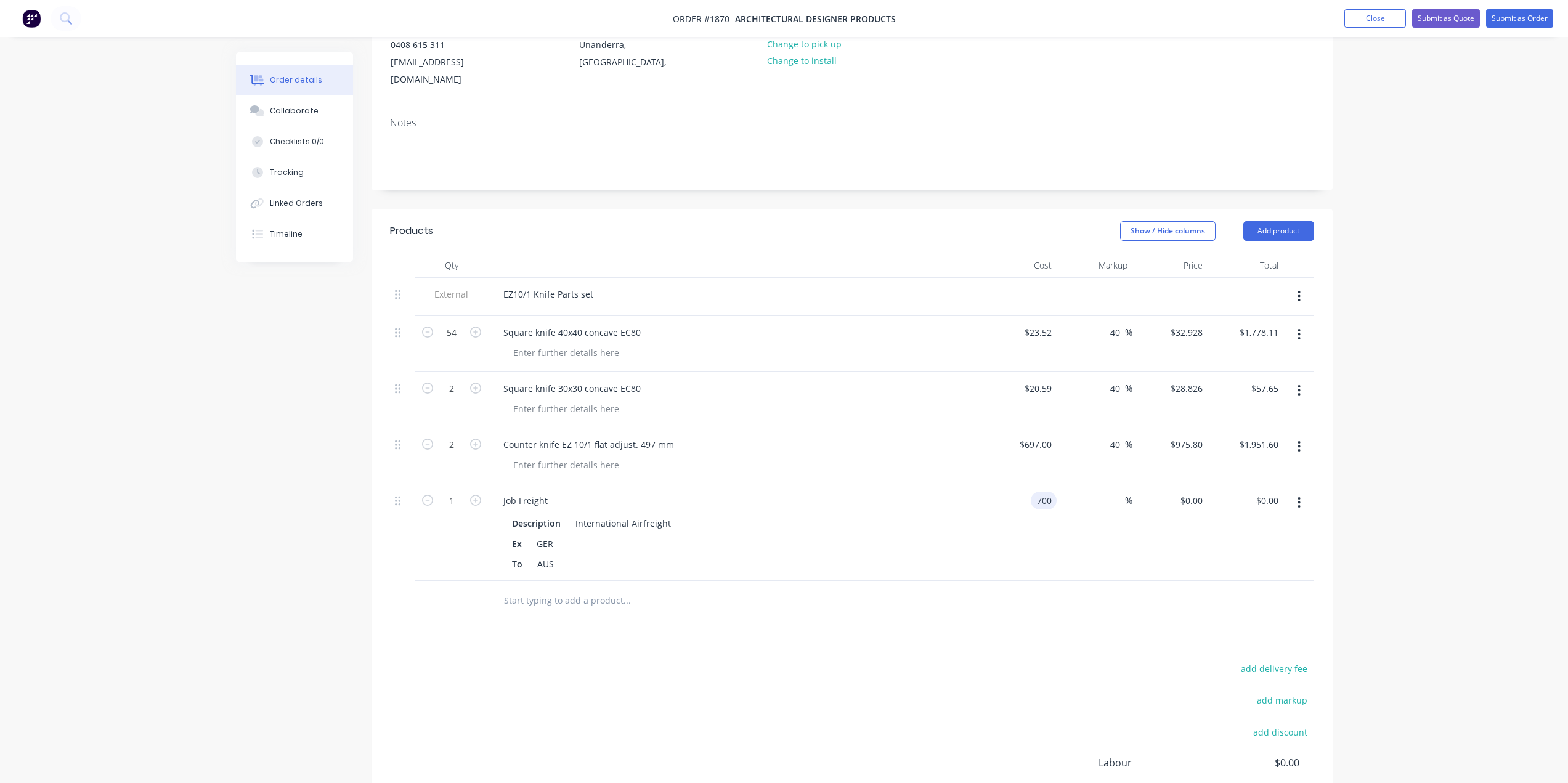
type input "$700.00"
type input "15"
type input "805"
type input "$805.00"
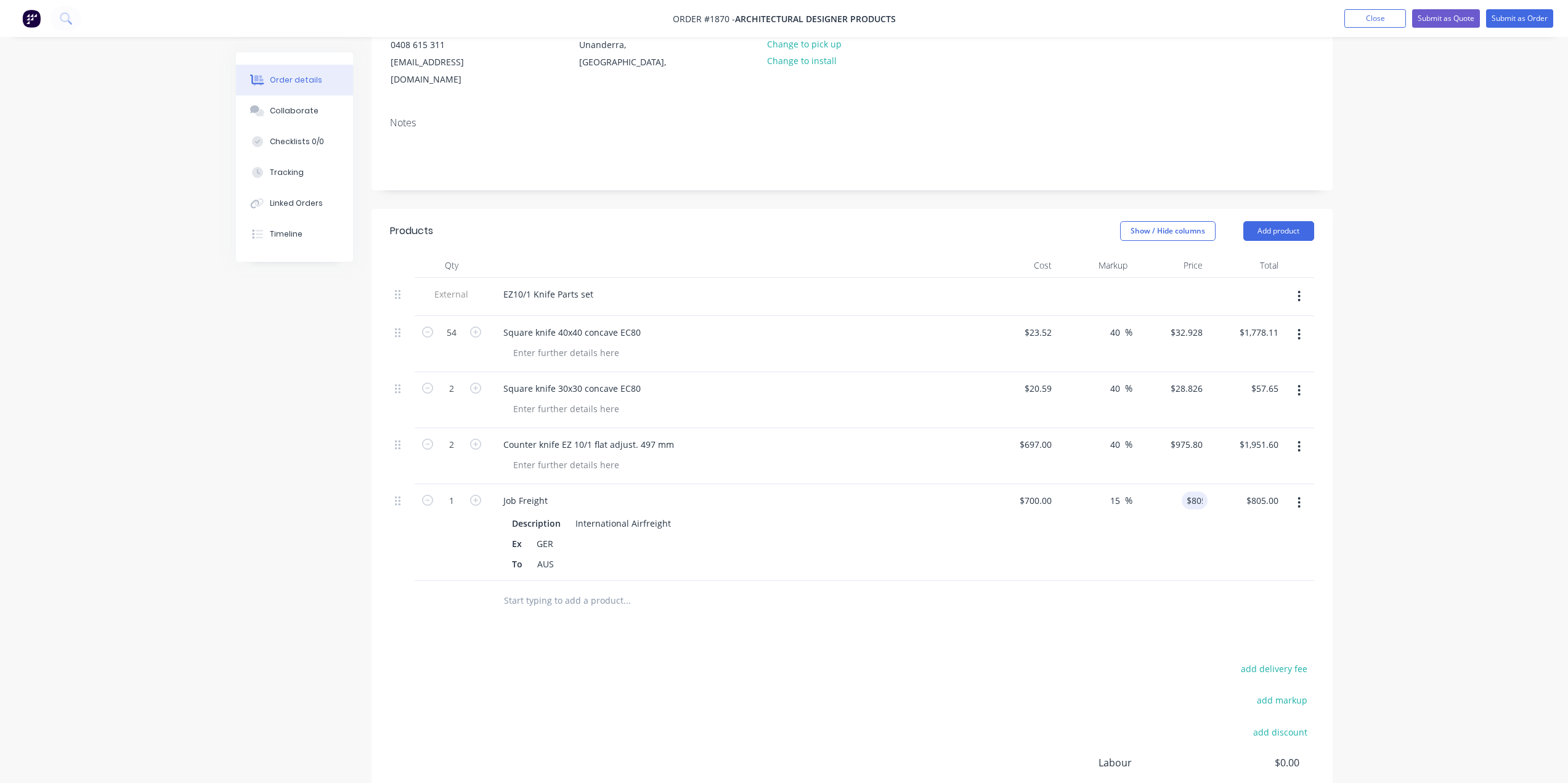
click at [1363, 483] on div "Order details Collaborate Checklists 0/0 Tracking Linked Orders Timeline Order …" at bounding box center [784, 391] width 1568 height 1089
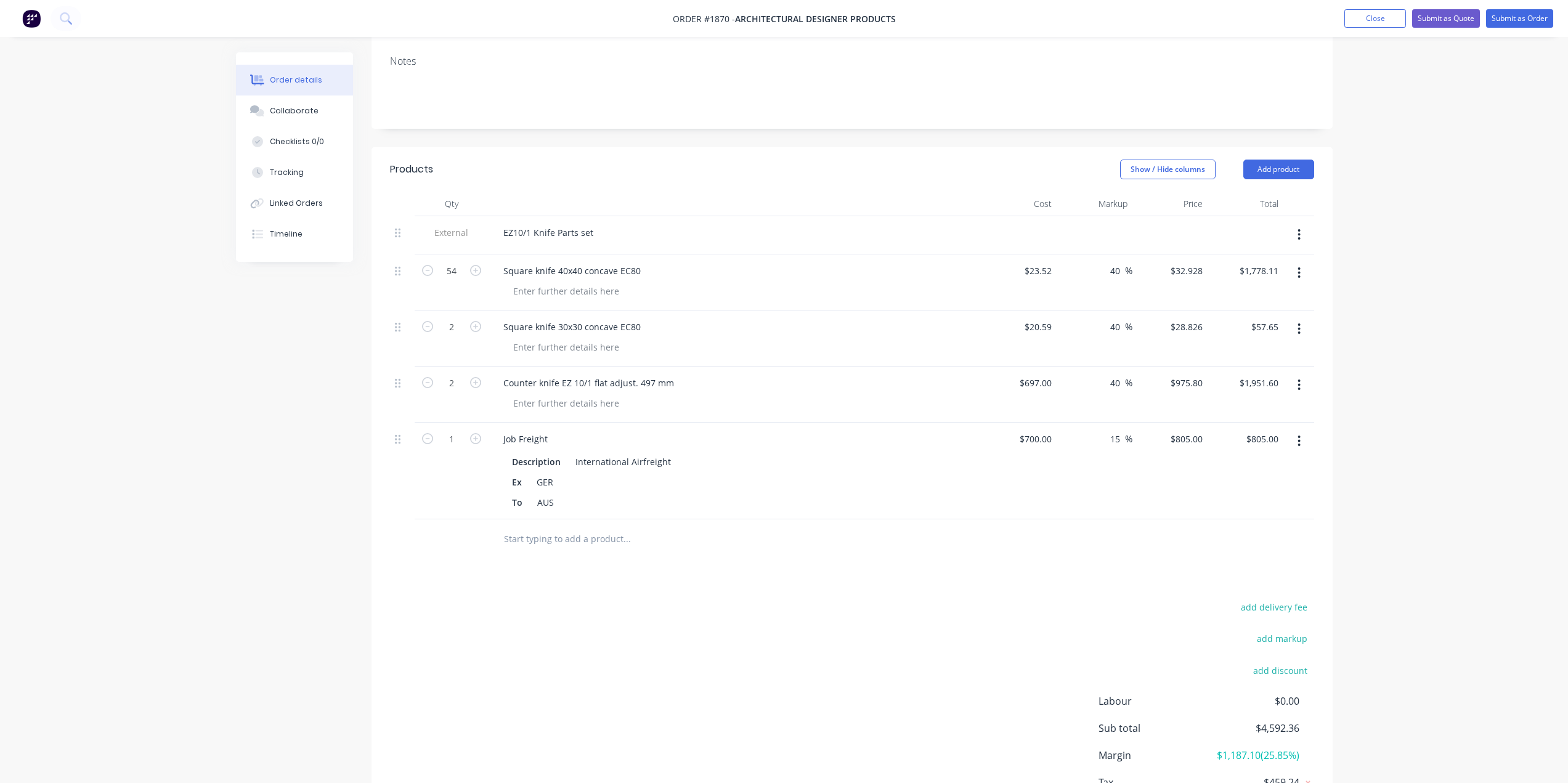
scroll to position [276, 0]
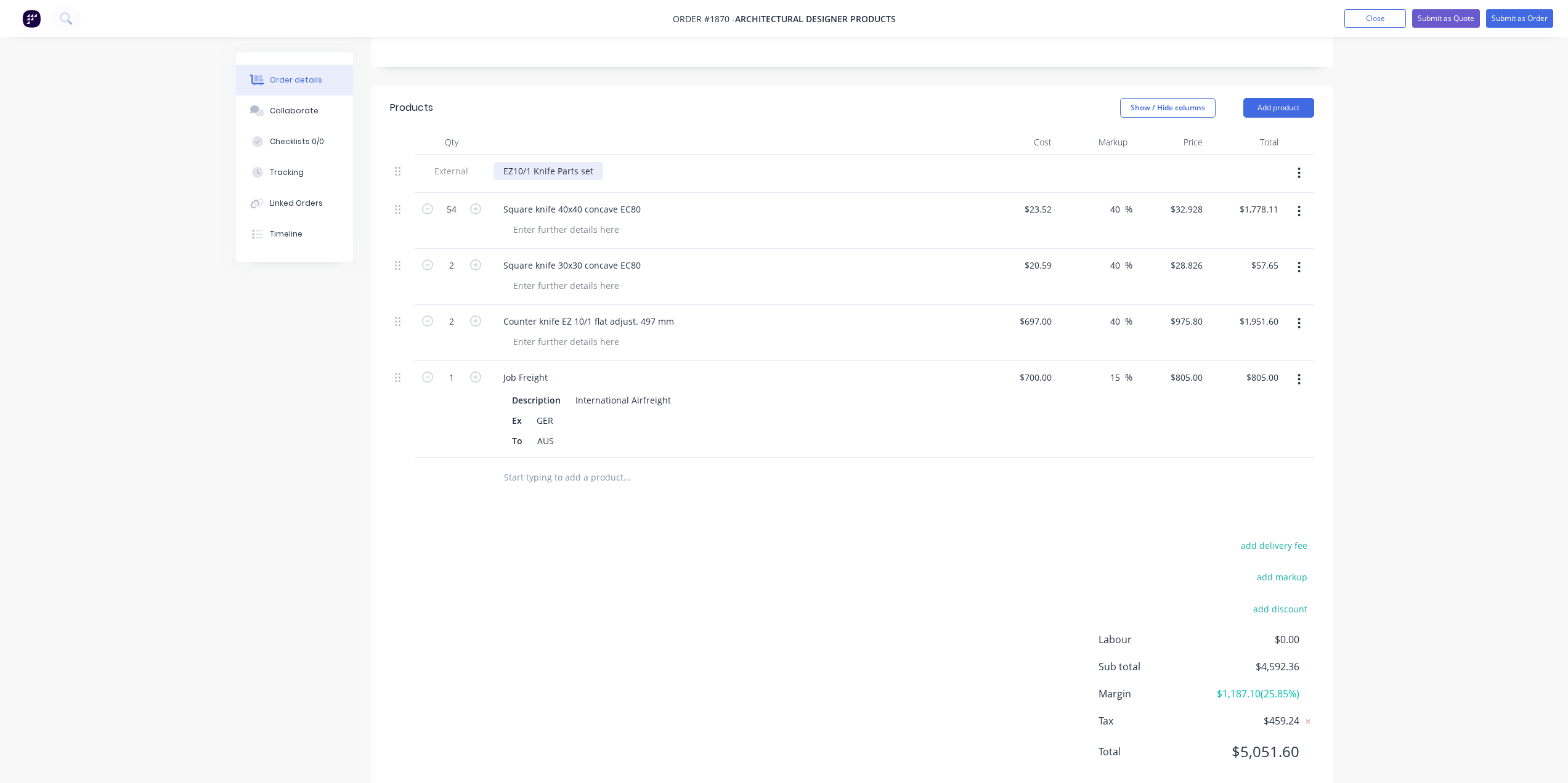
click at [592, 162] on div "EZ10/1 Knife Parts set" at bounding box center [548, 170] width 110 height 18
click at [798, 474] on div at bounding box center [711, 477] width 443 height 40
click at [629, 588] on div "add delivery fee add markup add discount Labour $0.00 Sub total $4,592.36 Margi…" at bounding box center [852, 656] width 924 height 238
click at [578, 465] on input "text" at bounding box center [626, 477] width 247 height 25
click at [1118, 368] on input "15" at bounding box center [1117, 377] width 16 height 18
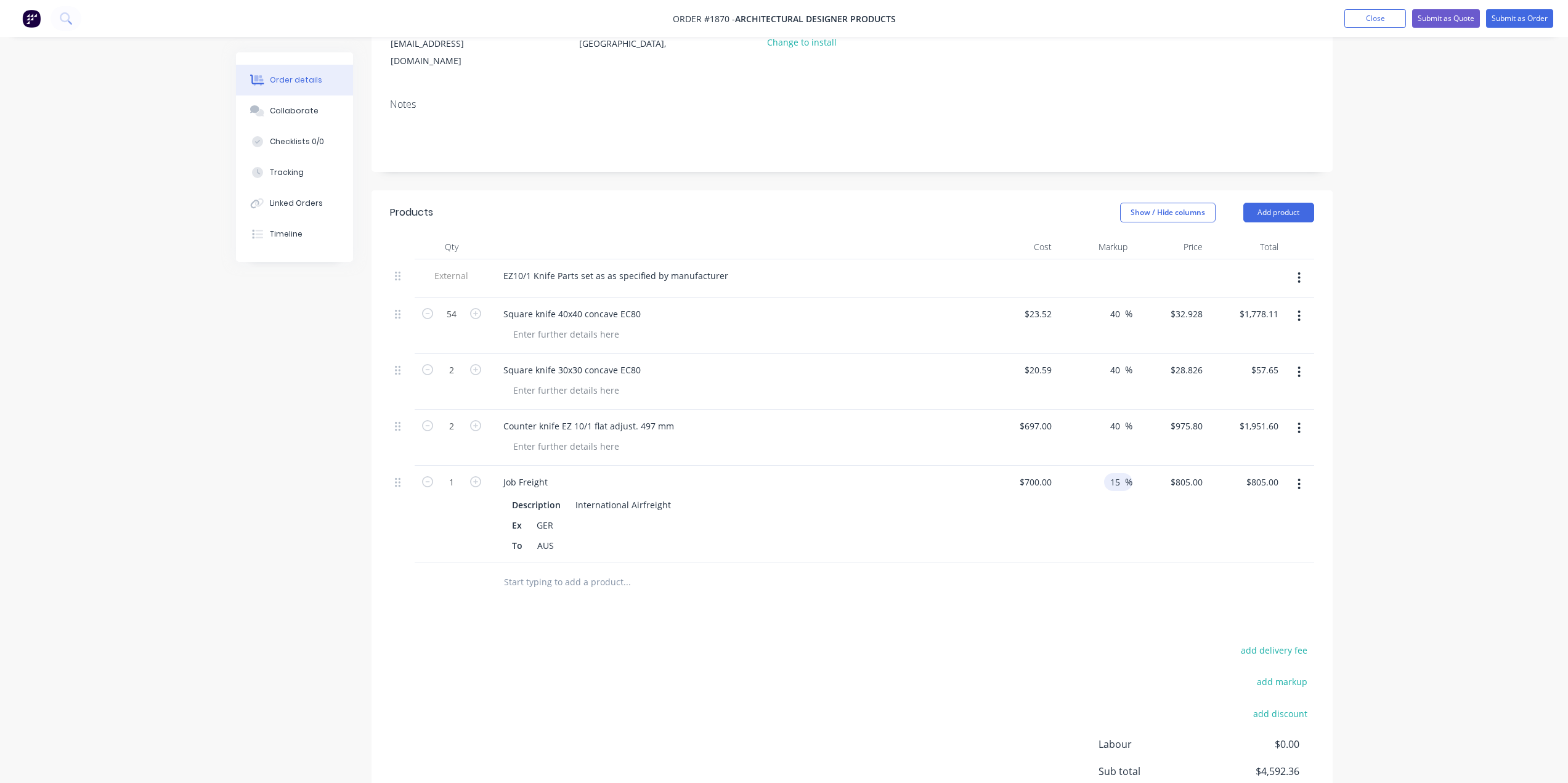
scroll to position [153, 0]
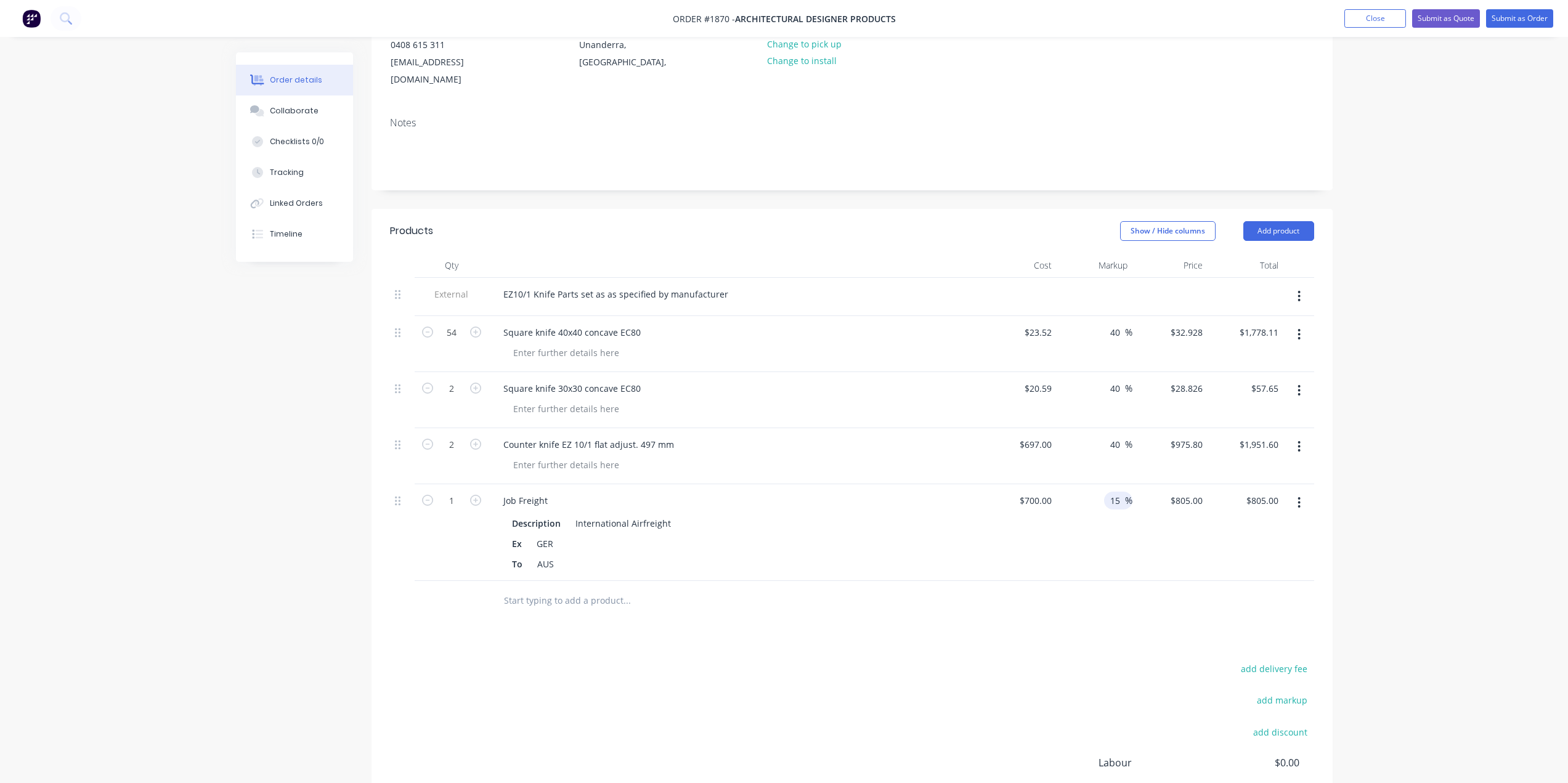
click at [930, 581] on div at bounding box center [711, 601] width 443 height 40
click at [725, 285] on div "EZ10/1 Knife Parts set as as specified by manufacturer" at bounding box center [615, 294] width 244 height 18
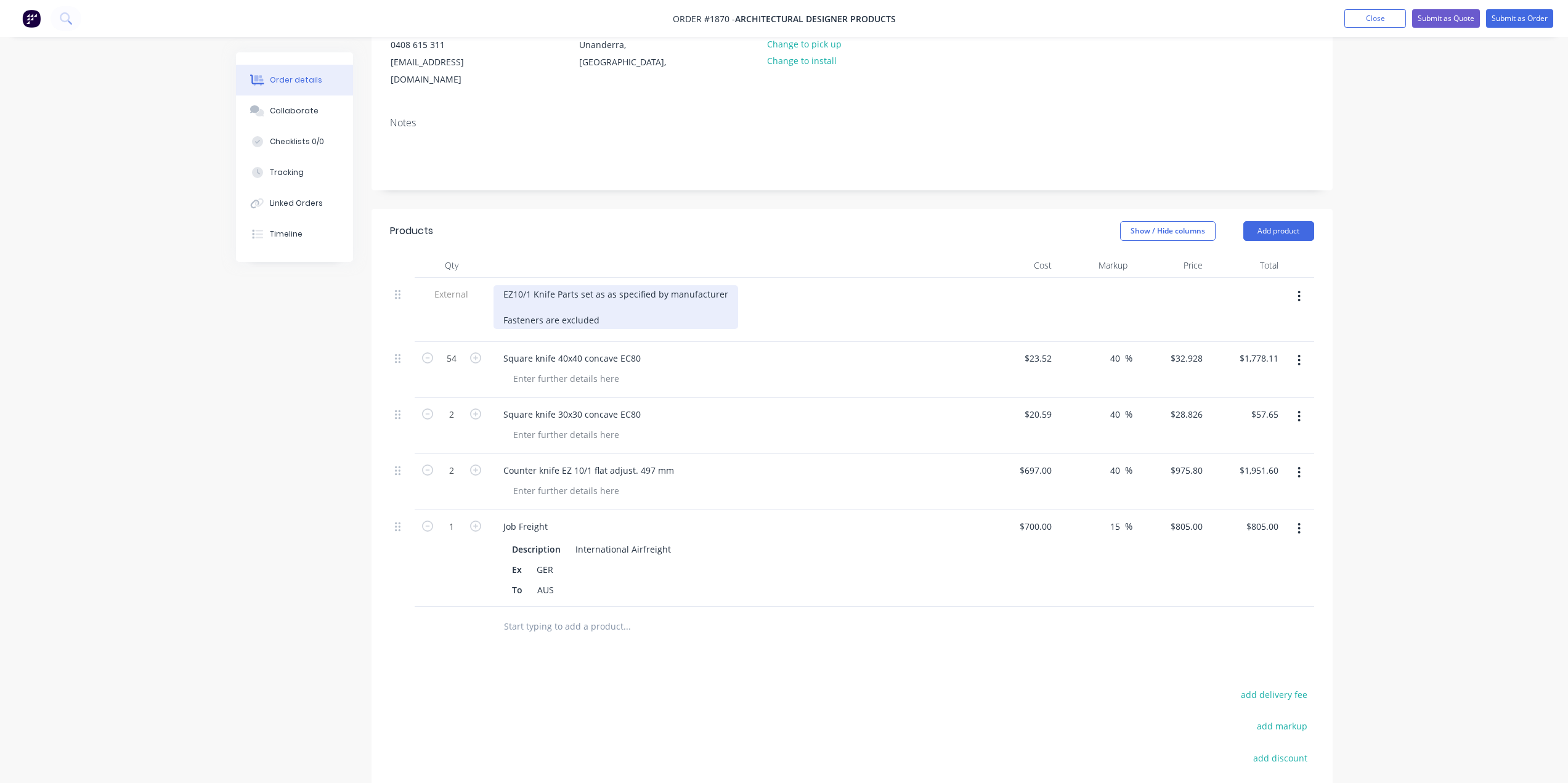
click at [503, 301] on div "EZ10/1 Knife Parts set as as specified by manufacturer Fasteners are excluded" at bounding box center [615, 306] width 244 height 43
click at [1440, 311] on div "Order details Collaborate Checklists 0/0 Tracking Linked Orders Timeline Order …" at bounding box center [784, 404] width 1568 height 1114
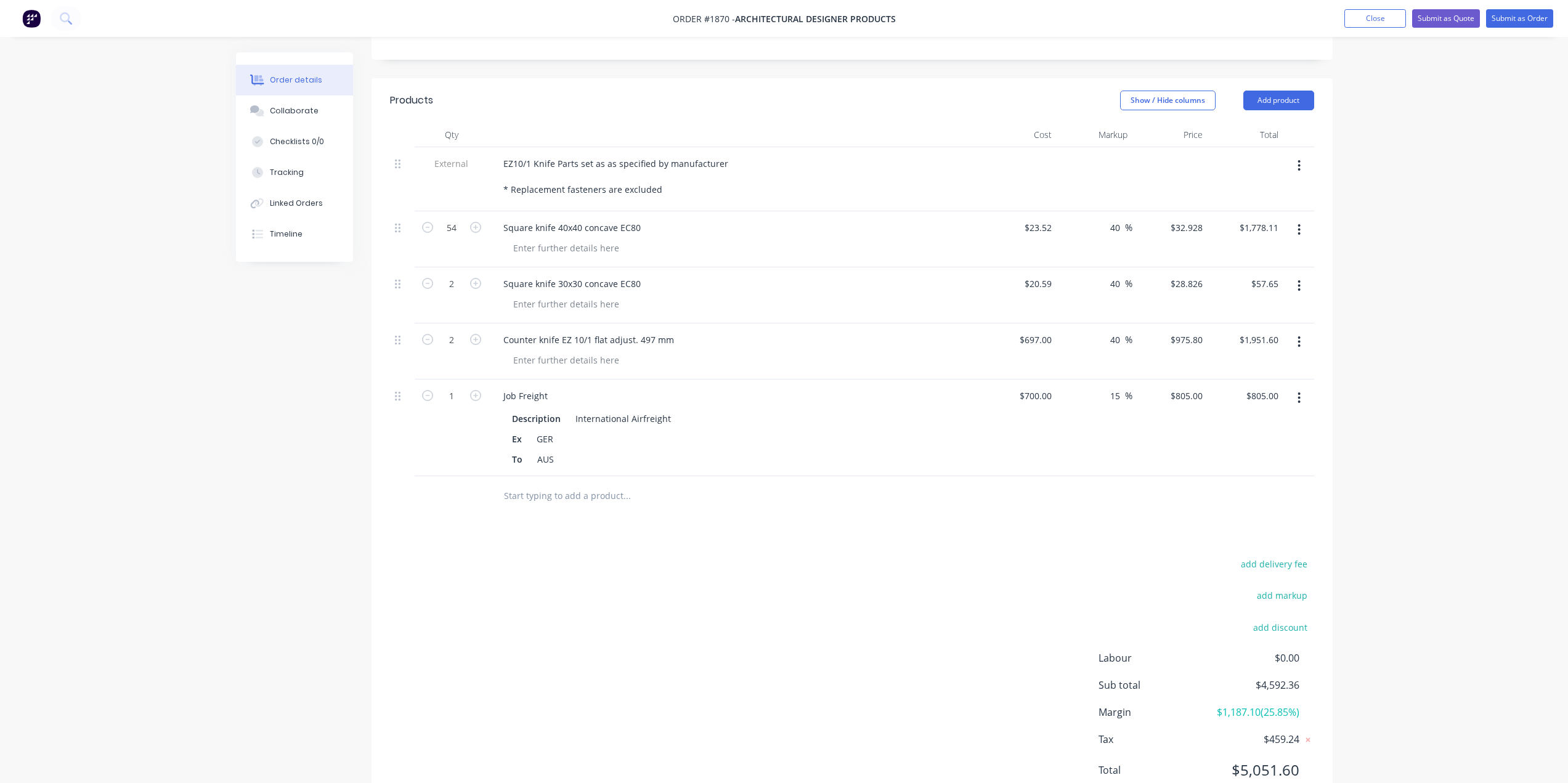
scroll to position [314, 0]
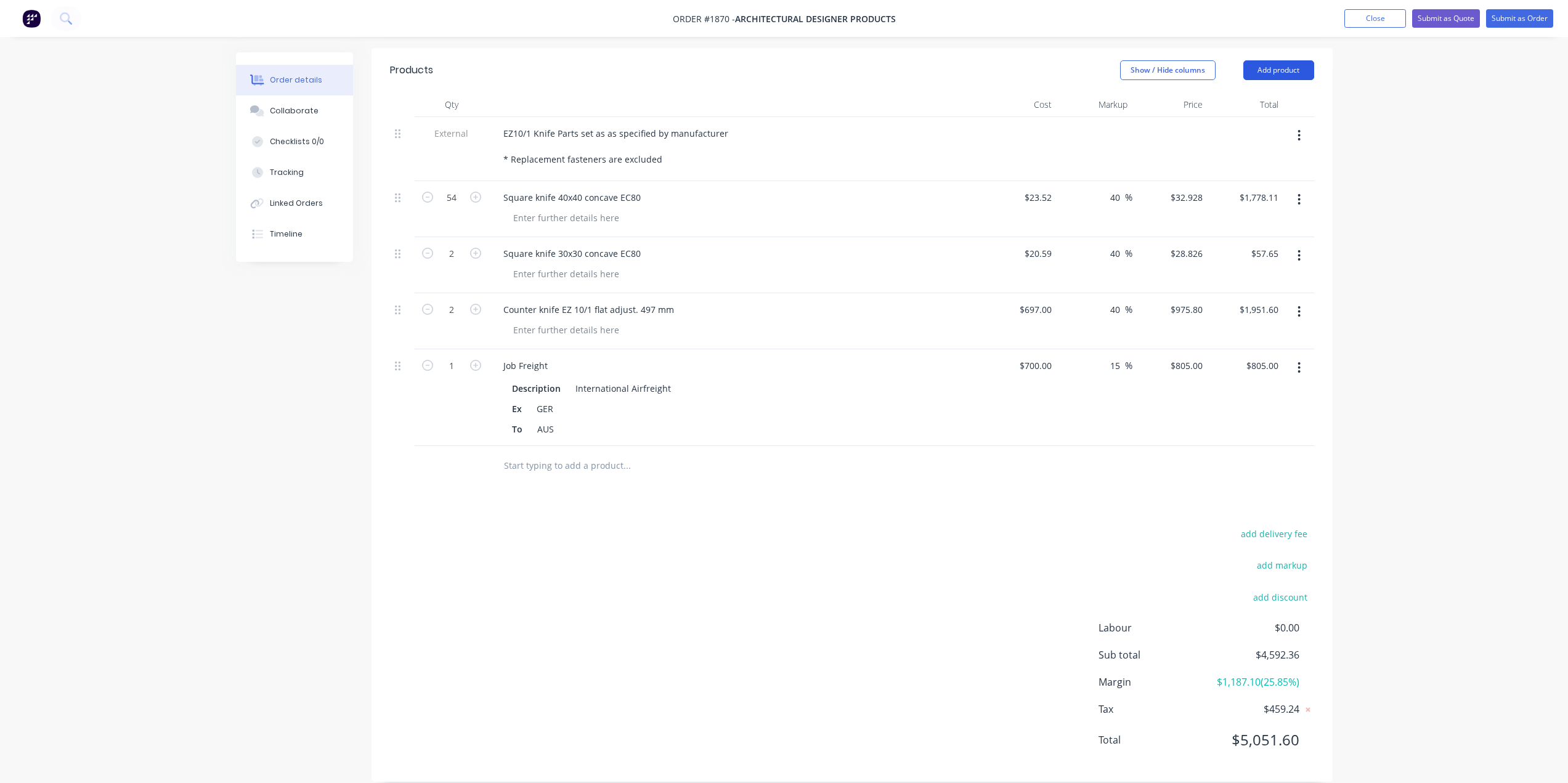
click at [1284, 61] on button "Add product" at bounding box center [1279, 71] width 71 height 20
click at [1247, 265] on div "Notes (External)" at bounding box center [1255, 274] width 95 height 18
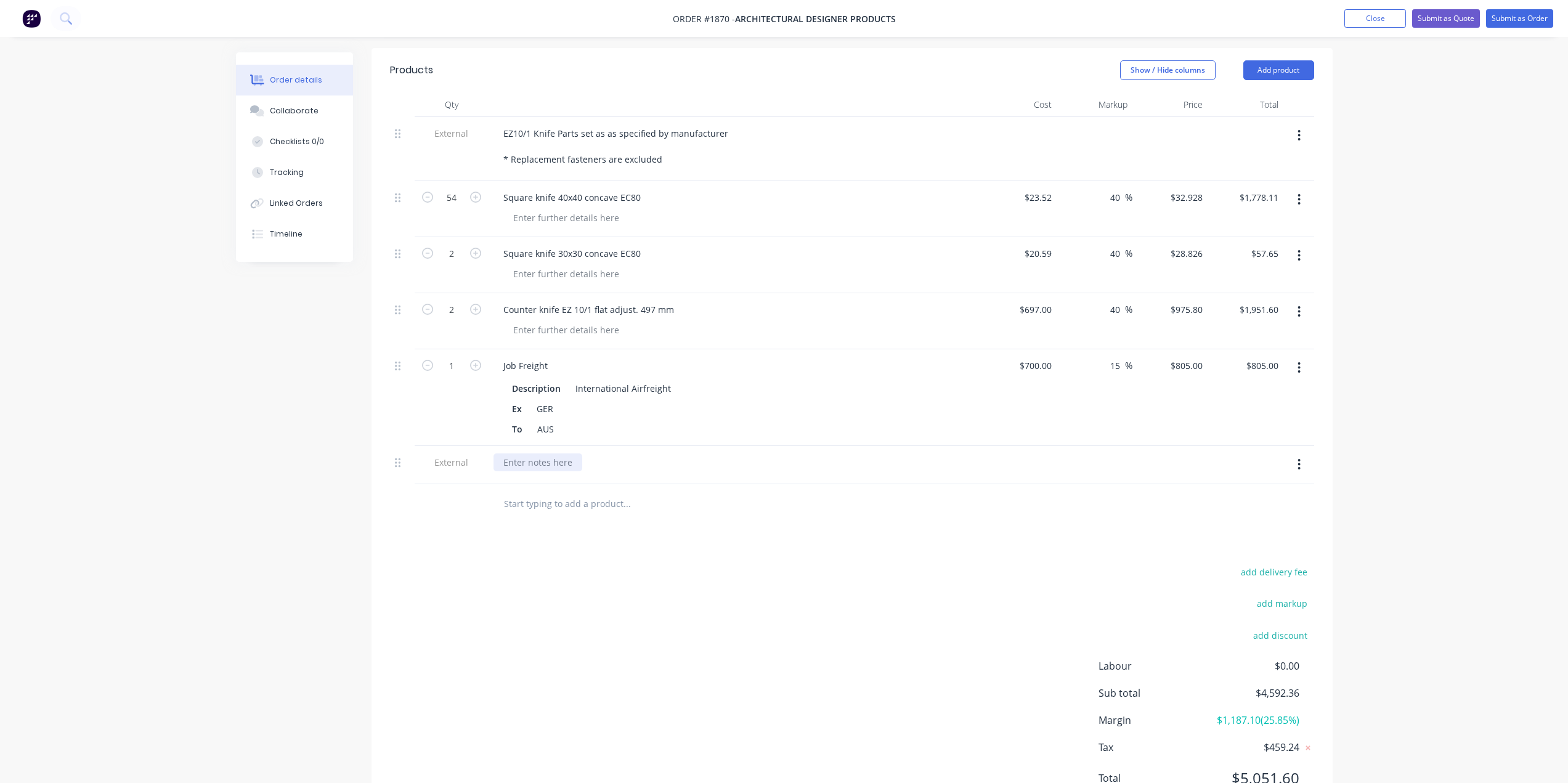
click at [535, 453] on div at bounding box center [537, 462] width 88 height 18
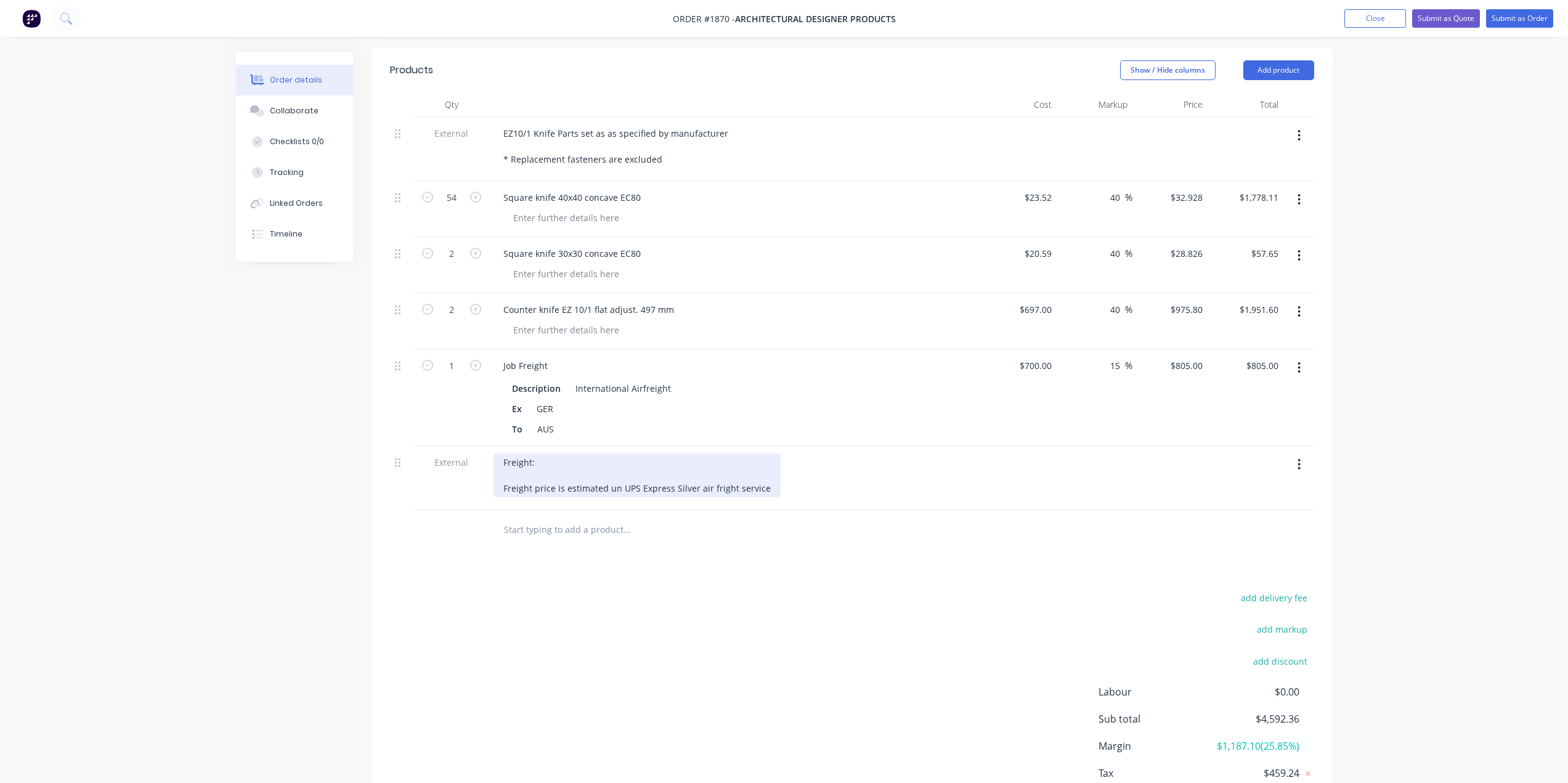
click at [718, 466] on div "Freight: Freight price is estimated un UPS Express Silver air fright service" at bounding box center [636, 475] width 287 height 43
click at [770, 472] on div "Freight: Freight price is estimated un UPS Express Silver air freight service" at bounding box center [639, 475] width 292 height 43
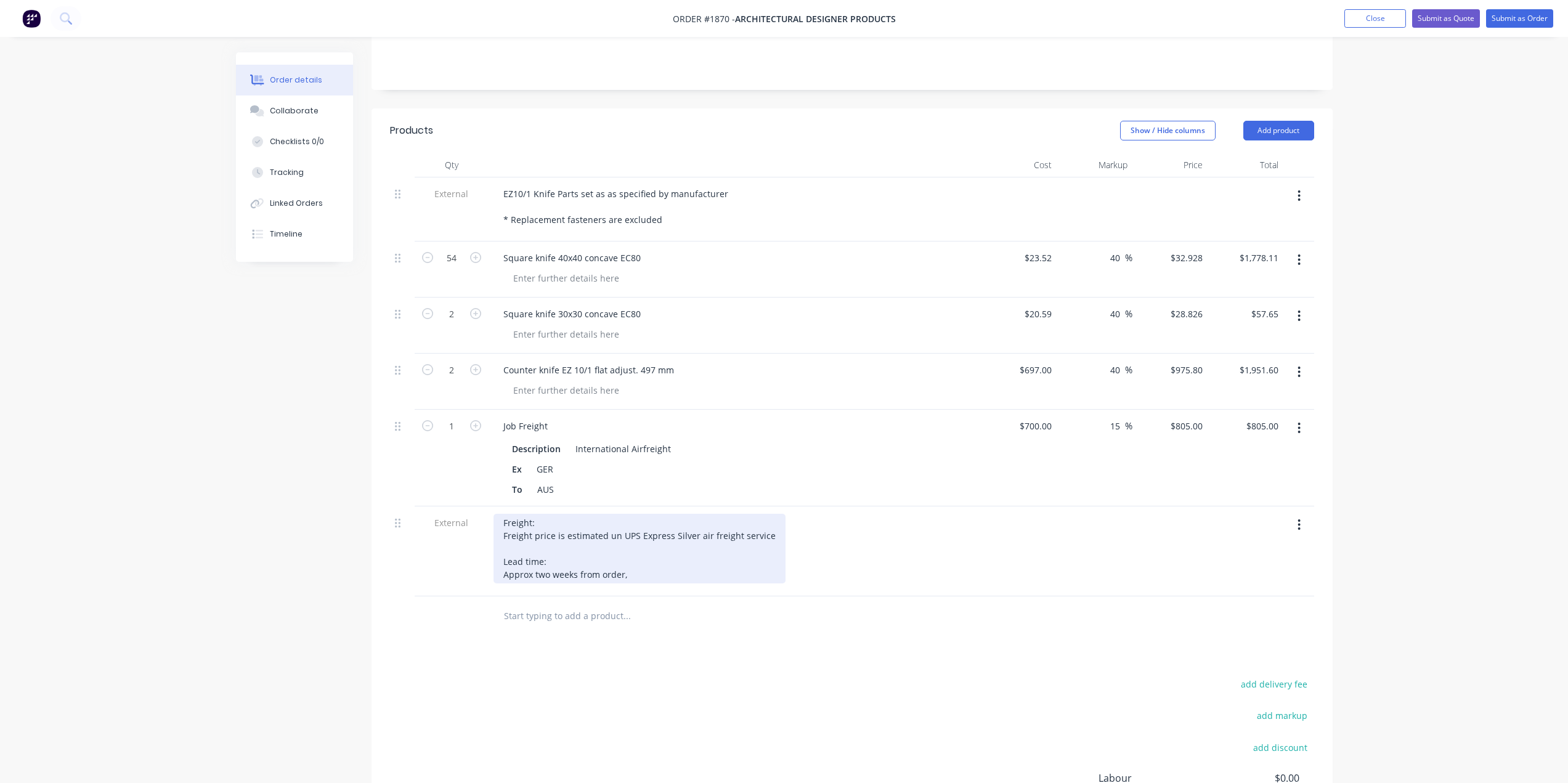
scroll to position [252, 0]
drag, startPoint x: 640, startPoint y: 558, endPoint x: 483, endPoint y: 547, distance: 157.4
click at [483, 547] on div "External Freight: Freight price is estimated un UPS Express Silver air freight …" at bounding box center [852, 552] width 924 height 90
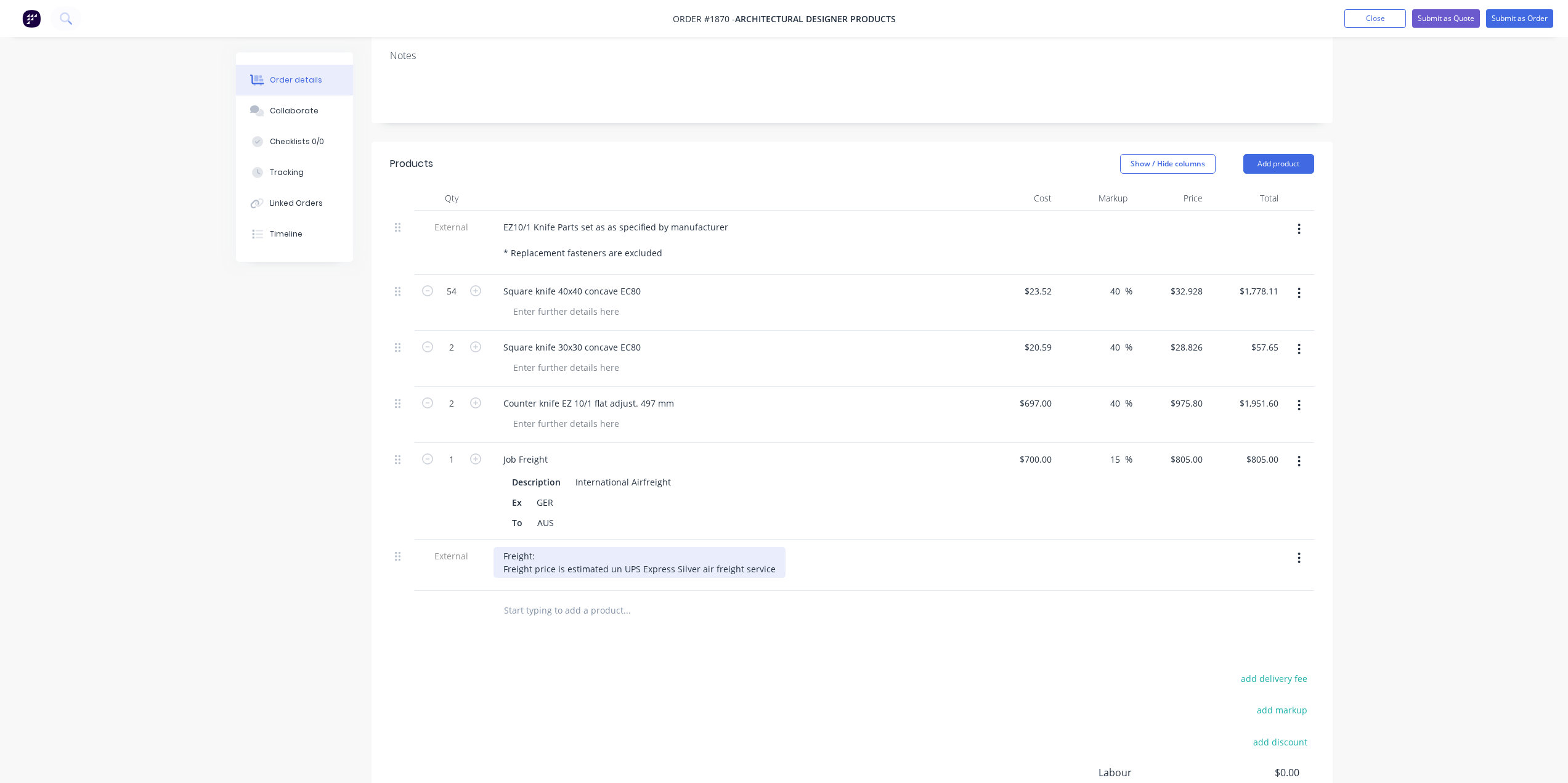
scroll to position [191, 0]
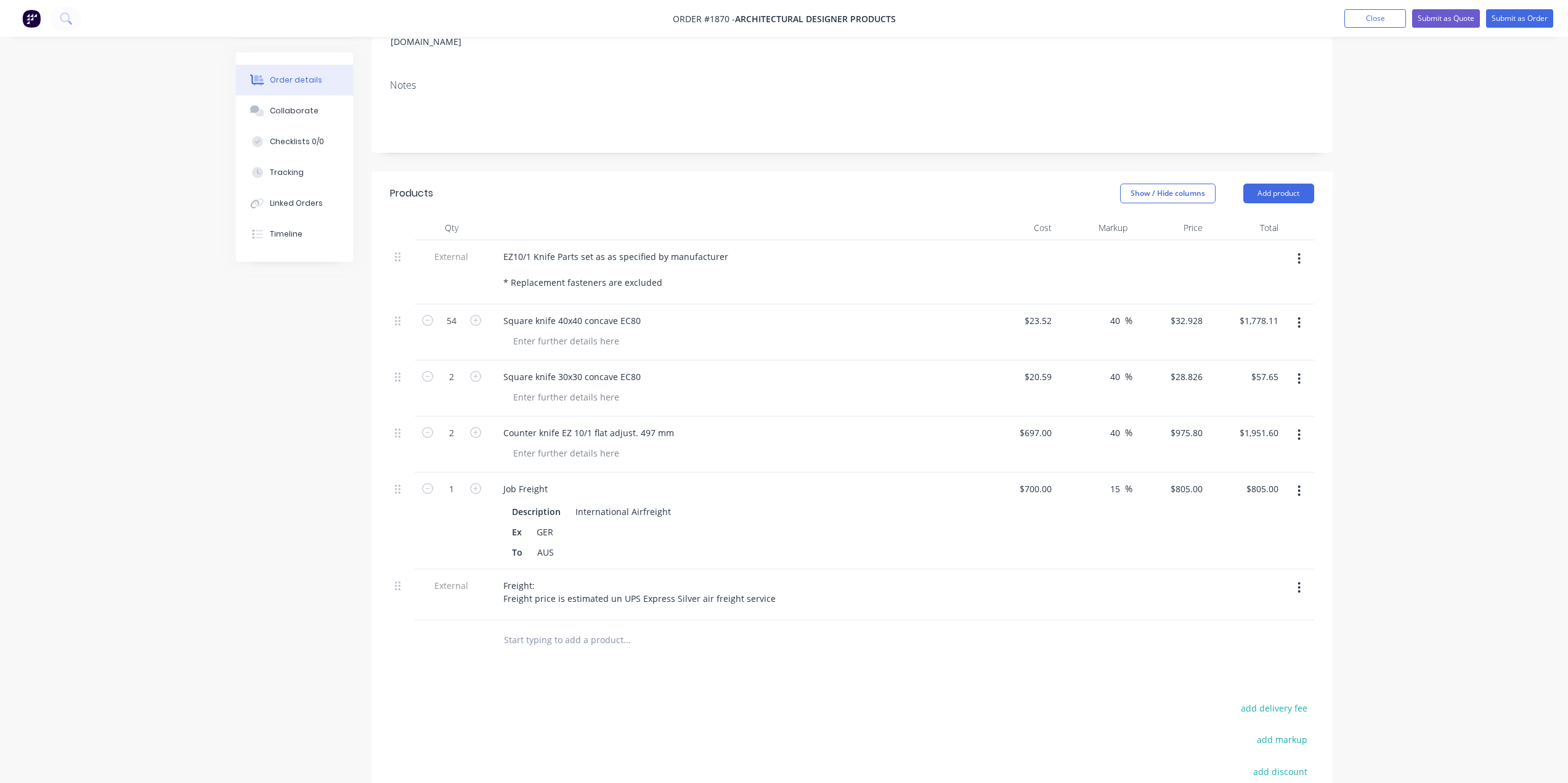
click at [1425, 467] on div "Order details Collaborate Checklists 0/0 Tracking Linked Orders Timeline Order …" at bounding box center [784, 392] width 1568 height 1166
click at [1285, 184] on button "Add product" at bounding box center [1279, 194] width 71 height 20
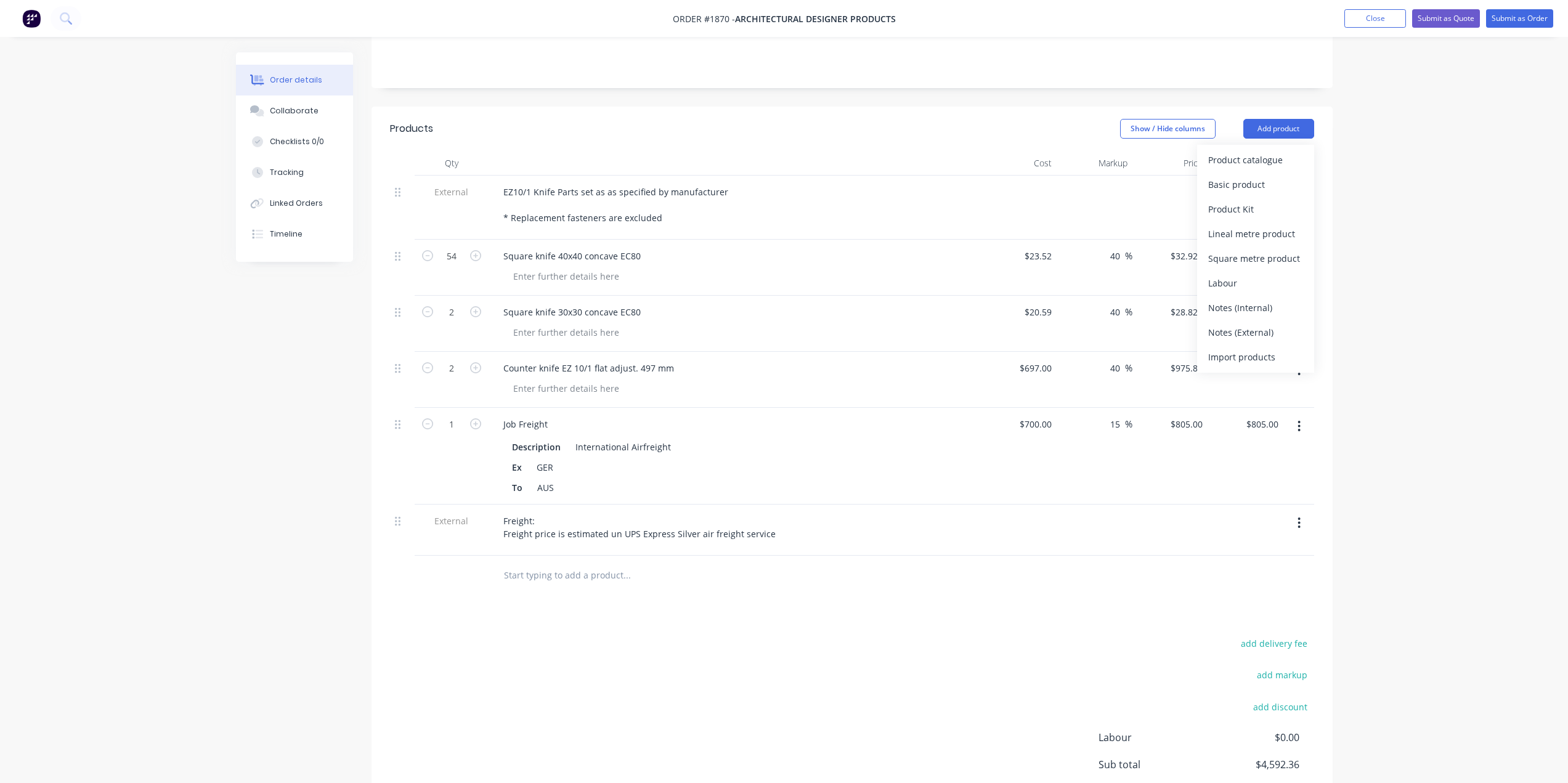
scroll to position [252, 0]
click at [1250, 154] on div "Product catalogue" at bounding box center [1255, 162] width 95 height 18
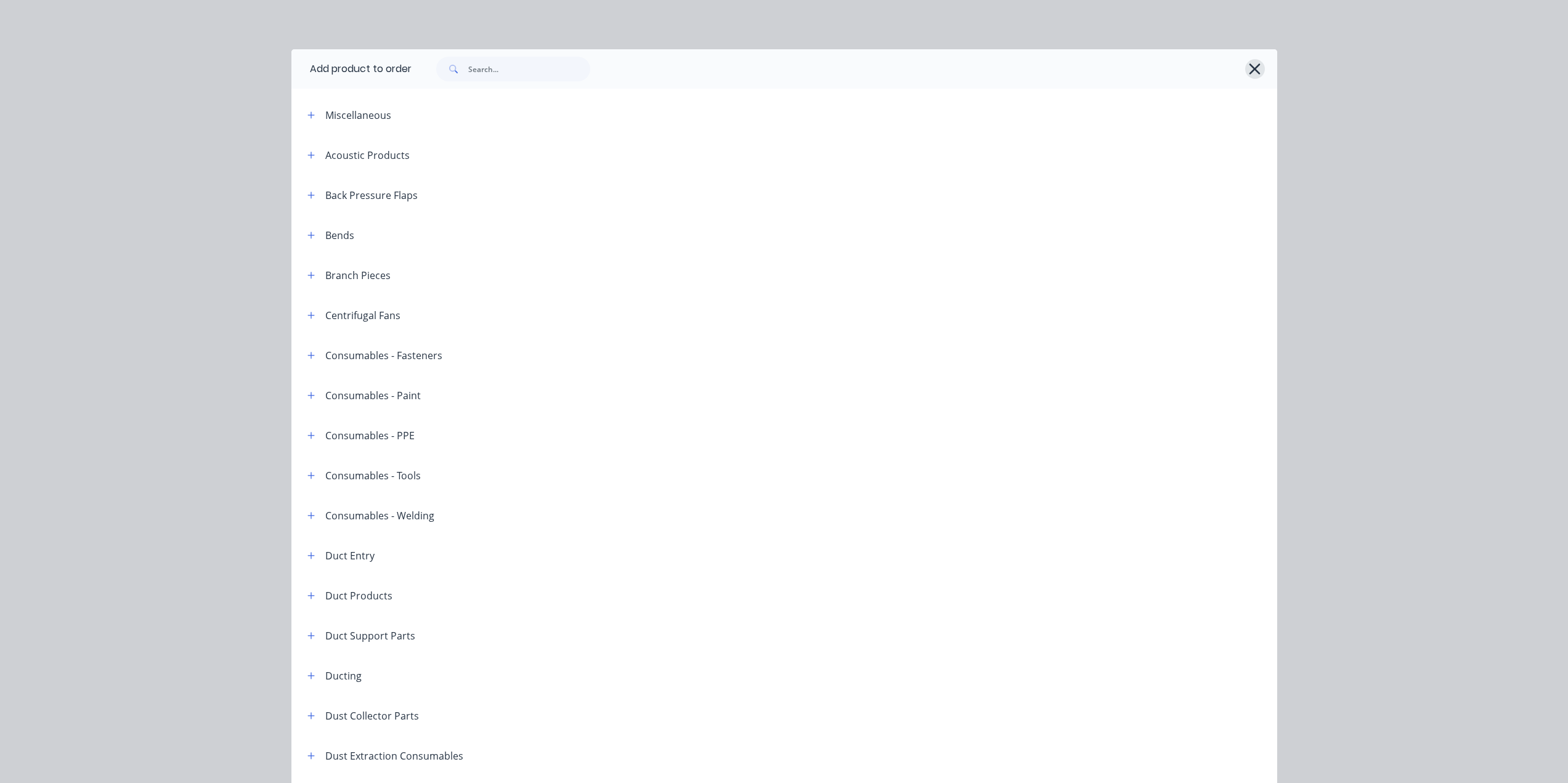
click at [1255, 63] on icon "button" at bounding box center [1255, 69] width 13 height 17
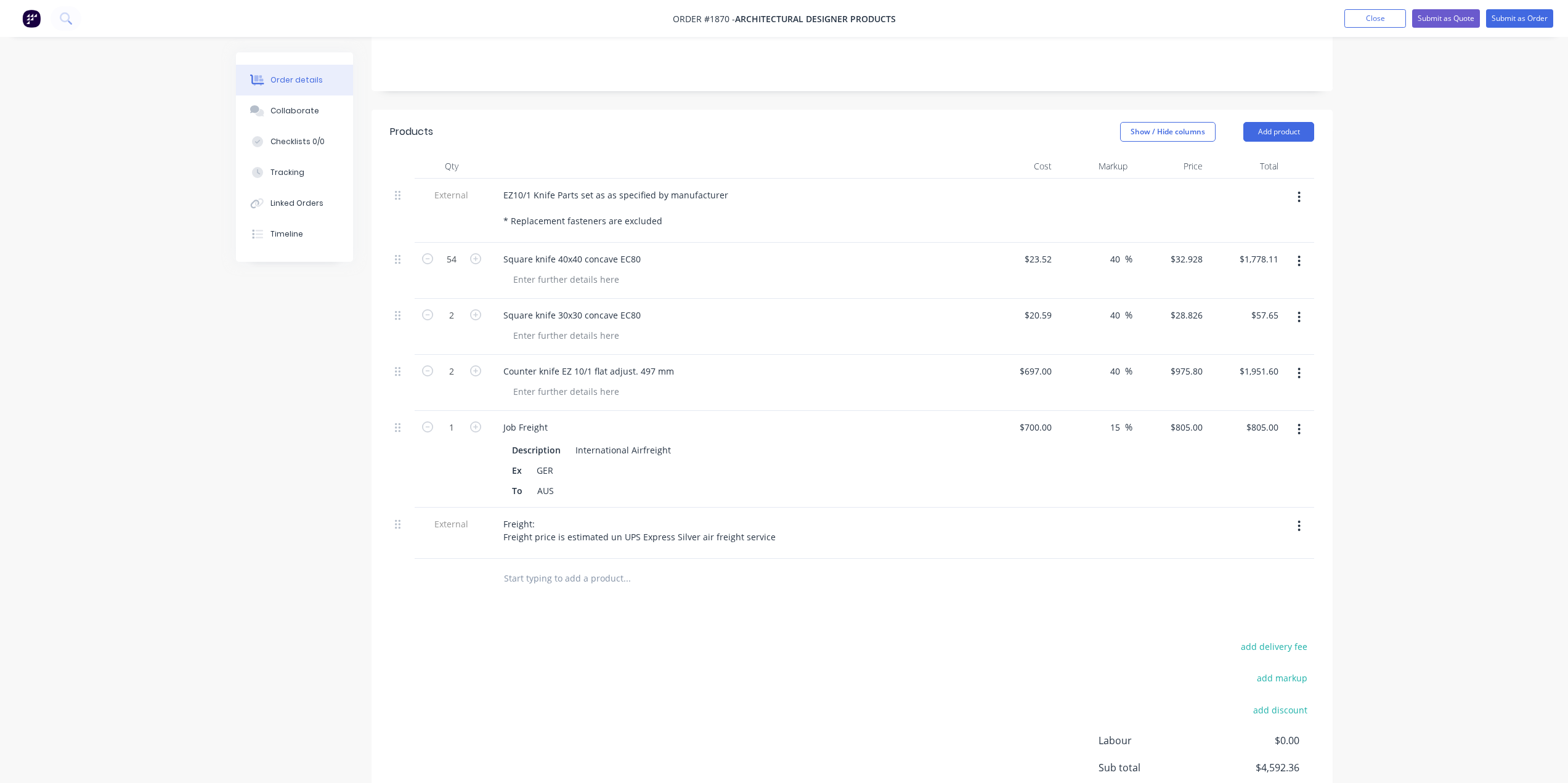
drag, startPoint x: 1358, startPoint y: 157, endPoint x: 1349, endPoint y: 152, distance: 10.3
click at [1358, 157] on div "Order details Collaborate Checklists 0/0 Tracking Linked Orders Timeline Order …" at bounding box center [784, 331] width 1568 height 1166
click at [1290, 122] on button "Add product" at bounding box center [1279, 132] width 71 height 20
click at [1254, 326] on div "Notes (External)" at bounding box center [1255, 335] width 95 height 18
click at [548, 566] on div at bounding box center [537, 574] width 88 height 18
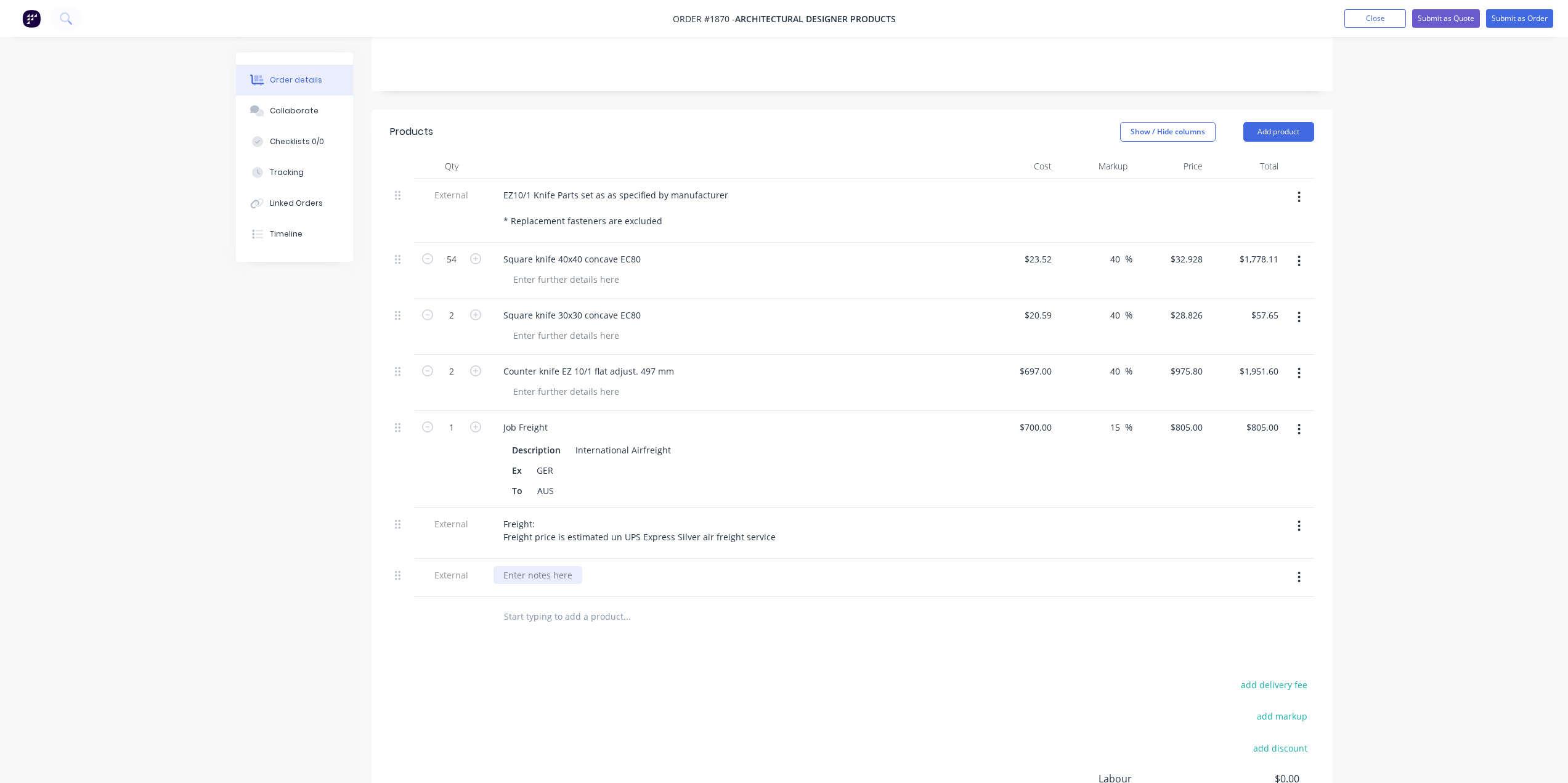
paste div
drag, startPoint x: 715, startPoint y: 567, endPoint x: 631, endPoint y: 568, distance: 84.0
click at [631, 568] on div "Lead time: Approx two weeks from order - determined by fright and customs cl" at bounding box center [644, 581] width 301 height 31
click at [761, 575] on div "Lead time: Approx two weeks from order - subject to freight and customs cl" at bounding box center [636, 581] width 285 height 31
click at [1379, 484] on div "Order details Collaborate Checklists 0/0 Tracking Linked Orders Timeline Order …" at bounding box center [784, 356] width 1568 height 1216
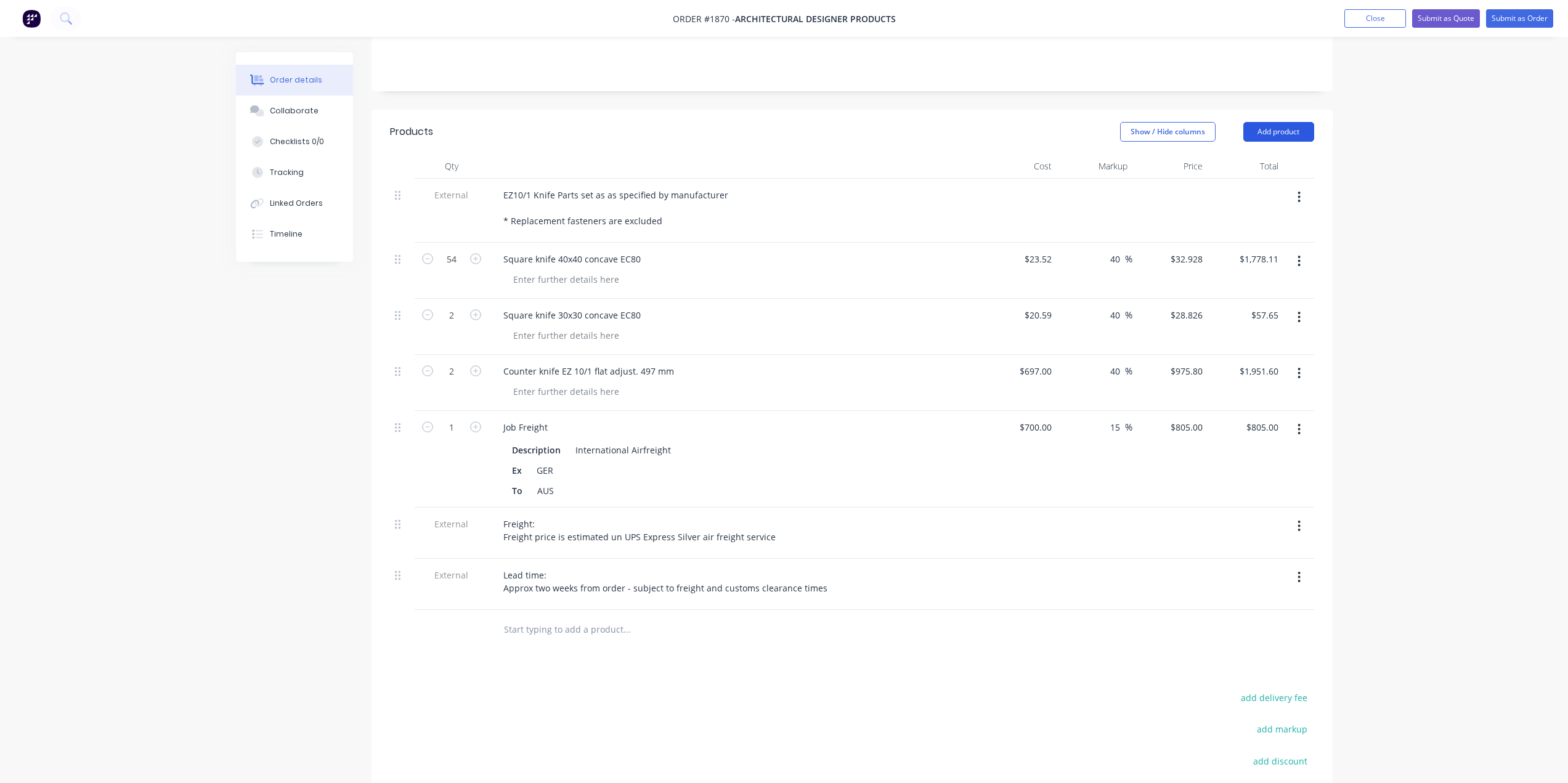
click at [1291, 122] on button "Add product" at bounding box center [1279, 132] width 71 height 20
click at [1259, 326] on div "Notes (External)" at bounding box center [1255, 335] width 95 height 18
click at [566, 610] on div at bounding box center [736, 629] width 493 height 38
click at [562, 617] on div at bounding box center [537, 626] width 88 height 18
click at [697, 637] on div "Payment Terms: Non stock, import products require payment on" at bounding box center [602, 638] width 217 height 43
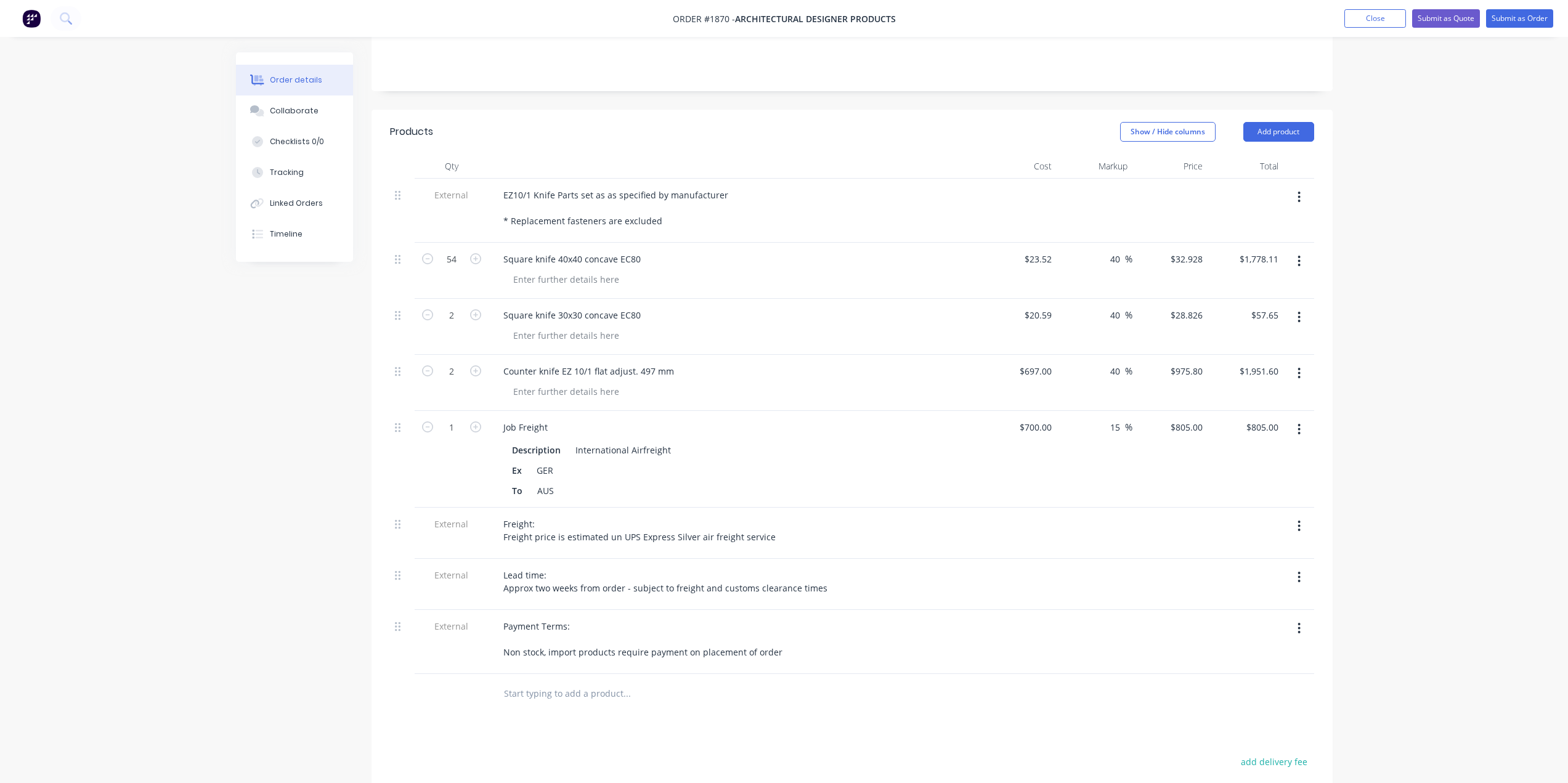
click at [1408, 401] on div "Order details Collaborate Checklists 0/0 Tracking Linked Orders Timeline Order …" at bounding box center [784, 388] width 1568 height 1280
click at [775, 630] on div "Payment Terms: Non stock, import products require payment on placement of order" at bounding box center [642, 638] width 299 height 43
click at [616, 634] on div "Payment Terms: Non stock, import products require payment on placement of order" at bounding box center [642, 638] width 299 height 43
click at [1442, 175] on div "Order details Collaborate Checklists 0/0 Tracking Linked Orders Timeline Order …" at bounding box center [784, 388] width 1568 height 1280
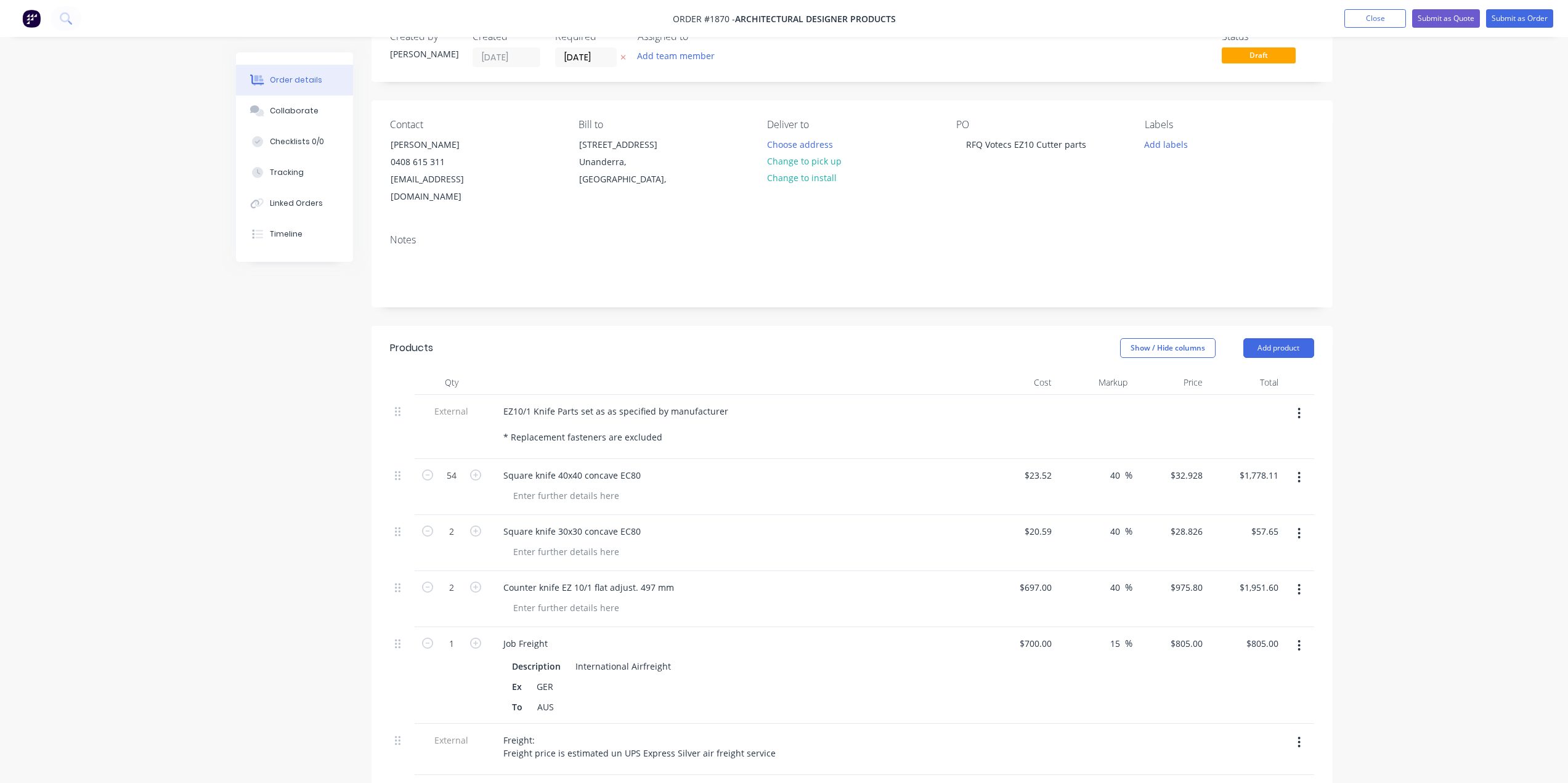
scroll to position [6, 0]
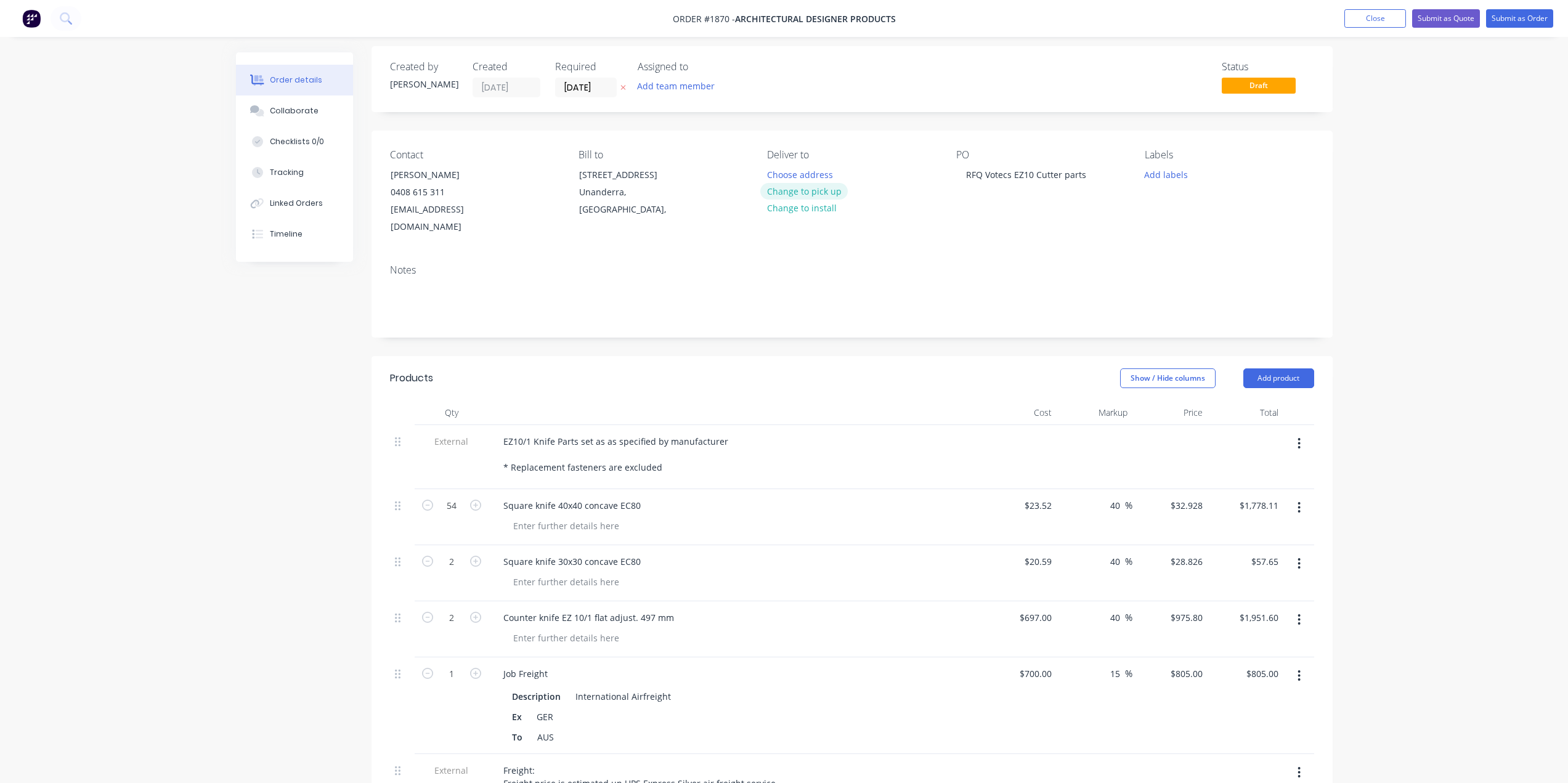
click at [805, 190] on button "Change to pick up" at bounding box center [804, 191] width 88 height 16
click at [1030, 254] on div "Notes" at bounding box center [852, 296] width 961 height 83
click at [1325, 219] on div "Contact [PERSON_NAME] [PHONE_NUMBER] [EMAIL_ADDRESS][DOMAIN_NAME] Bill to [STRE…" at bounding box center [852, 192] width 961 height 124
click at [1176, 177] on button "Add labels" at bounding box center [1167, 174] width 57 height 16
click at [1410, 219] on div "Order details Collaborate Checklists 0/0 Tracking Linked Orders Timeline Order …" at bounding box center [784, 633] width 1568 height 1280
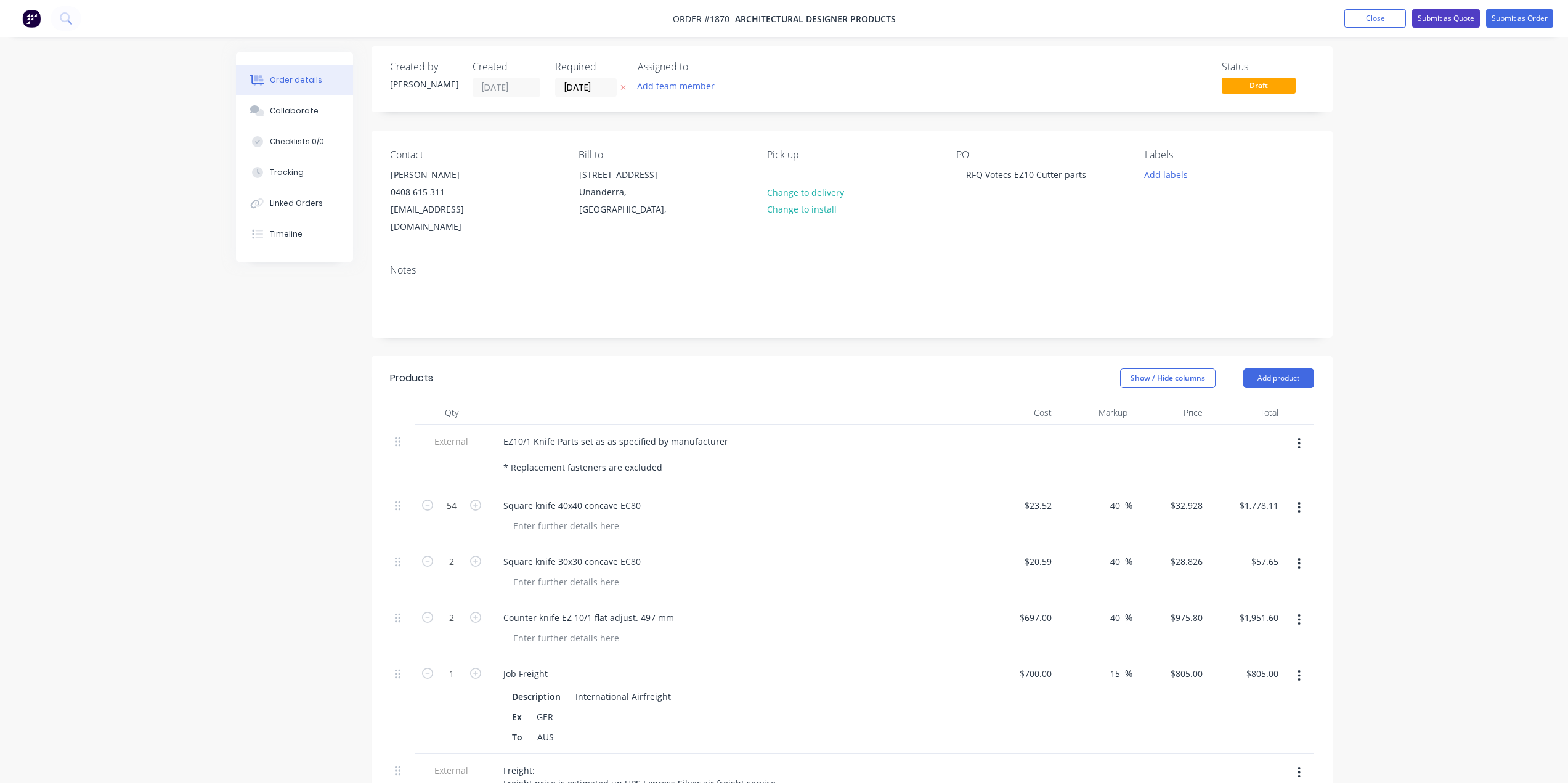
click at [1466, 16] on button "Submit as Quote" at bounding box center [1445, 19] width 68 height 19
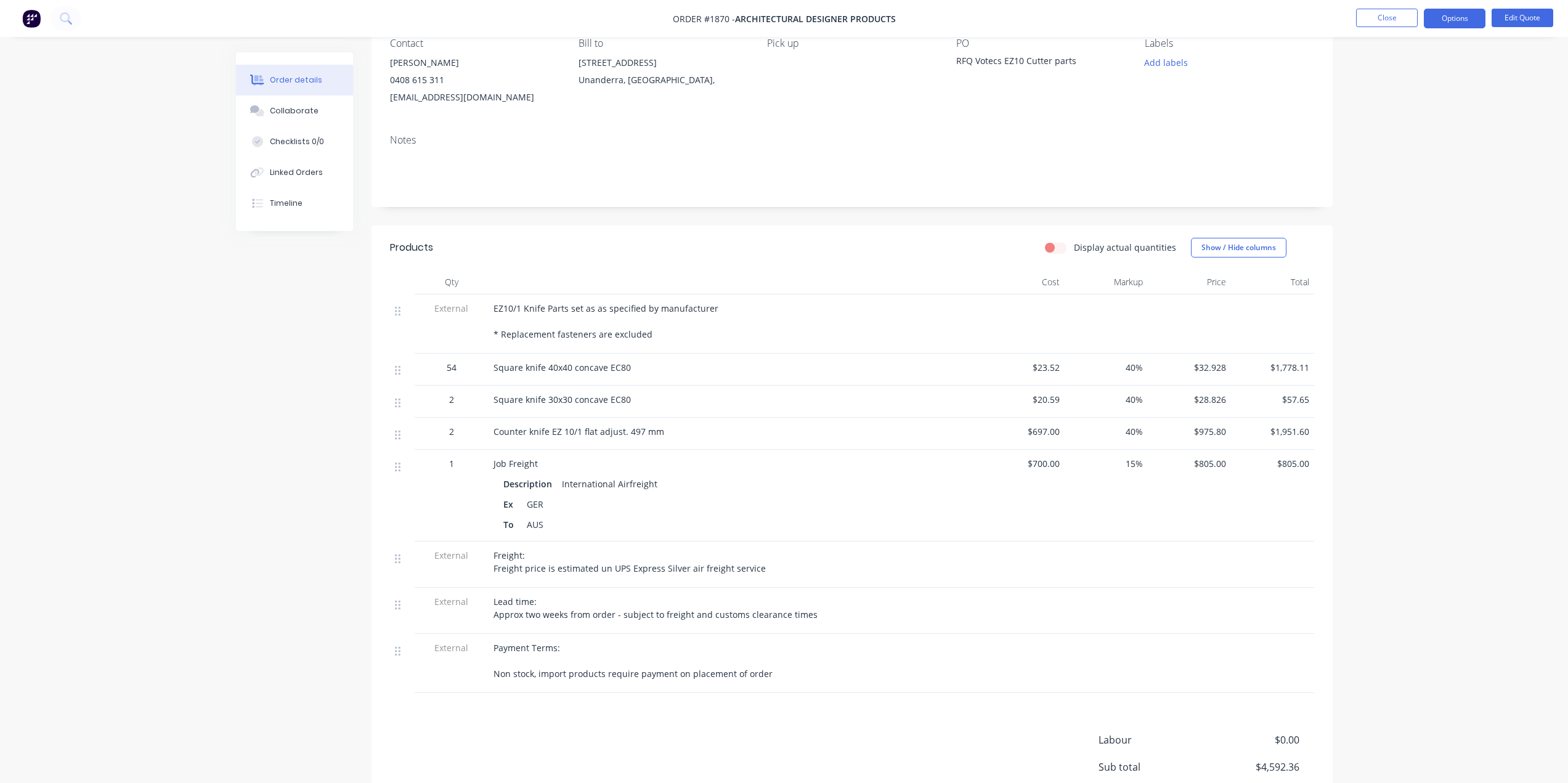
scroll to position [0, 0]
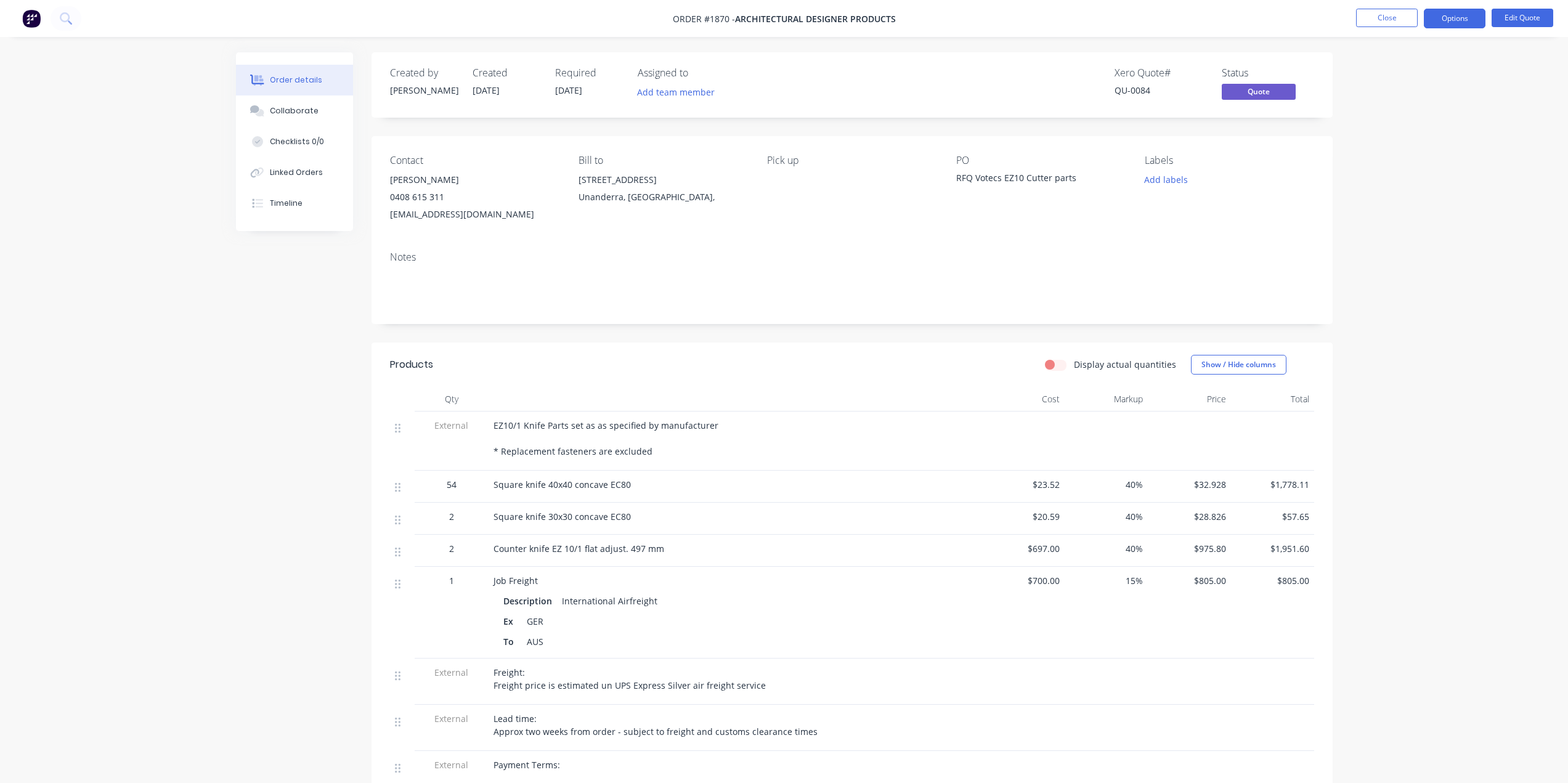
click at [1450, 143] on div "Order details Collaborate Checklists 0/0 Linked Orders Timeline Order details C…" at bounding box center [784, 514] width 1568 height 1030
click at [1408, 140] on div "Order details Collaborate Checklists 0/0 Linked Orders Timeline Order details C…" at bounding box center [784, 514] width 1568 height 1030
click at [641, 450] on span "EZ10/1 Knife Parts set as as specified by manufacturer * Replacement fasteners …" at bounding box center [606, 438] width 225 height 38
click at [648, 449] on div "EZ10/1 Knife Parts set as as specified by manufacturer * Replacement fasteners …" at bounding box center [735, 438] width 483 height 38
click at [1454, 19] on button "Options" at bounding box center [1455, 19] width 61 height 20
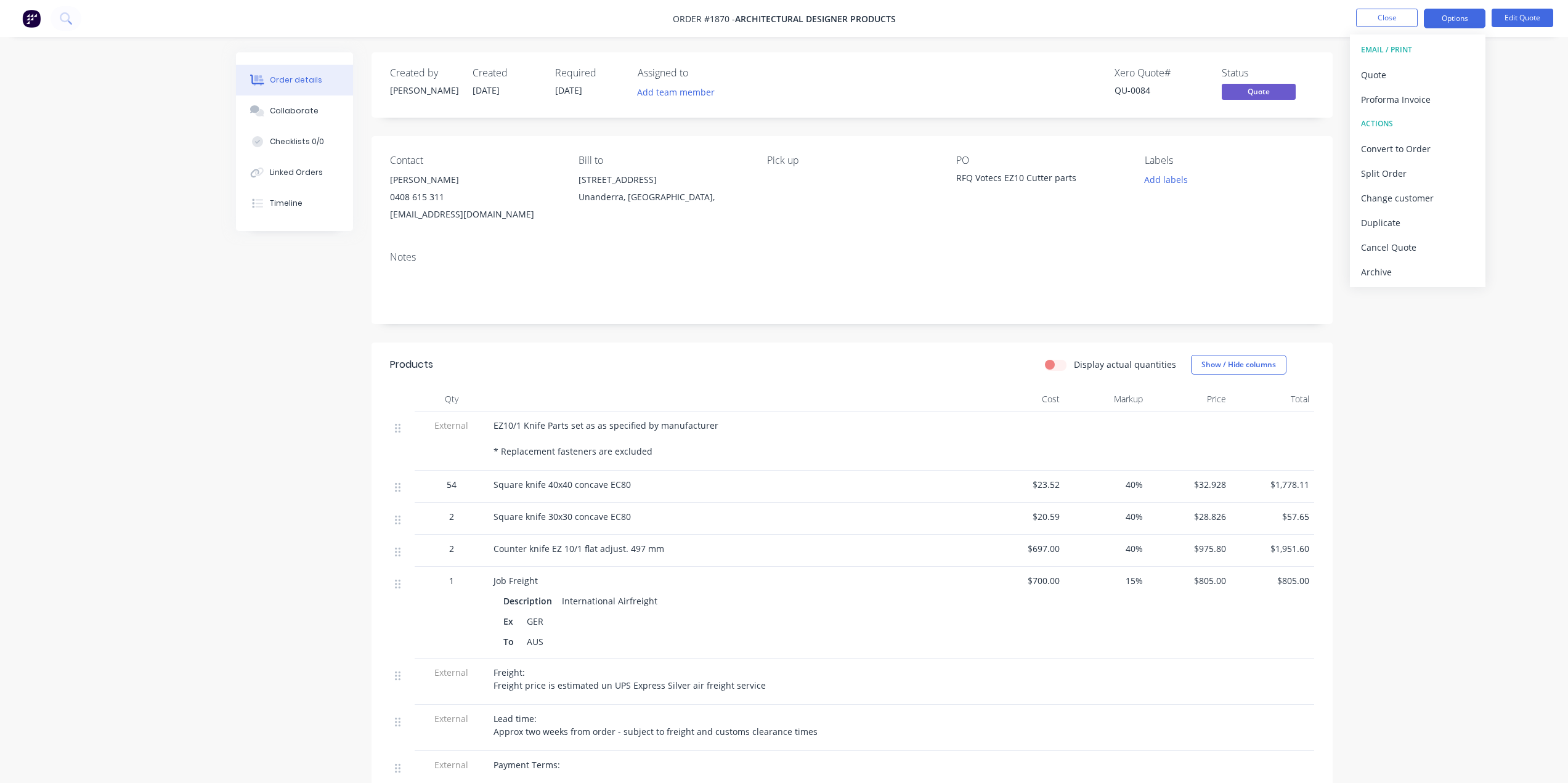
click at [1517, 113] on div "Order details Collaborate Checklists 0/0 Linked Orders Timeline Order details C…" at bounding box center [784, 514] width 1568 height 1030
click at [1517, 135] on div "Order details Collaborate Checklists 0/0 Linked Orders Timeline Order details C…" at bounding box center [784, 514] width 1568 height 1030
click at [1450, 17] on button "Options" at bounding box center [1455, 19] width 61 height 20
click at [1372, 77] on div "Quote" at bounding box center [1418, 75] width 113 height 18
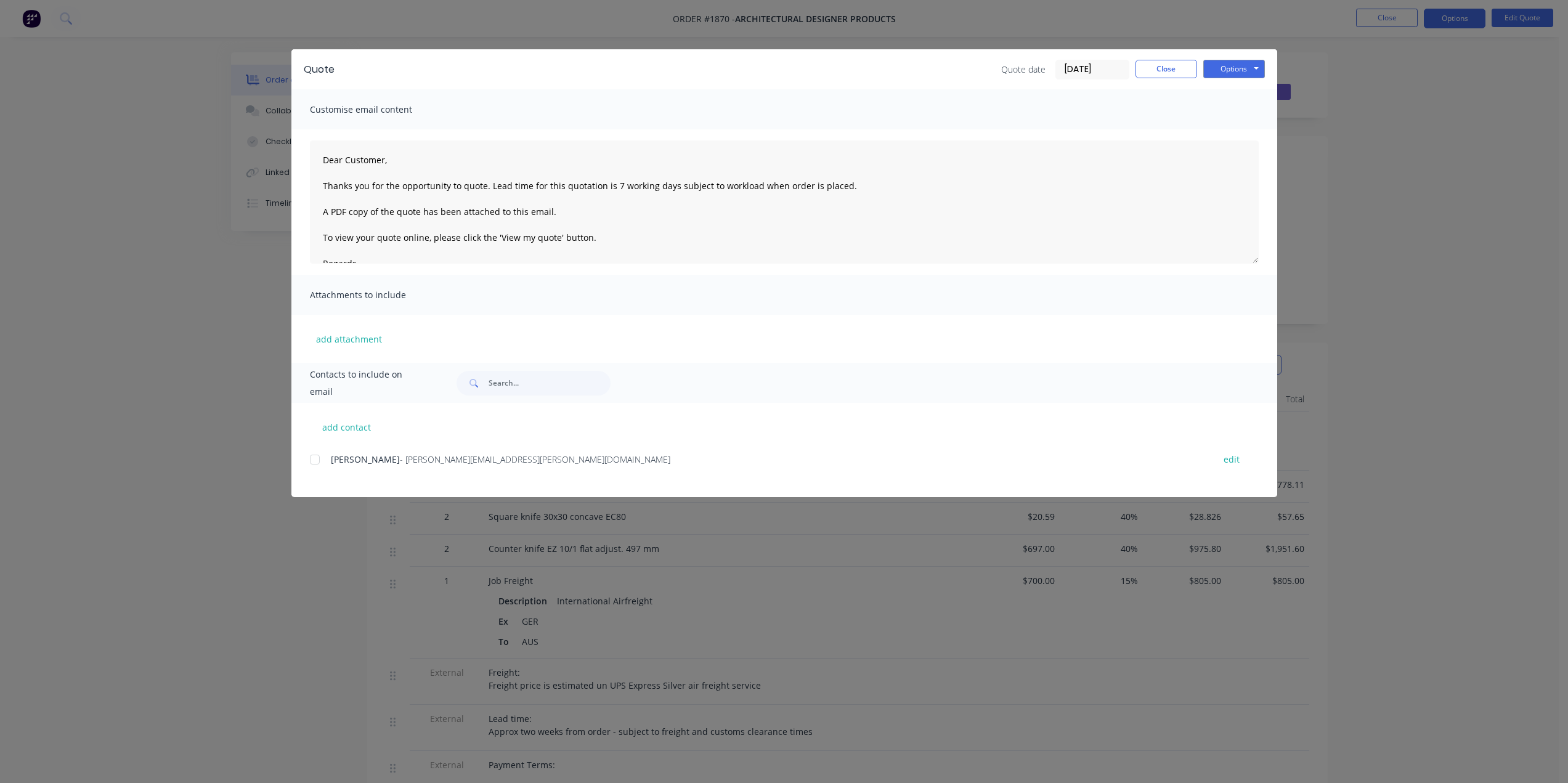
click at [311, 457] on div at bounding box center [314, 460] width 25 height 25
click at [352, 185] on textarea "Dear Customer, Thanks you for the opportunity to quote. Lead time for this quot…" at bounding box center [784, 202] width 949 height 123
drag, startPoint x: 863, startPoint y: 176, endPoint x: 614, endPoint y: 182, distance: 249.1
click at [614, 182] on textarea "Dear Customer, Thank you for the opportunity to quote. Lead time for this quota…" at bounding box center [784, 202] width 949 height 123
click at [614, 182] on textarea "Dear Customer, Thank you for the opportunity to quote. Lead time for this quota…" at bounding box center [784, 202] width 949 height 123
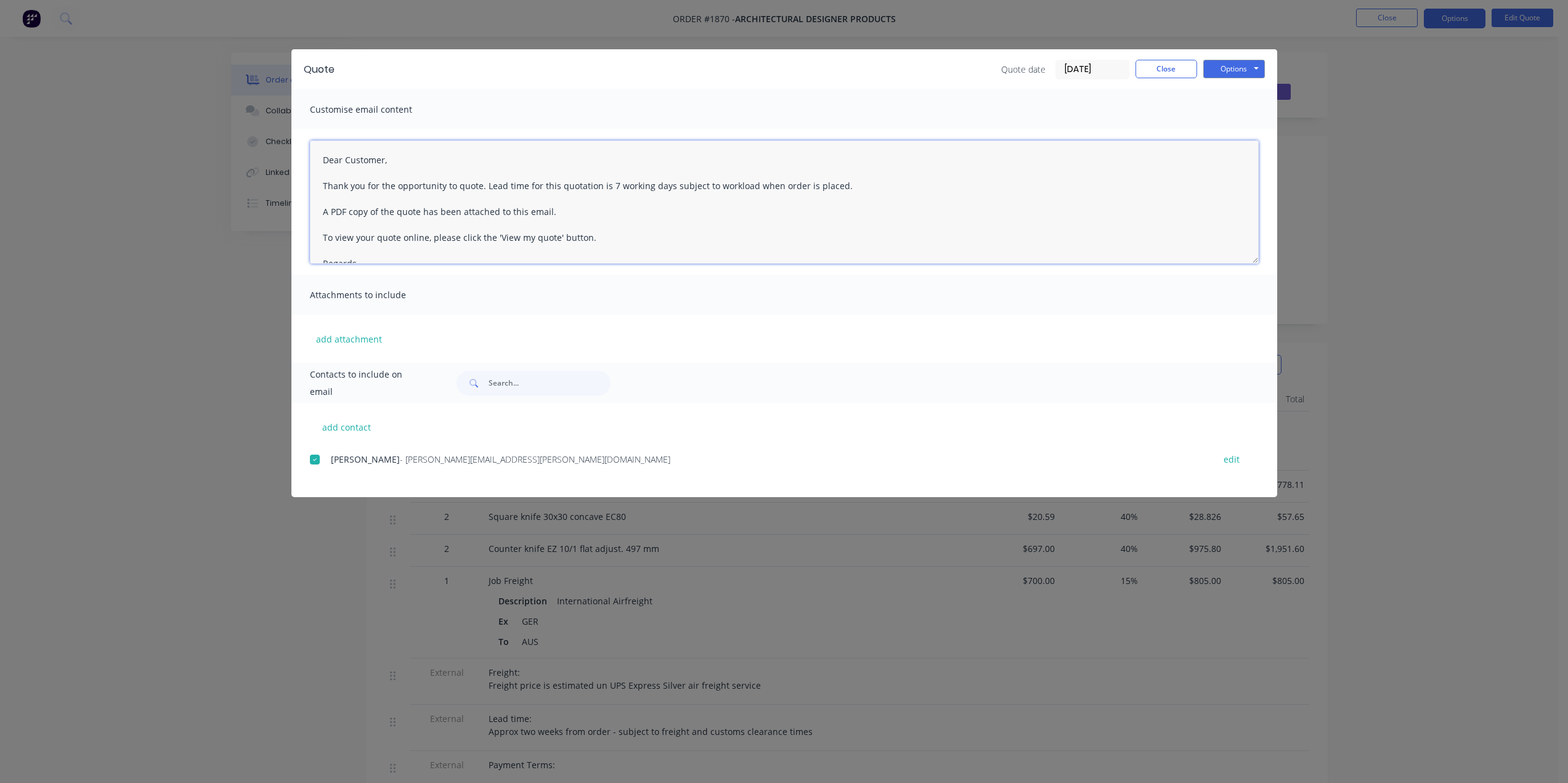
drag, startPoint x: 485, startPoint y: 184, endPoint x: 847, endPoint y: 181, distance: 362.0
click at [847, 181] on textarea "Dear Customer, Thank you for the opportunity to quote. Lead time for this quota…" at bounding box center [784, 202] width 949 height 123
click at [350, 192] on textarea "Dear Customer, Thank you for the opportunity to quote. A PDF copy of the quote …" at bounding box center [784, 202] width 949 height 123
type textarea "Dear Customer, Thank you for the opportunity to quote. A PDF copy of the quote …"
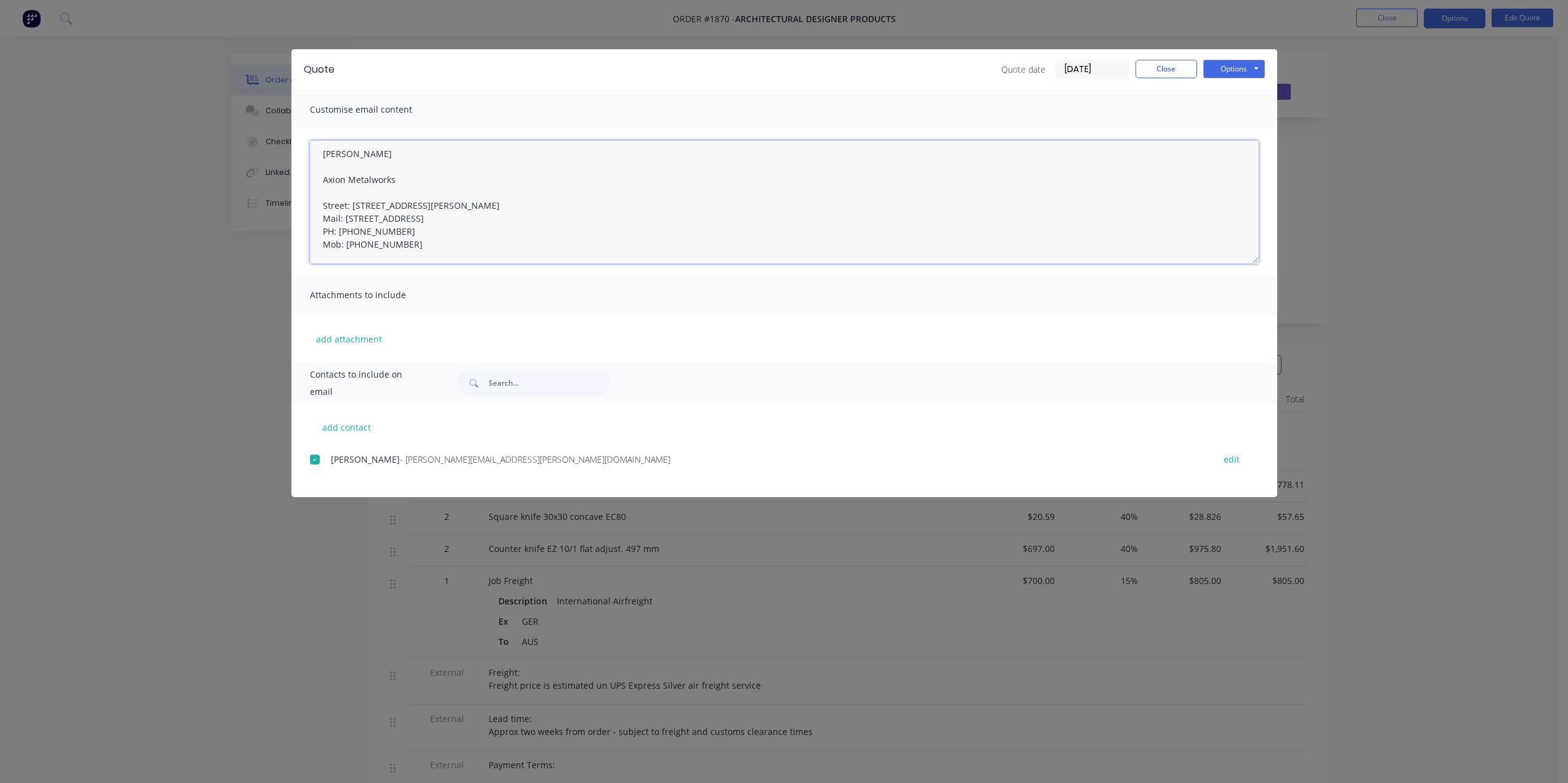
click at [352, 192] on textarea "Dear Customer, Thank you for the opportunity to quote. A PDF copy of the quote …" at bounding box center [784, 202] width 949 height 123
click at [344, 203] on textarea "Dear Customer, Thank you for the opportunity to quote. A PDF copy of the quote …" at bounding box center [784, 202] width 949 height 123
click at [339, 219] on textarea "Dear Customer, Thank you for the opportunity to quote. A PDF copy of the quote …" at bounding box center [784, 202] width 949 height 123
click at [346, 232] on textarea "Dear Customer, Thank you for the opportunity to quote. A PDF copy of the quote …" at bounding box center [784, 202] width 949 height 123
click at [557, 232] on textarea "Dear Customer, Thank you for the opportunity to quote. A PDF copy of the quote …" at bounding box center [784, 202] width 949 height 123
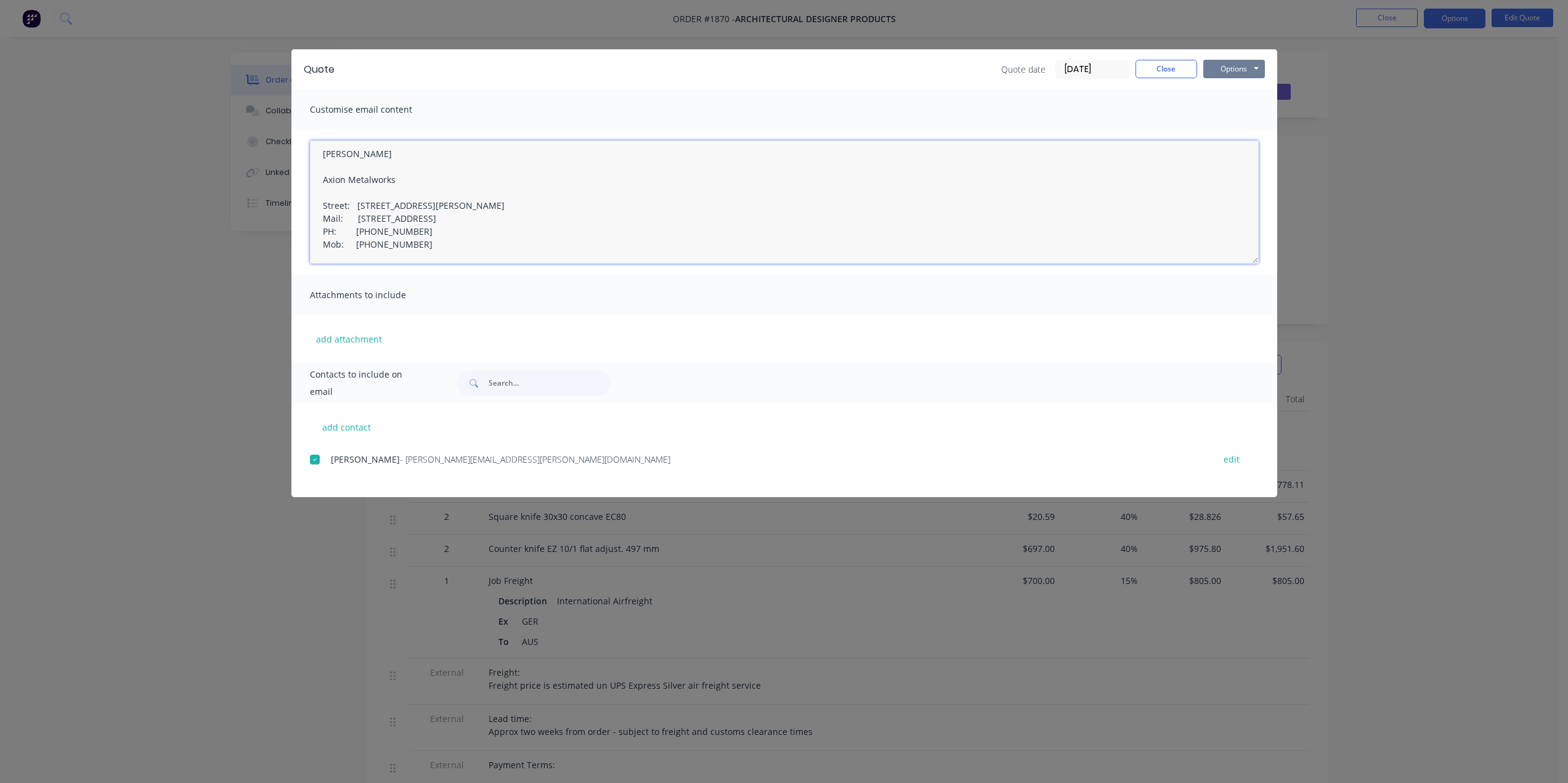
type textarea "Dear Customer, Thank you for the opportunity to quote. A PDF copy of the quote …"
click at [1241, 67] on button "Options" at bounding box center [1234, 69] width 61 height 19
click at [1237, 129] on button "Email" at bounding box center [1242, 131] width 79 height 21
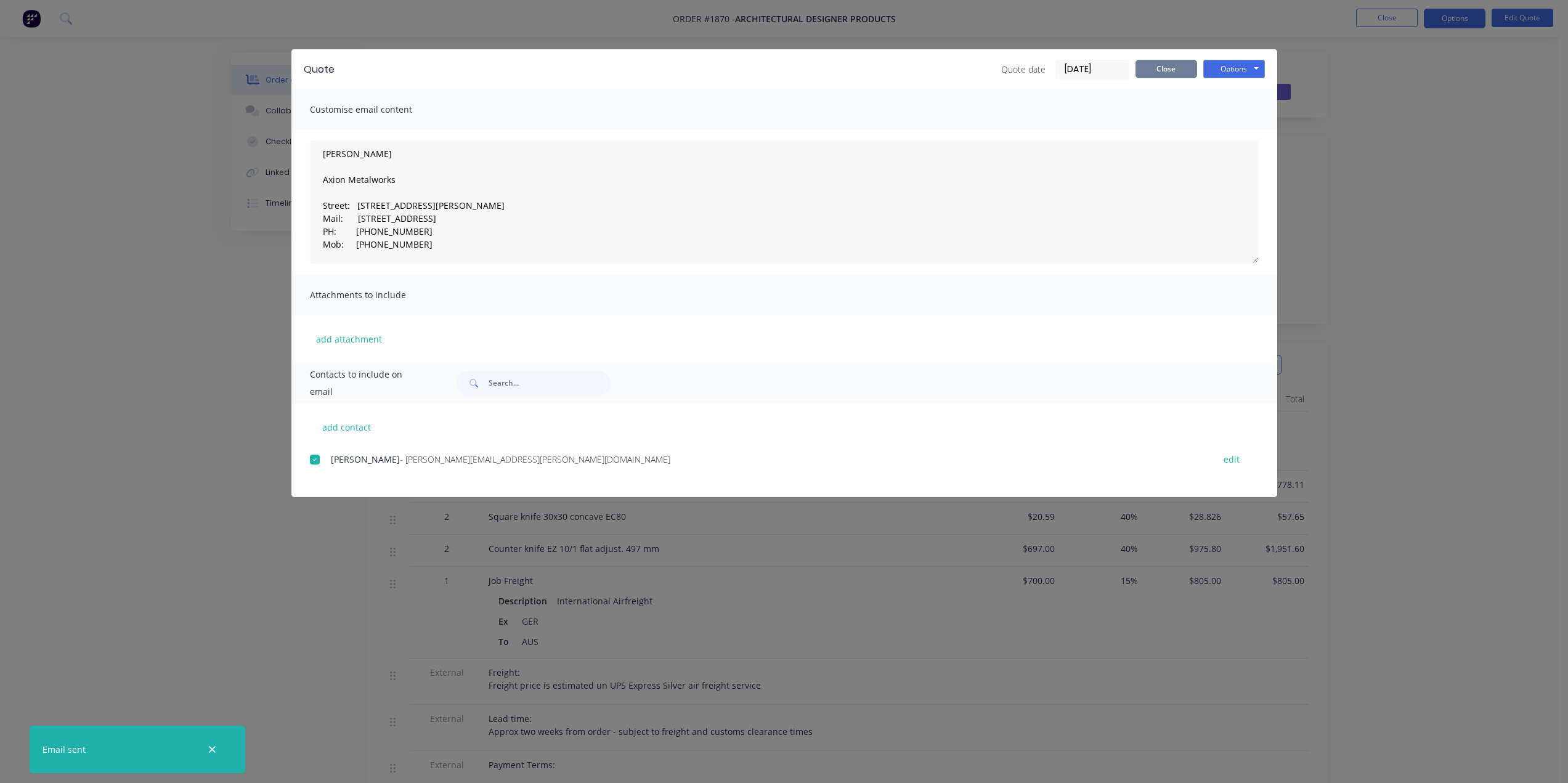
click at [1175, 68] on button "Close" at bounding box center [1166, 69] width 61 height 19
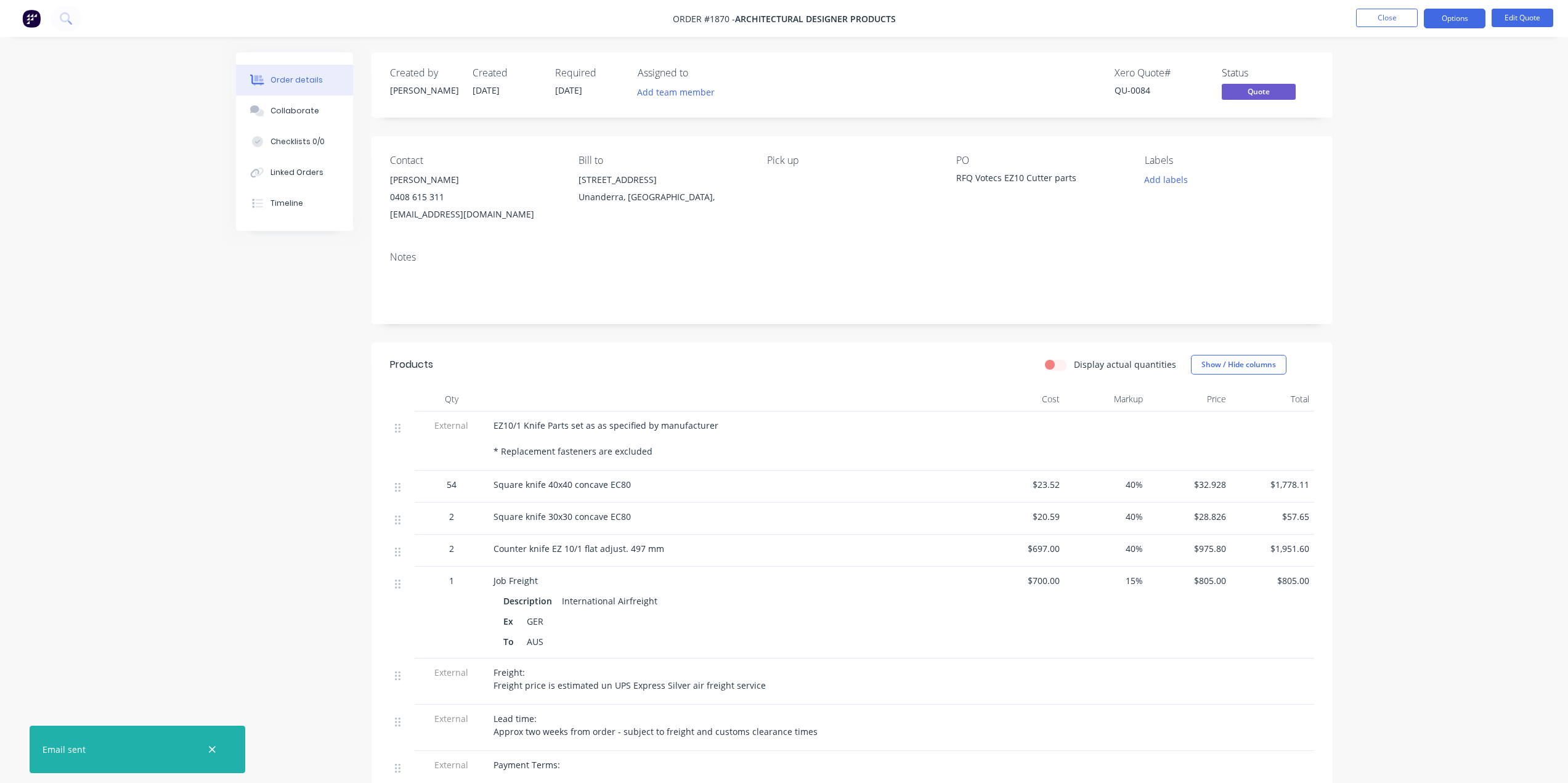
click at [1396, 120] on div "Order details Collaborate Checklists 0/0 Linked Orders Timeline Order details C…" at bounding box center [784, 514] width 1568 height 1030
click at [1412, 116] on div "Order details Collaborate Checklists 0/0 Linked Orders Timeline Order details C…" at bounding box center [784, 514] width 1568 height 1030
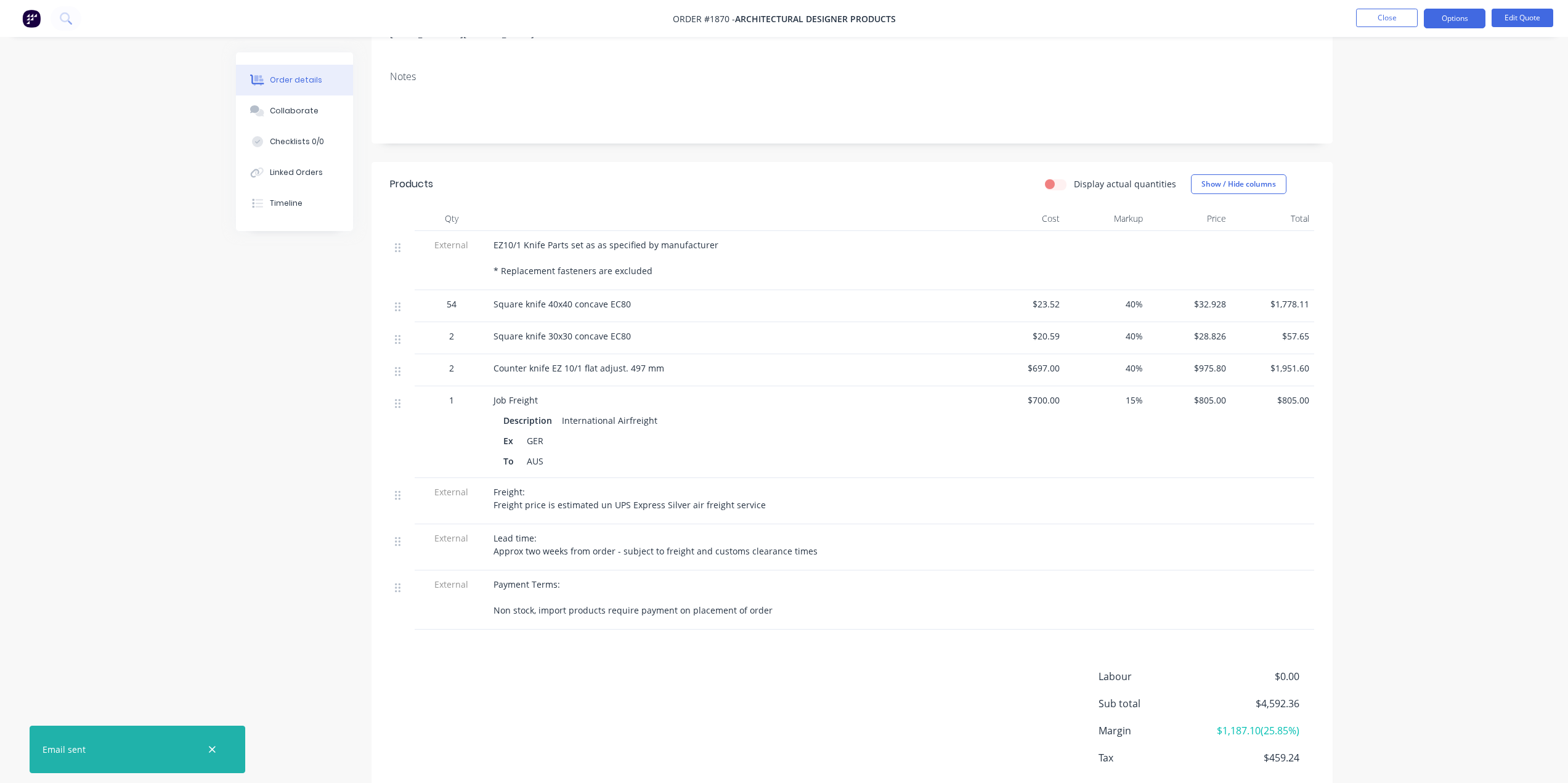
scroll to position [185, 0]
